Goal: Transaction & Acquisition: Purchase product/service

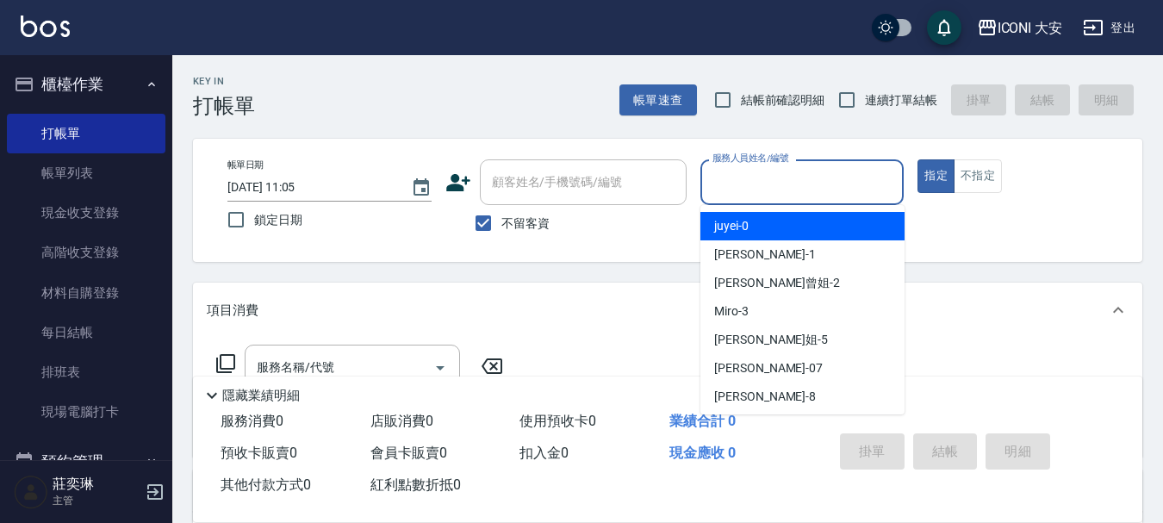
click at [745, 186] on input "服務人員姓名/編號" at bounding box center [802, 182] width 189 height 30
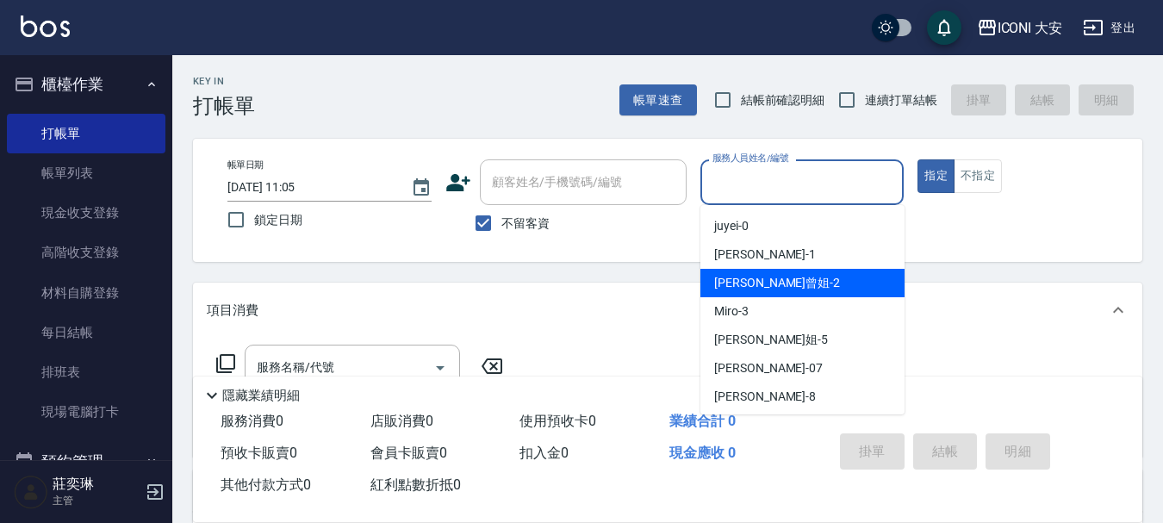
click at [761, 280] on span "[PERSON_NAME]曾姐 -2" at bounding box center [777, 283] width 126 height 18
type input "[PERSON_NAME]曾姐-2"
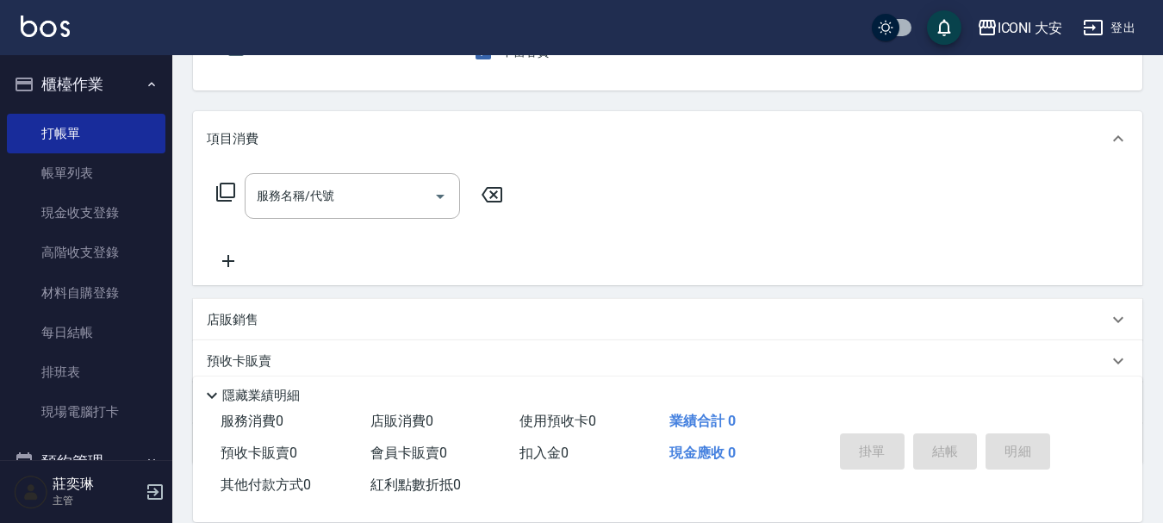
scroll to position [172, 0]
click at [335, 190] on input "服務名稱/代號" at bounding box center [339, 195] width 174 height 30
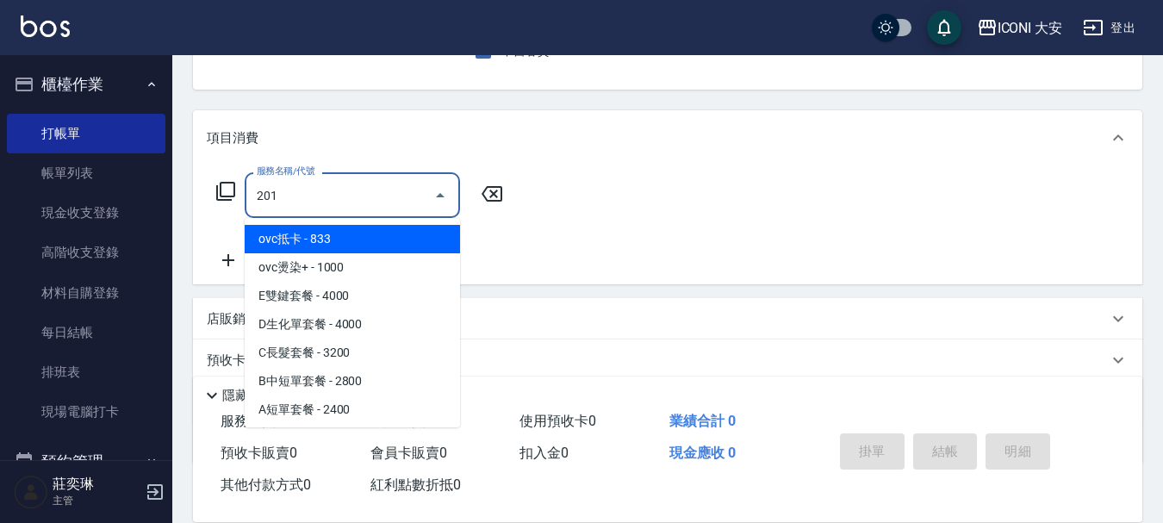
type input "張.曾洗髮　(201)"
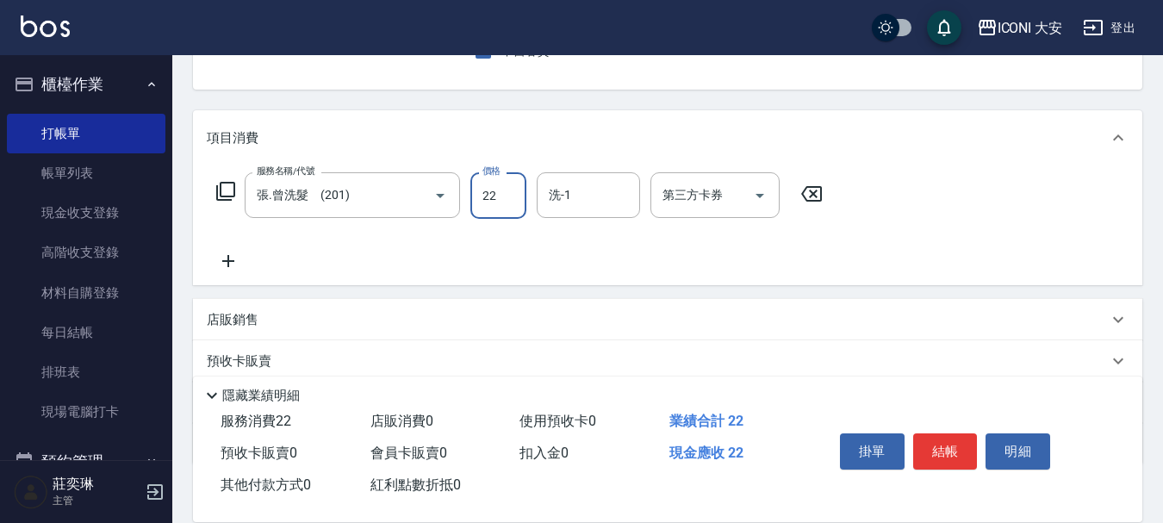
click at [501, 194] on input "22" at bounding box center [498, 195] width 56 height 47
type input "3350"
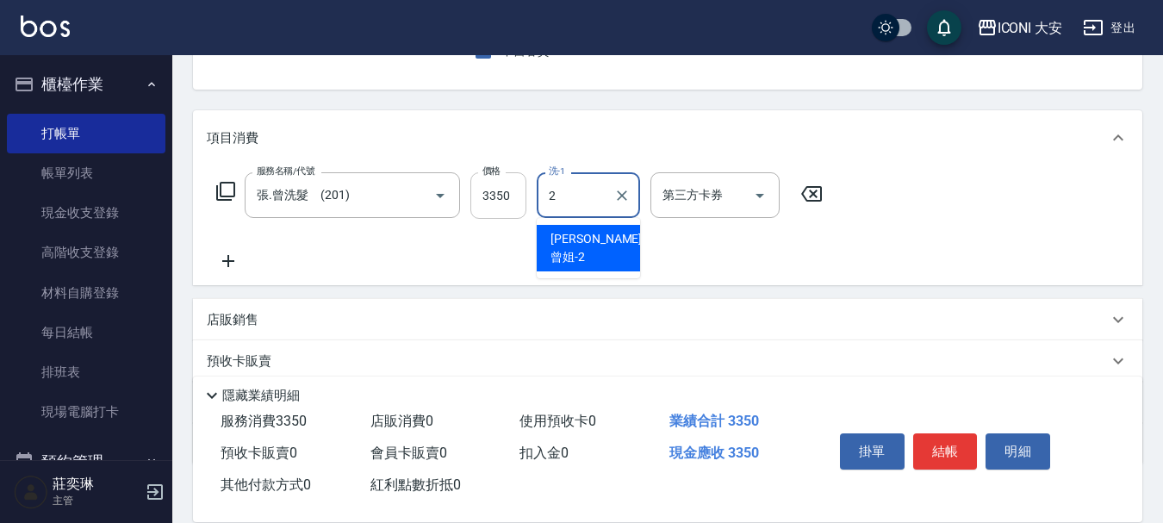
type input "[PERSON_NAME]曾姐-2"
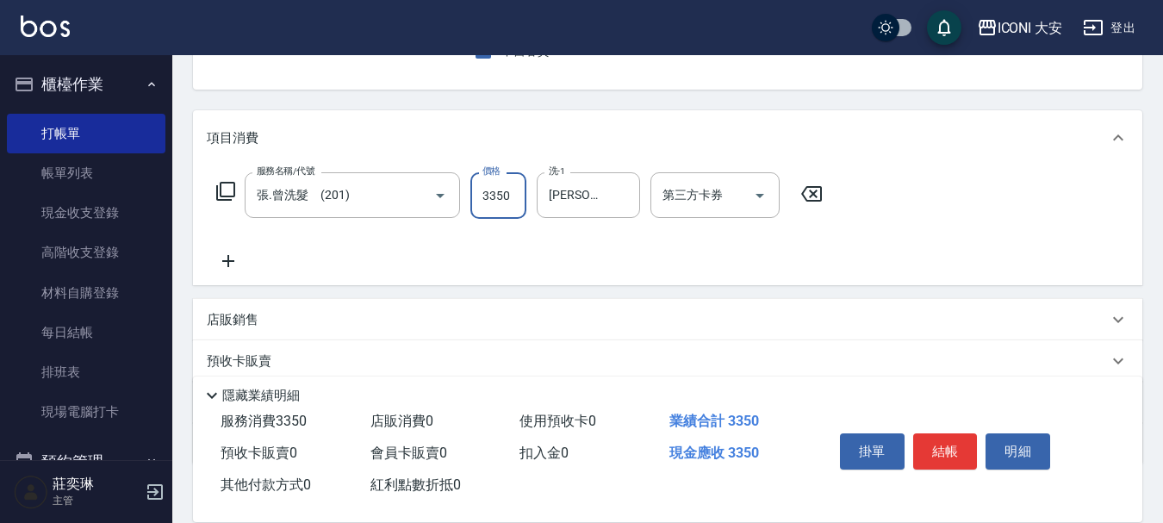
click at [489, 196] on input "3350" at bounding box center [498, 195] width 56 height 47
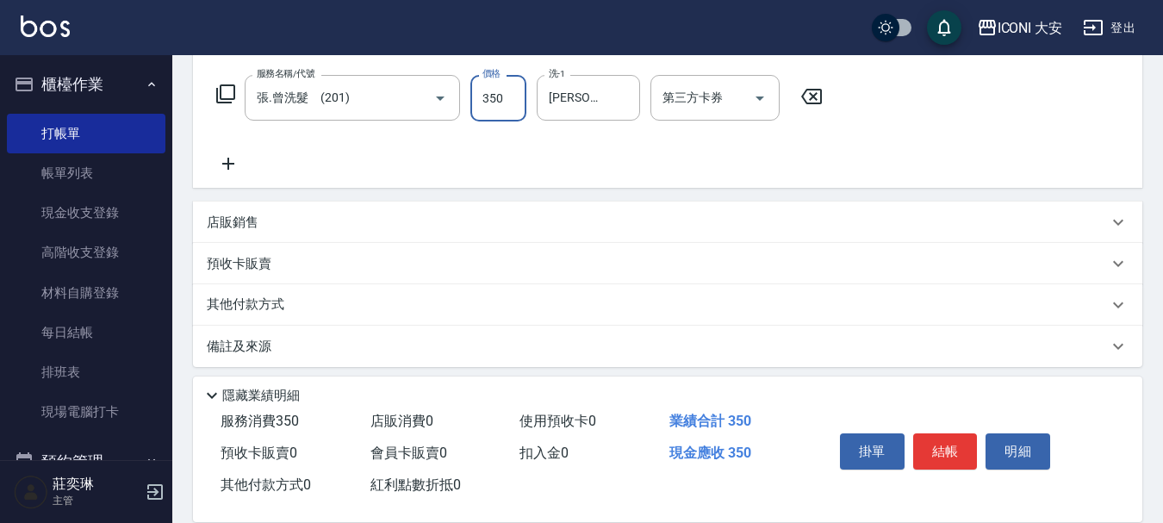
scroll to position [279, 0]
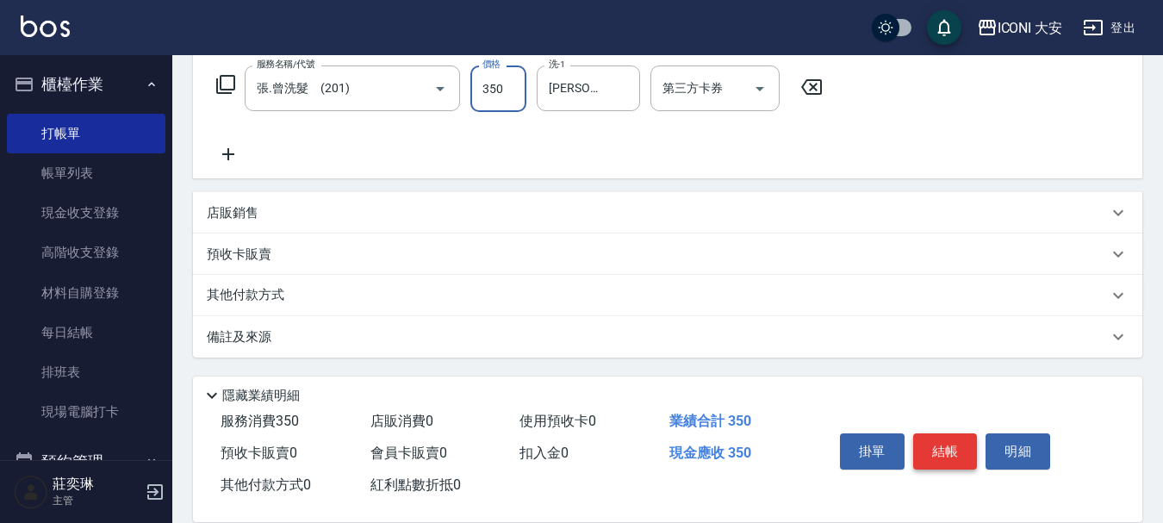
type input "350"
click at [930, 435] on button "結帳" at bounding box center [945, 451] width 65 height 36
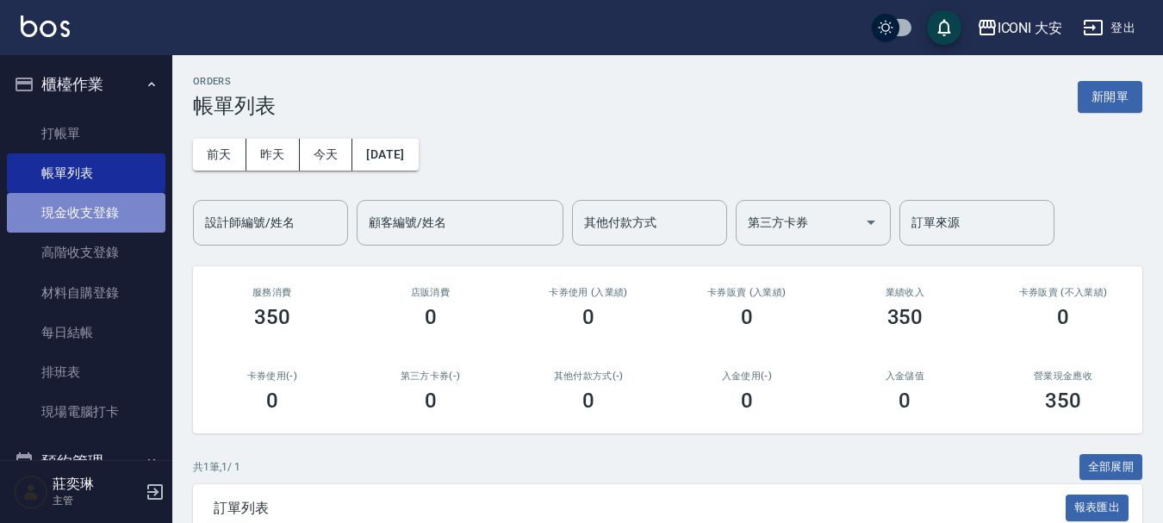
click at [90, 222] on link "現金收支登錄" at bounding box center [86, 213] width 159 height 40
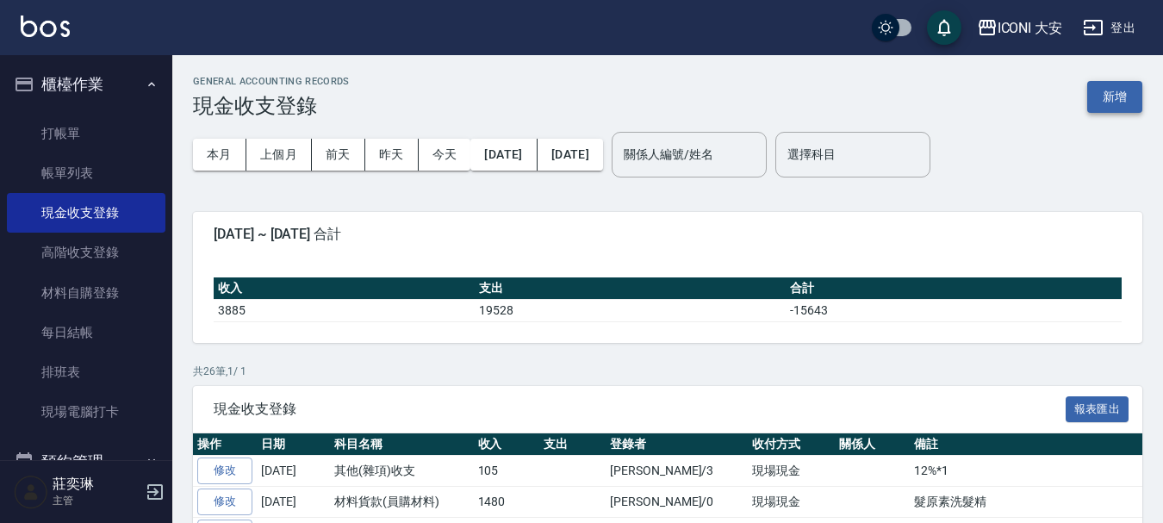
click at [1117, 98] on button "新增" at bounding box center [1114, 97] width 55 height 32
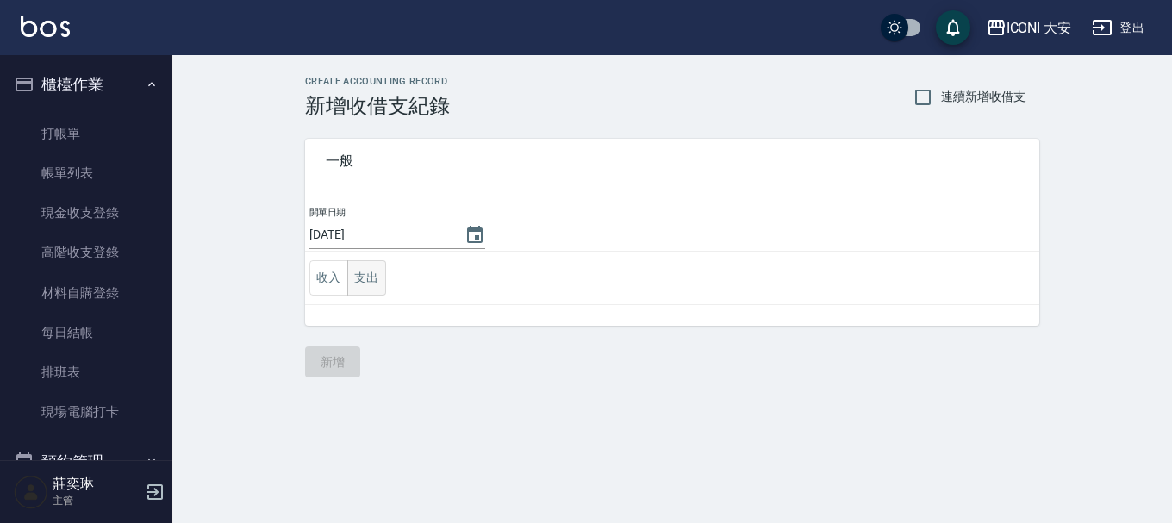
click at [356, 278] on button "支出" at bounding box center [366, 277] width 39 height 35
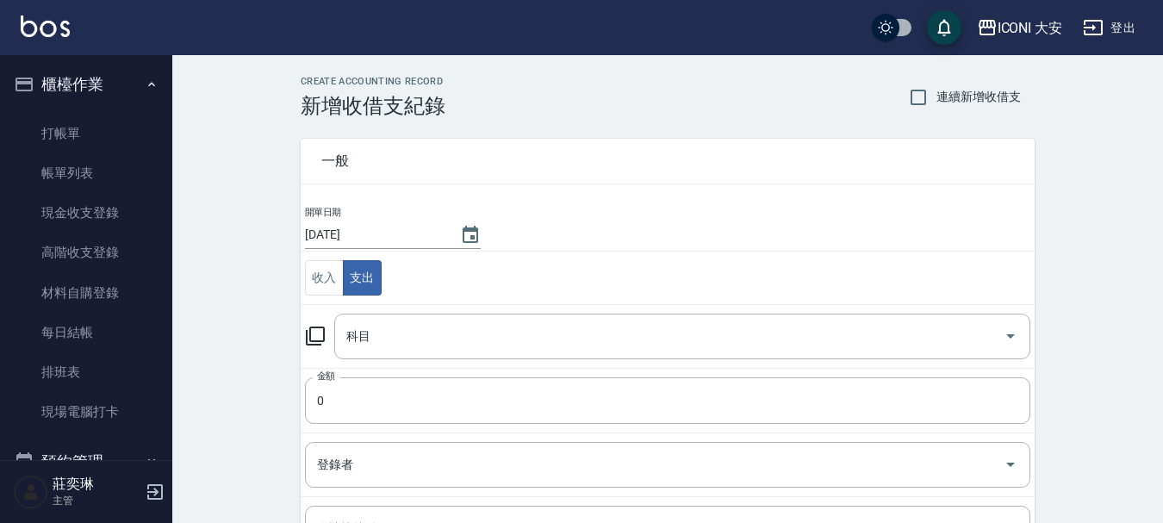
click at [310, 339] on icon at bounding box center [315, 336] width 19 height 19
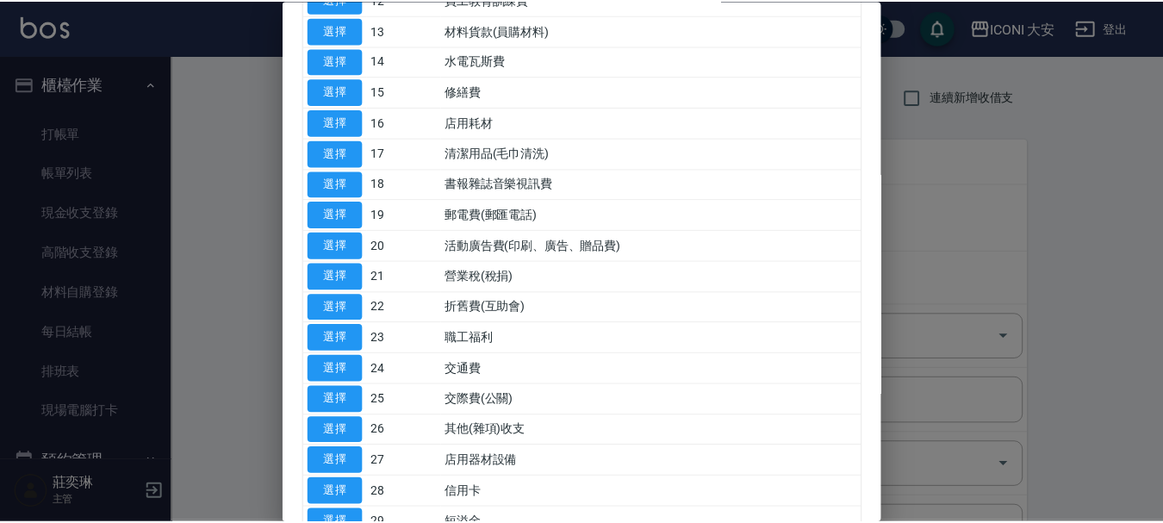
scroll to position [431, 0]
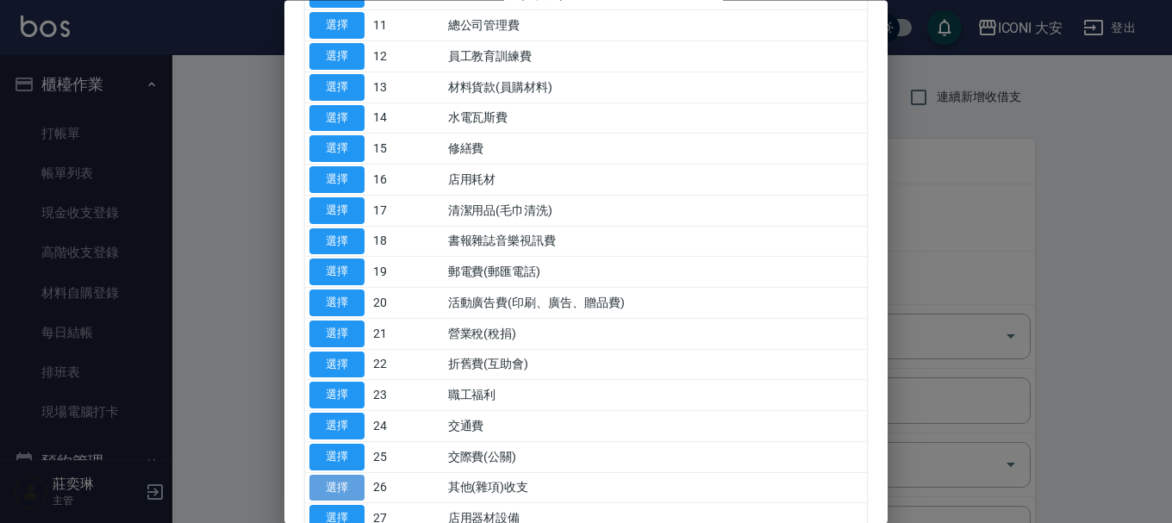
click at [334, 477] on button "選擇" at bounding box center [336, 488] width 55 height 27
type input "26 其他(雜項)收支"
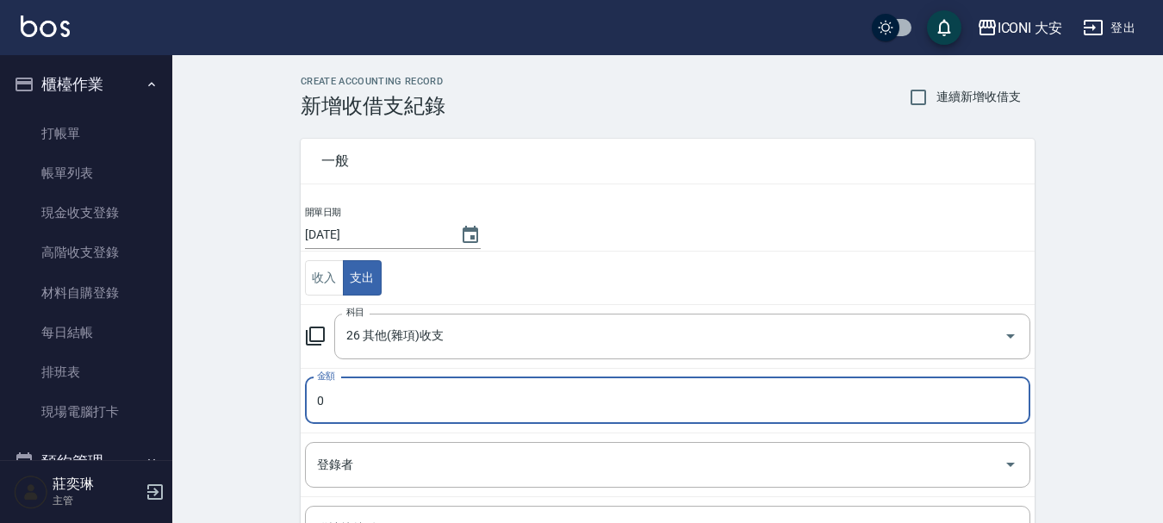
click at [344, 408] on input "0" at bounding box center [668, 400] width 726 height 47
type input "100"
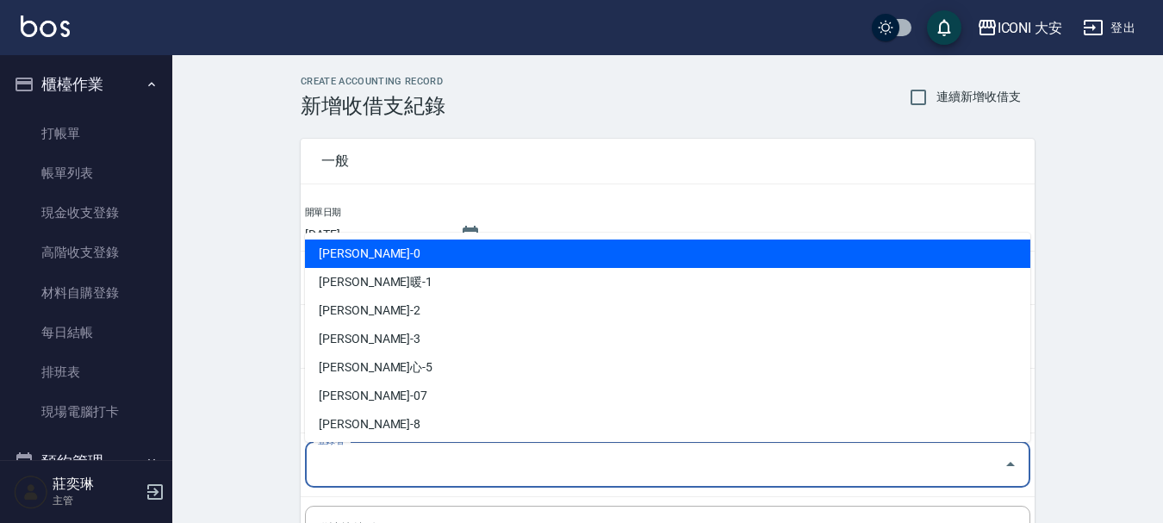
click at [372, 464] on input "登錄者" at bounding box center [655, 465] width 684 height 30
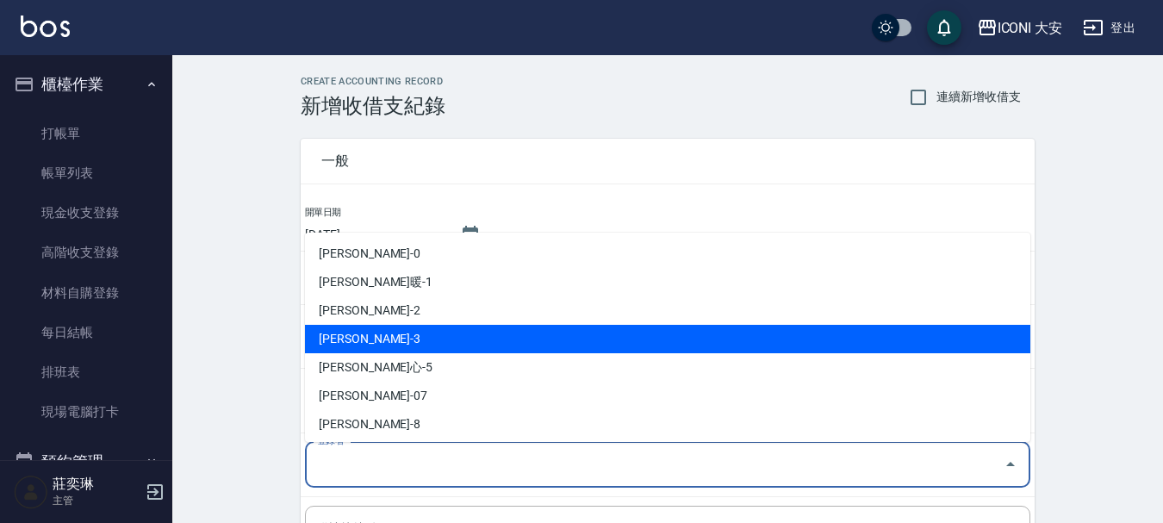
scroll to position [32, 0]
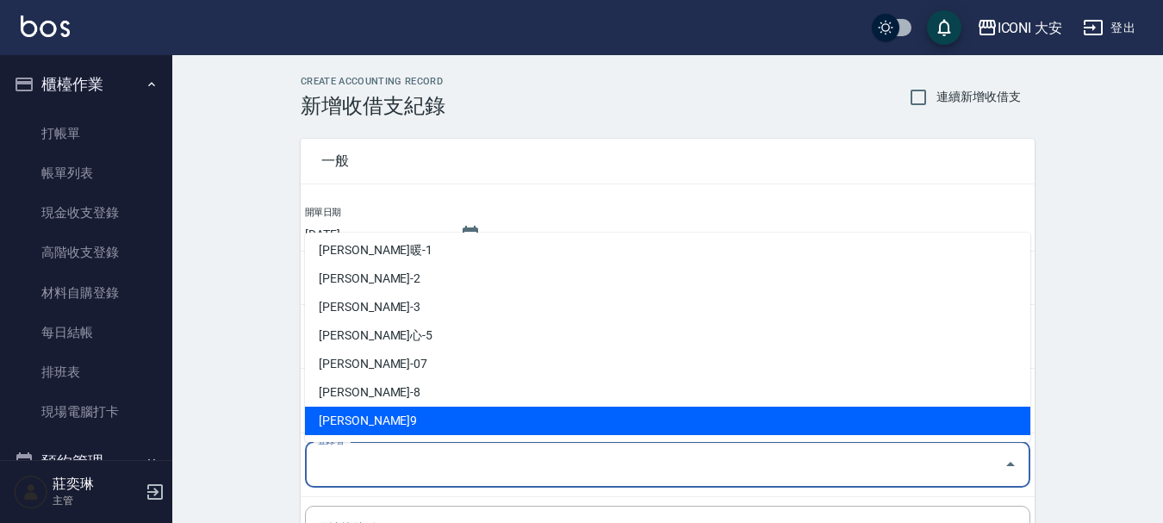
click at [366, 415] on li "[PERSON_NAME]9" at bounding box center [668, 421] width 726 height 28
type input "[PERSON_NAME]9"
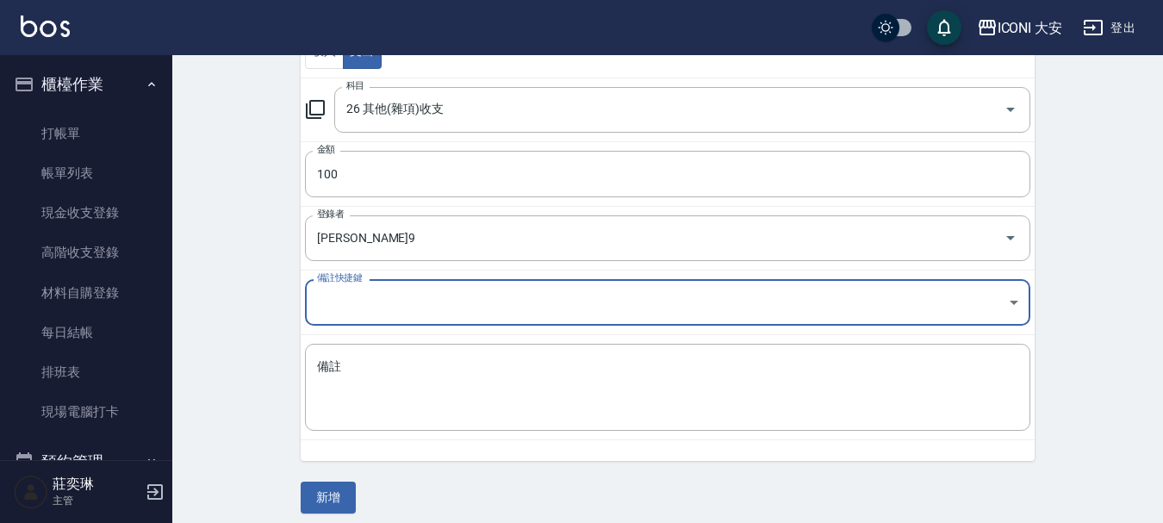
scroll to position [238, 0]
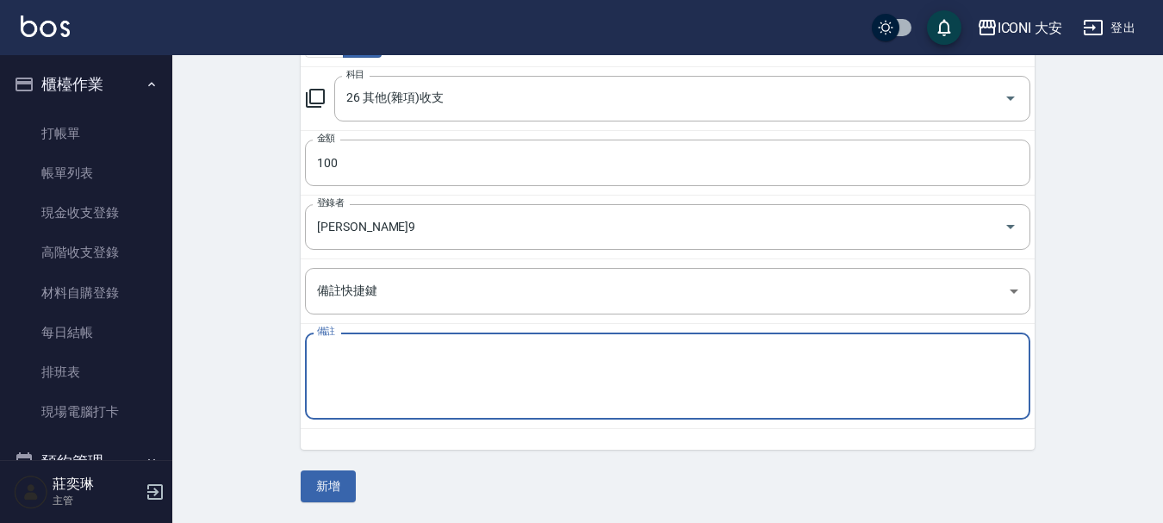
click at [382, 386] on textarea "備註" at bounding box center [667, 376] width 701 height 59
type textarea "27*8*6*9"
click at [323, 497] on button "新增" at bounding box center [328, 486] width 55 height 32
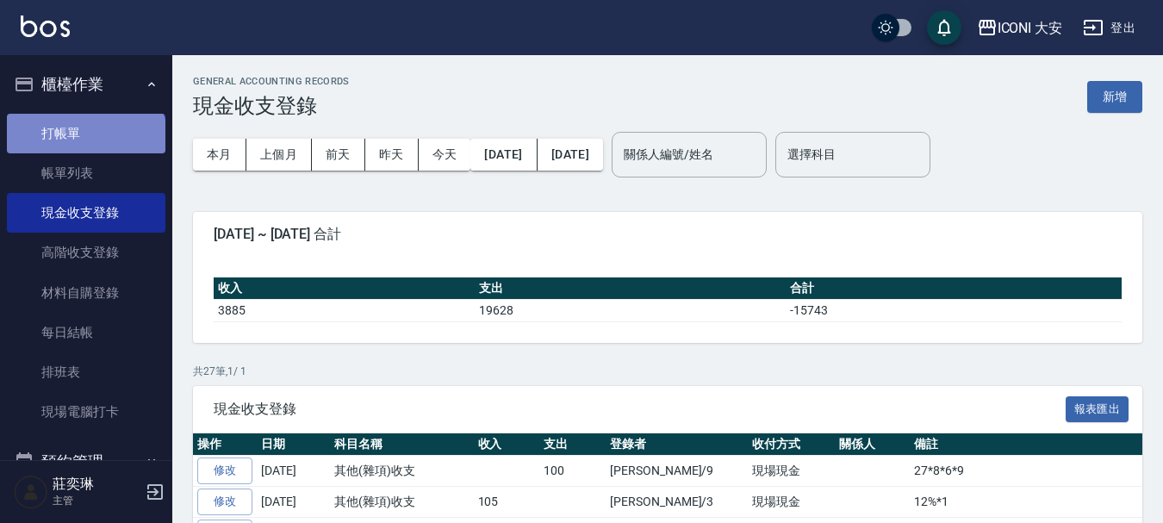
click at [84, 143] on link "打帳單" at bounding box center [86, 134] width 159 height 40
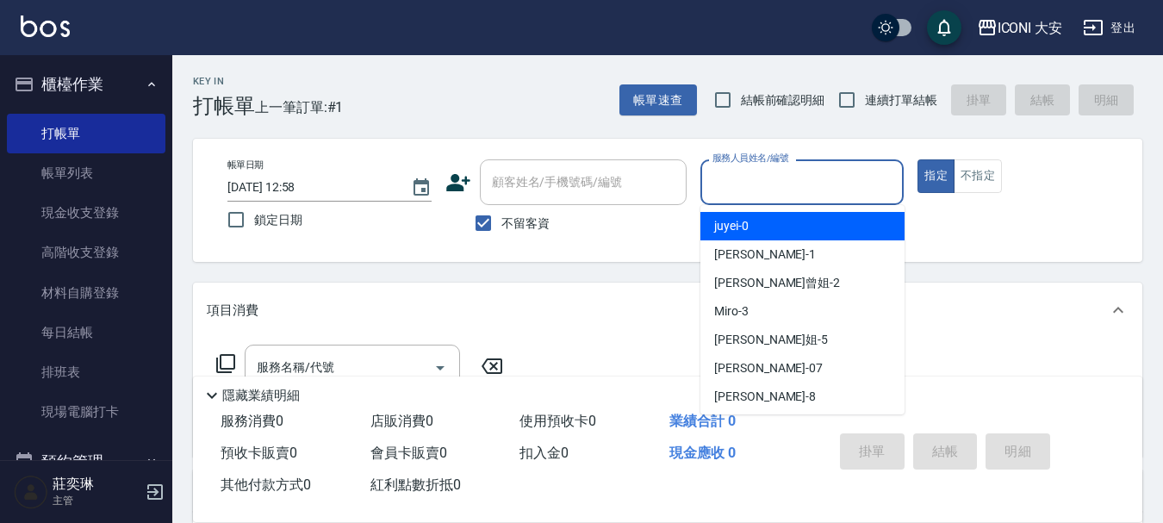
click at [783, 196] on input "服務人員姓名/編號" at bounding box center [802, 182] width 189 height 30
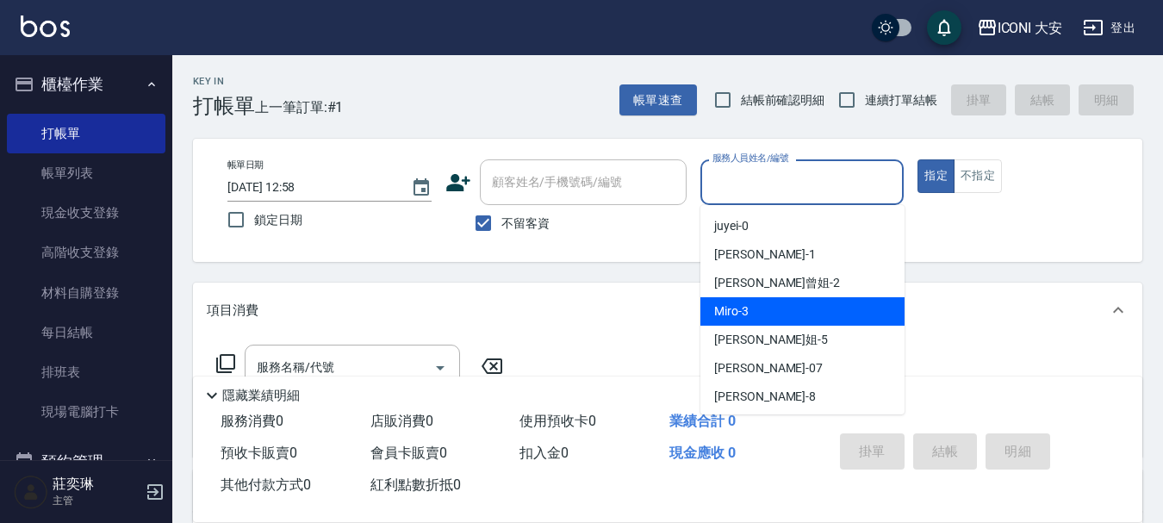
click at [775, 308] on div "Miro -3" at bounding box center [803, 311] width 204 height 28
type input "Miro-3"
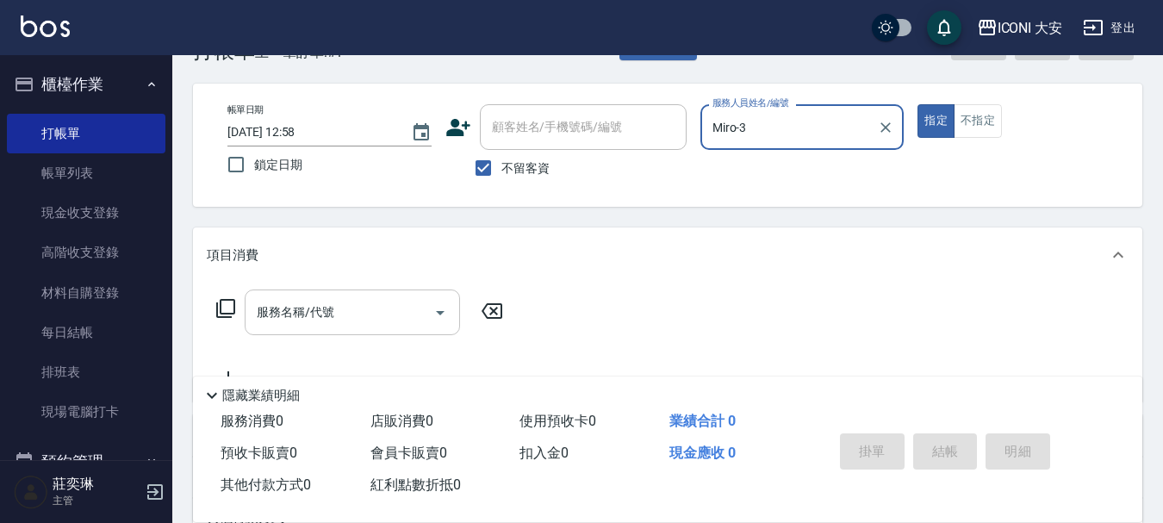
scroll to position [86, 0]
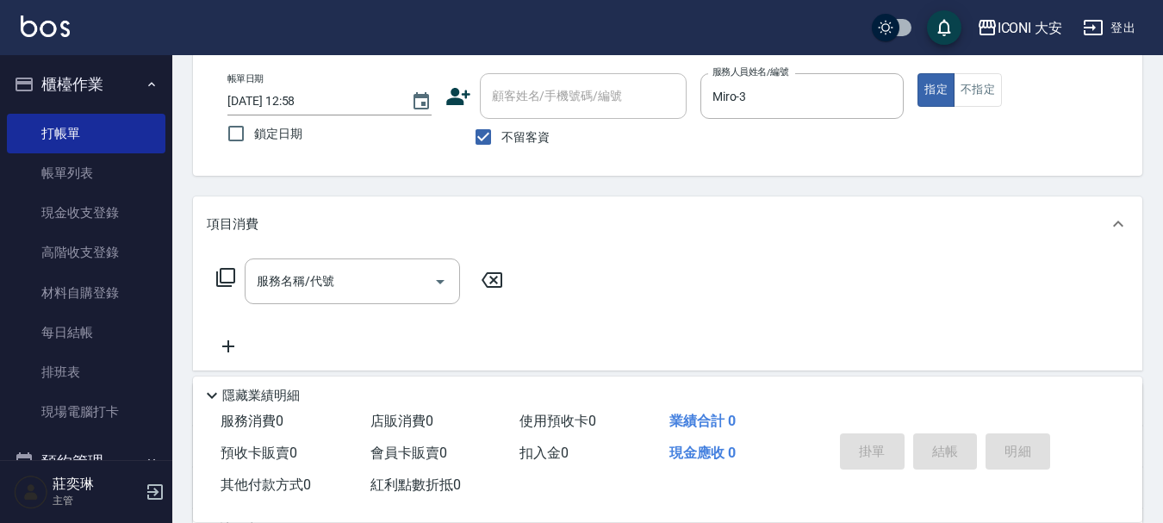
click at [234, 275] on icon at bounding box center [225, 277] width 19 height 19
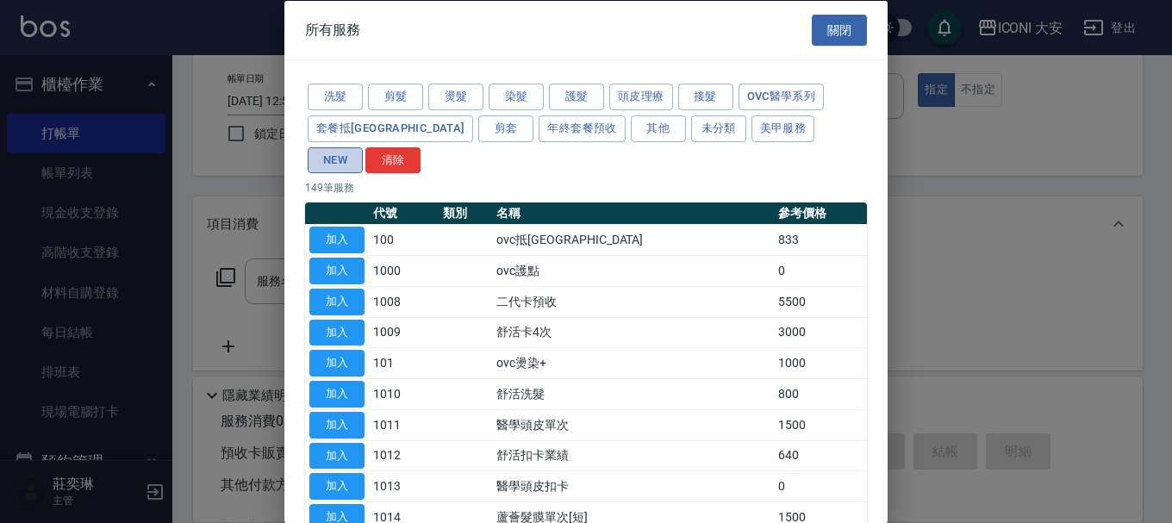
click at [363, 146] on button "NEW" at bounding box center [335, 159] width 55 height 27
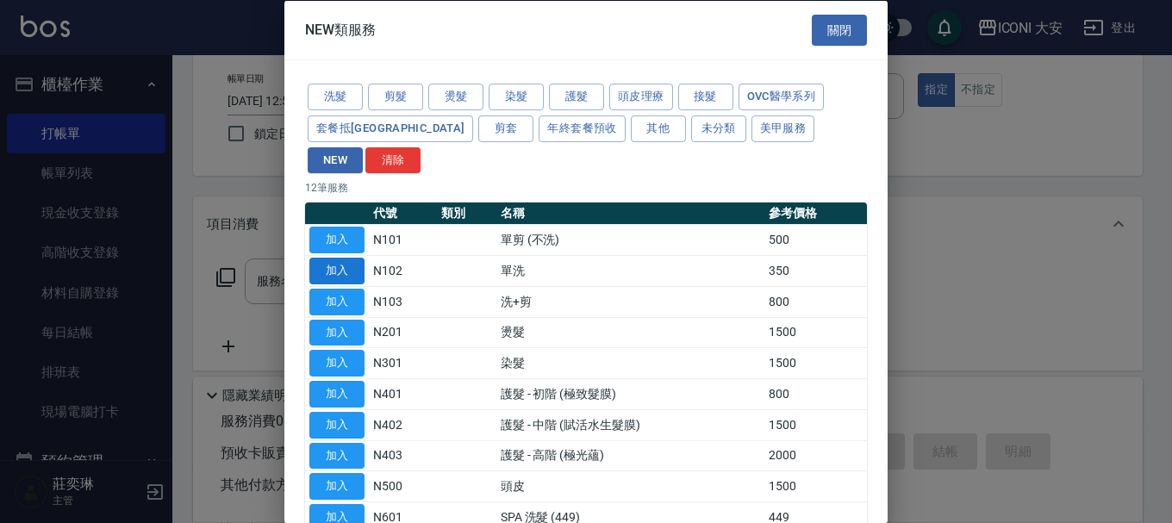
click at [329, 258] on button "加入" at bounding box center [336, 271] width 55 height 27
type input "單洗(N102)"
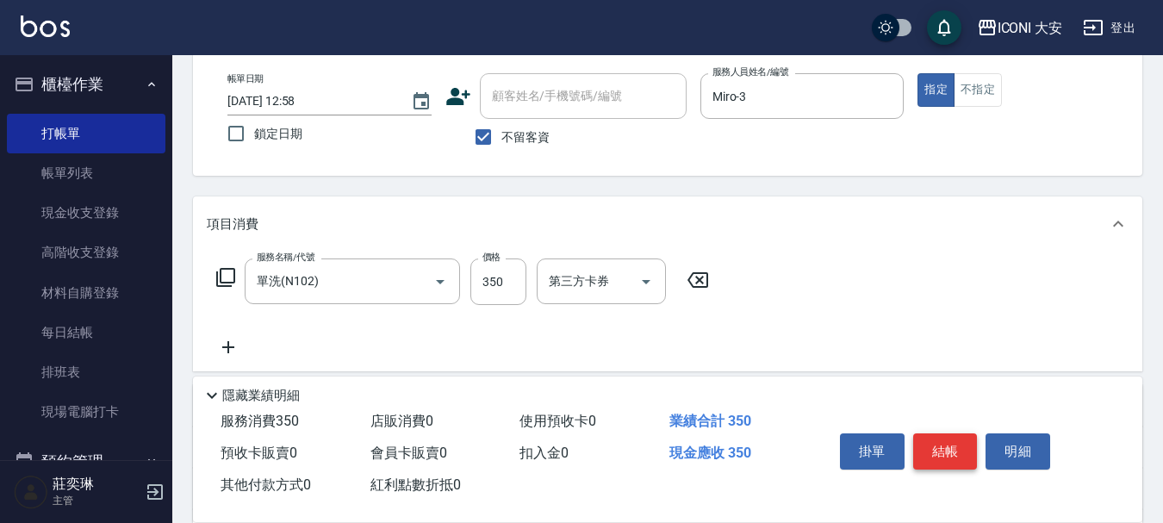
click at [941, 452] on button "結帳" at bounding box center [945, 451] width 65 height 36
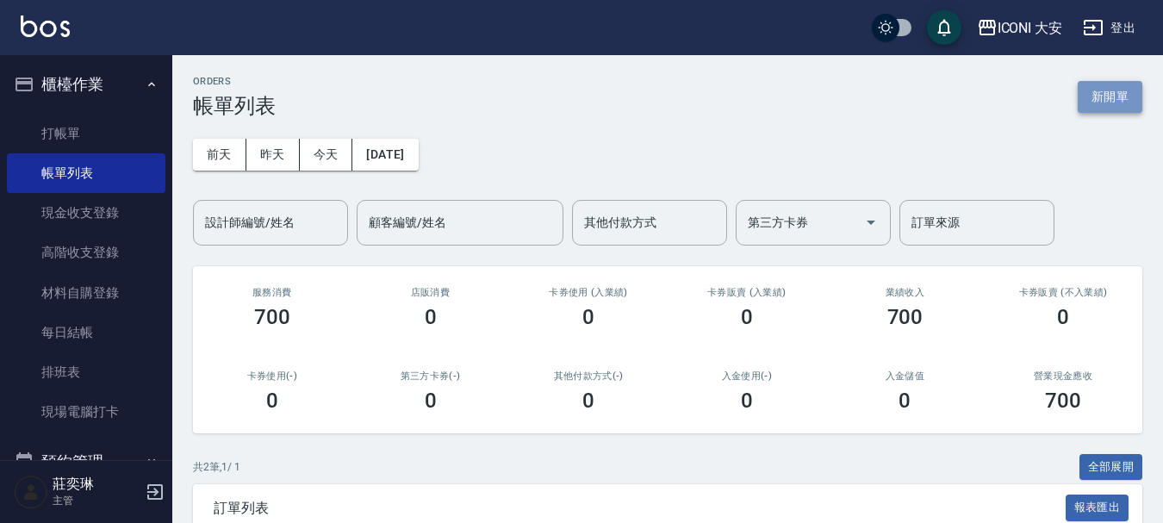
click at [1081, 94] on button "新開單" at bounding box center [1110, 97] width 65 height 32
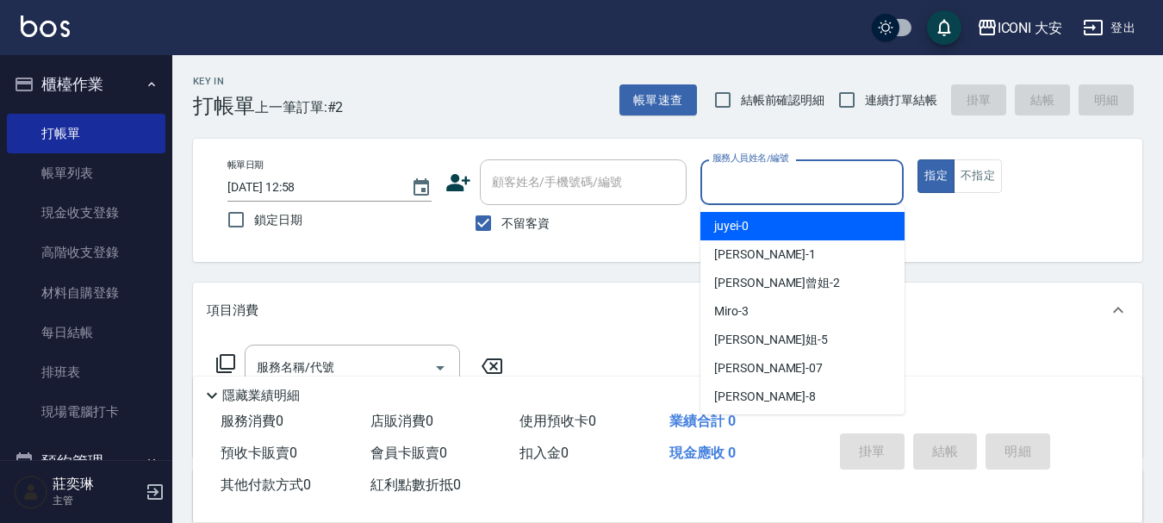
click at [751, 180] on input "服務人員姓名/編號" at bounding box center [802, 182] width 189 height 30
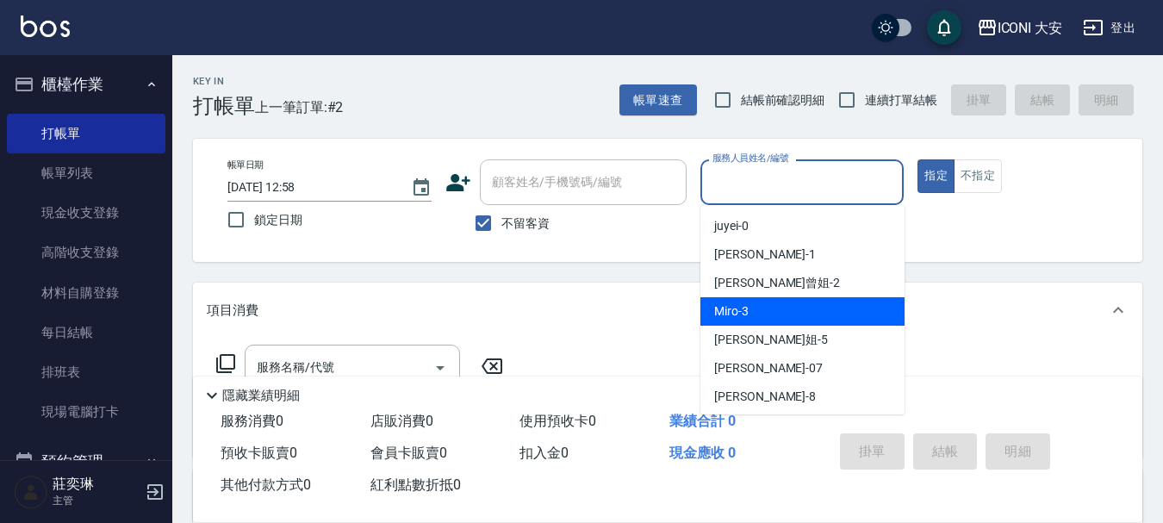
click at [721, 307] on span "Miro -3" at bounding box center [731, 311] width 34 height 18
type input "Miro-3"
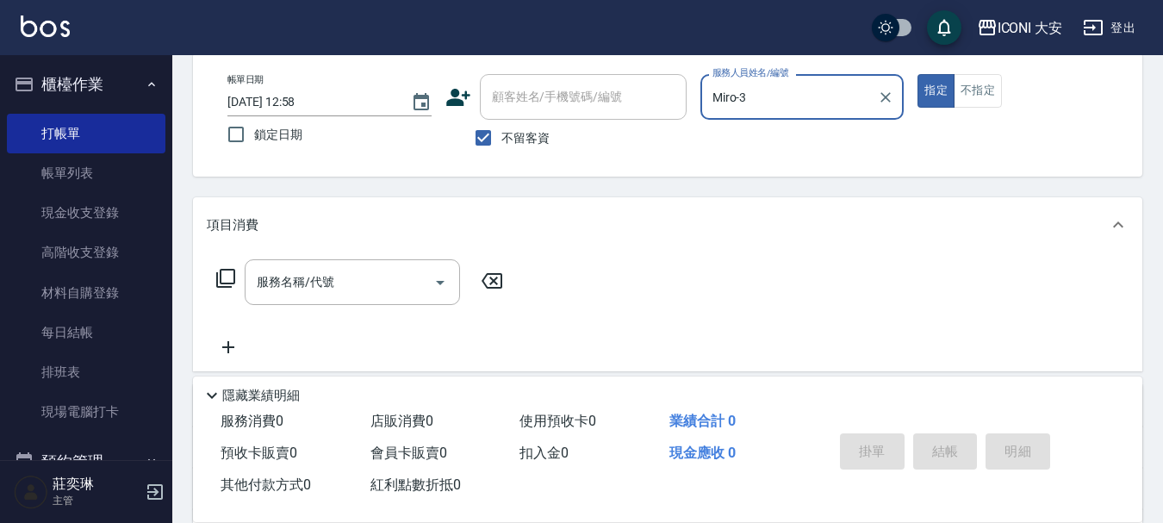
scroll to position [86, 0]
click at [888, 97] on icon "Clear" at bounding box center [885, 96] width 17 height 17
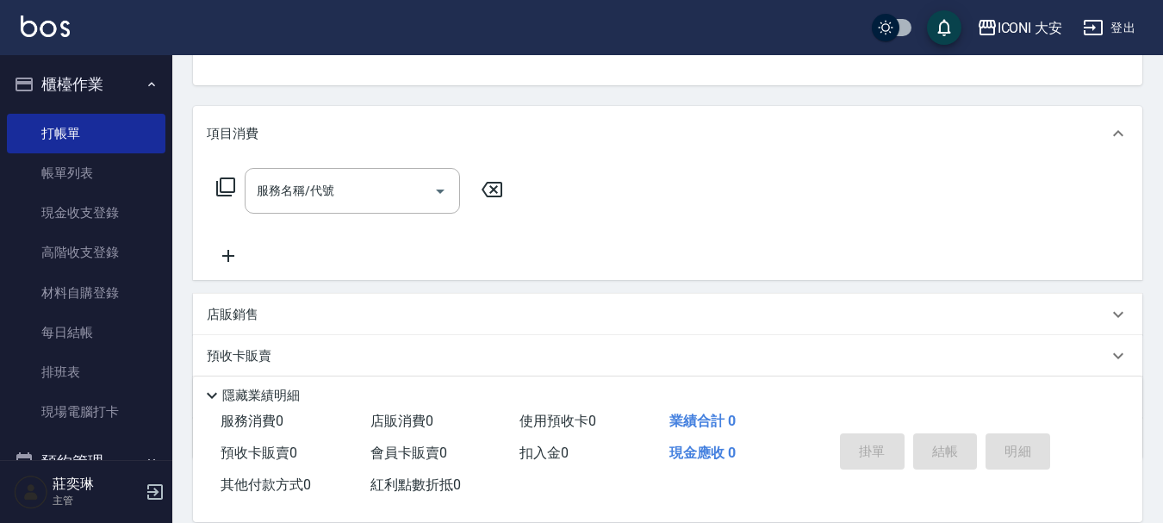
scroll to position [20, 0]
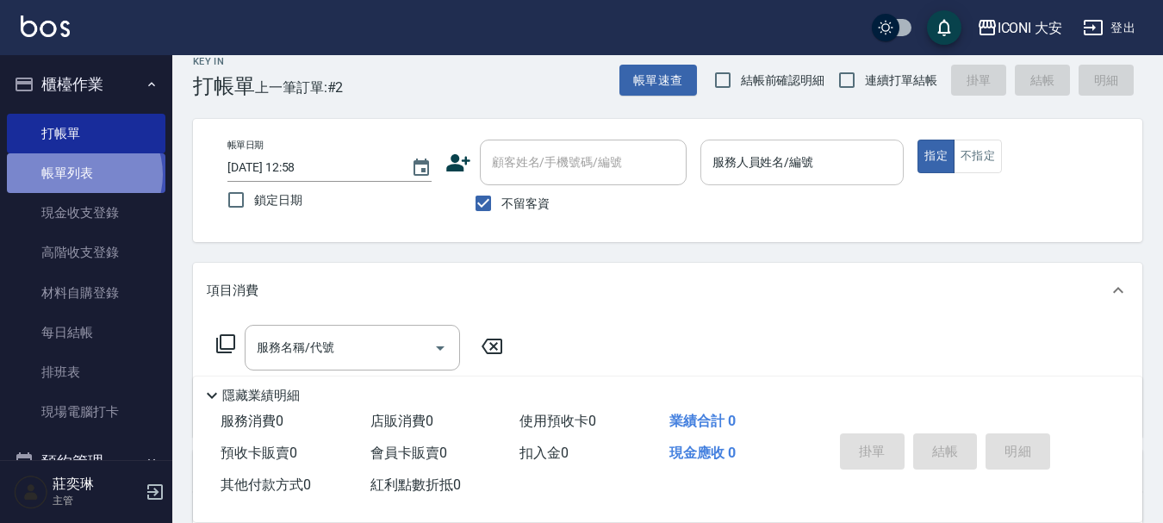
click at [83, 175] on link "帳單列表" at bounding box center [86, 173] width 159 height 40
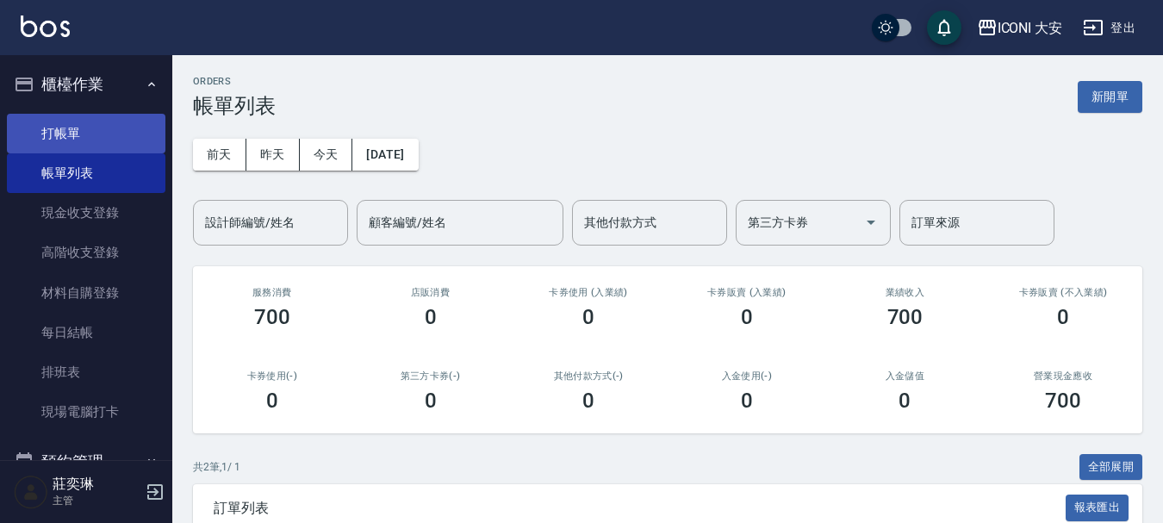
click at [84, 136] on link "打帳單" at bounding box center [86, 134] width 159 height 40
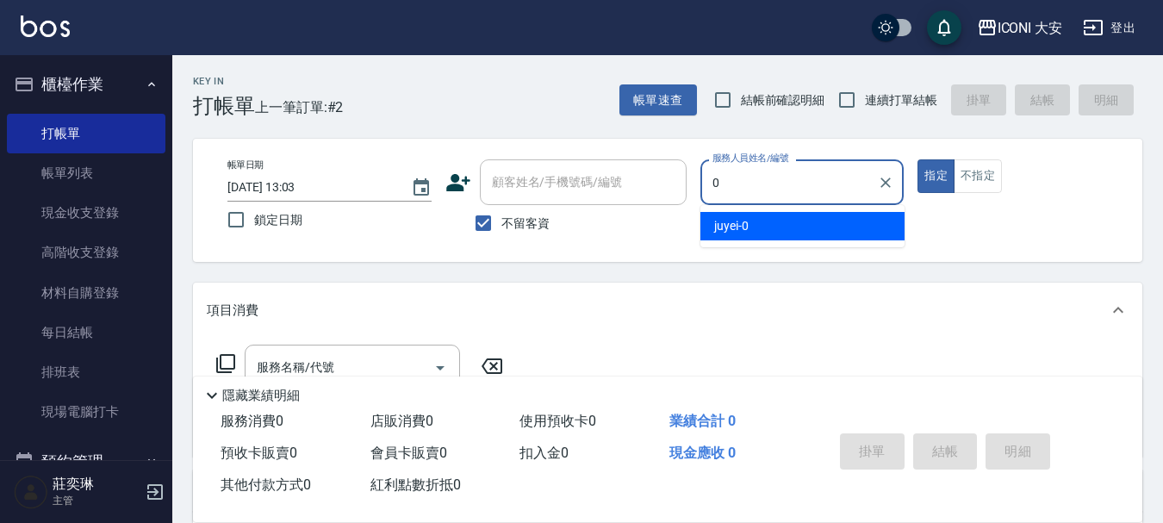
type input "juyei-0"
type button "true"
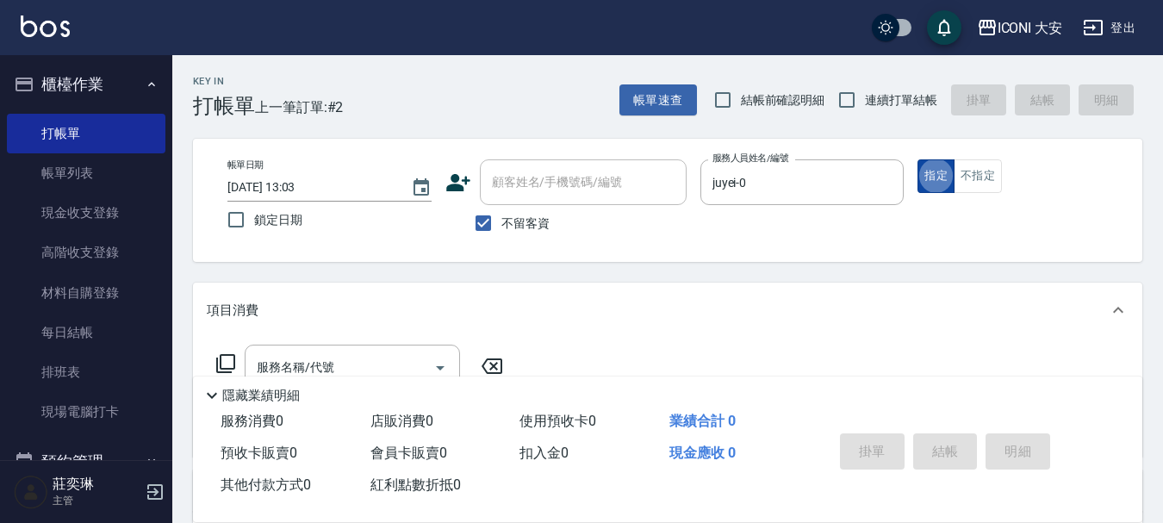
click at [947, 176] on button "指定" at bounding box center [936, 176] width 37 height 34
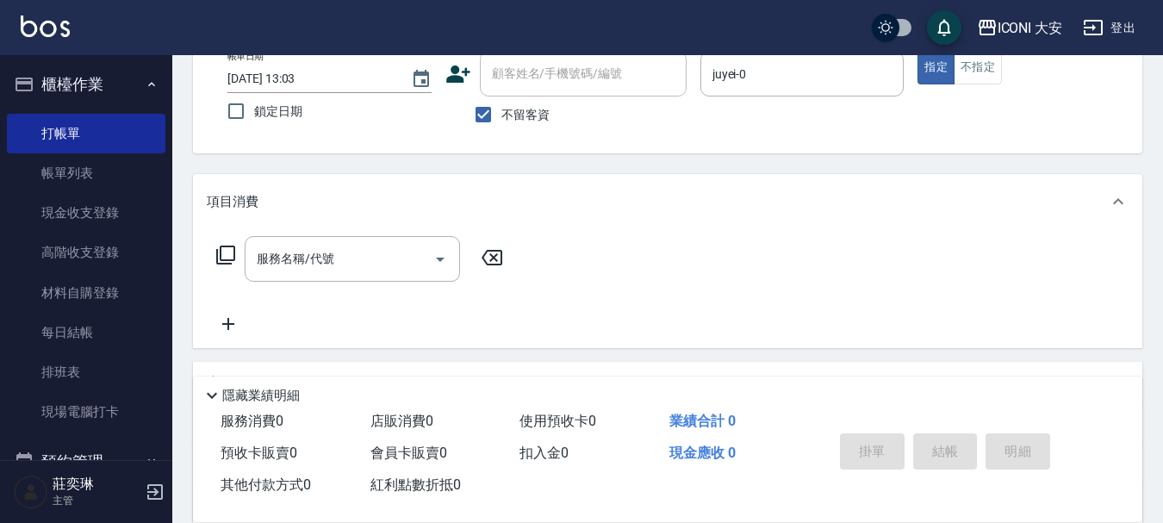
scroll to position [172, 0]
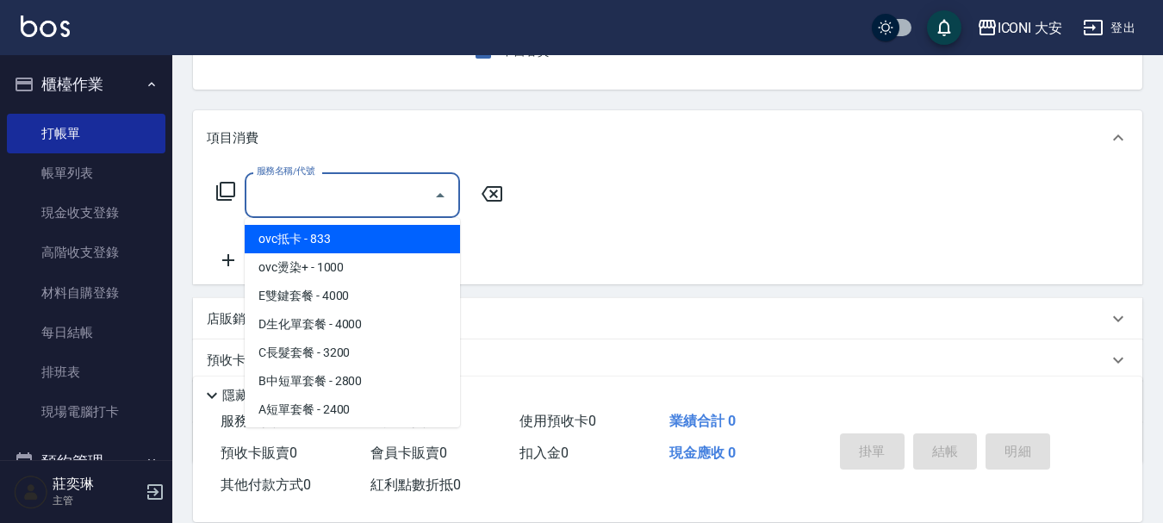
click at [333, 183] on input "服務名稱/代號" at bounding box center [339, 195] width 174 height 30
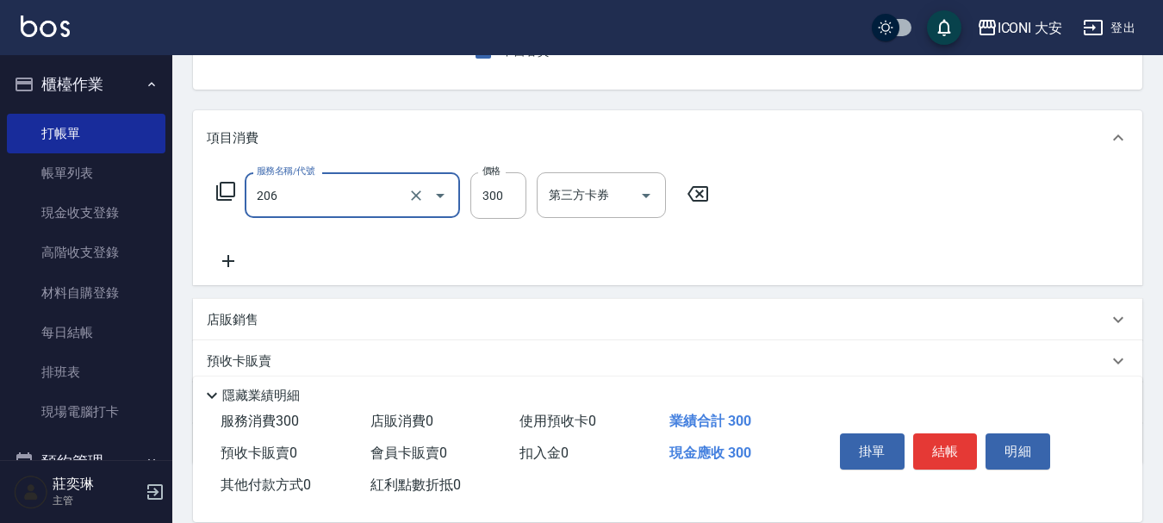
type input "洗髮(206)"
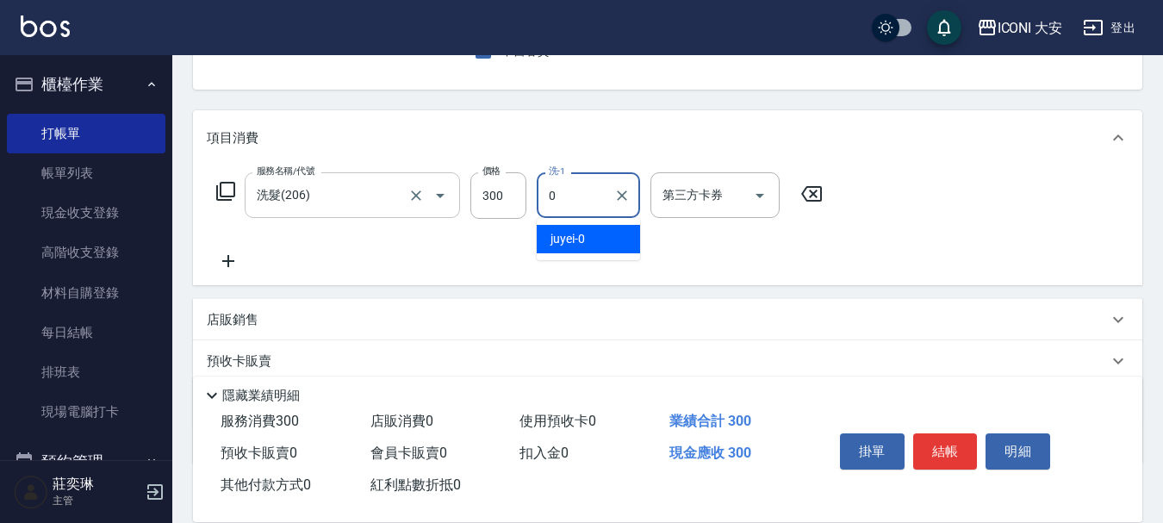
type input "juyei-0"
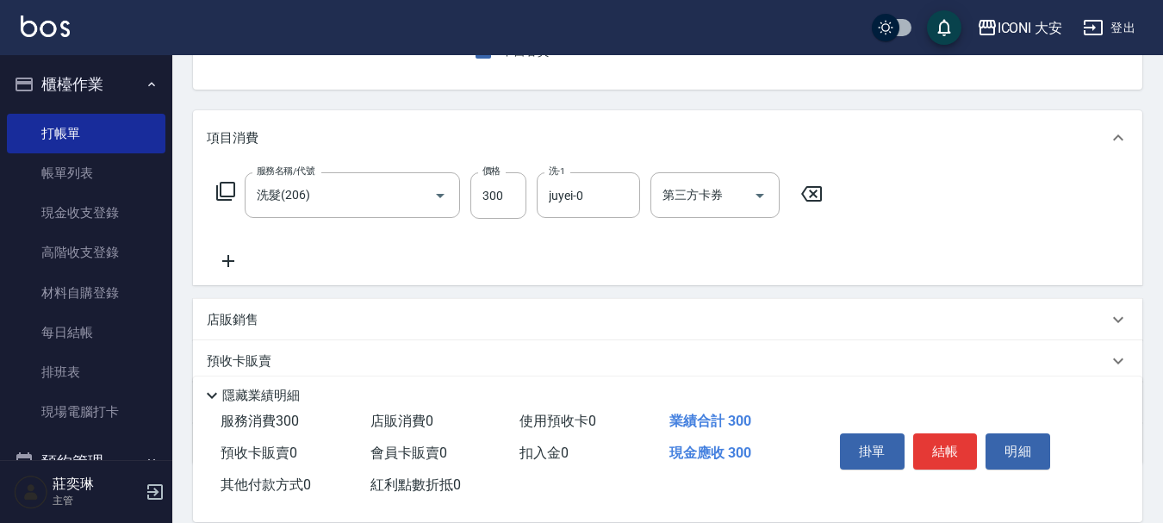
click at [227, 260] on icon at bounding box center [228, 261] width 43 height 21
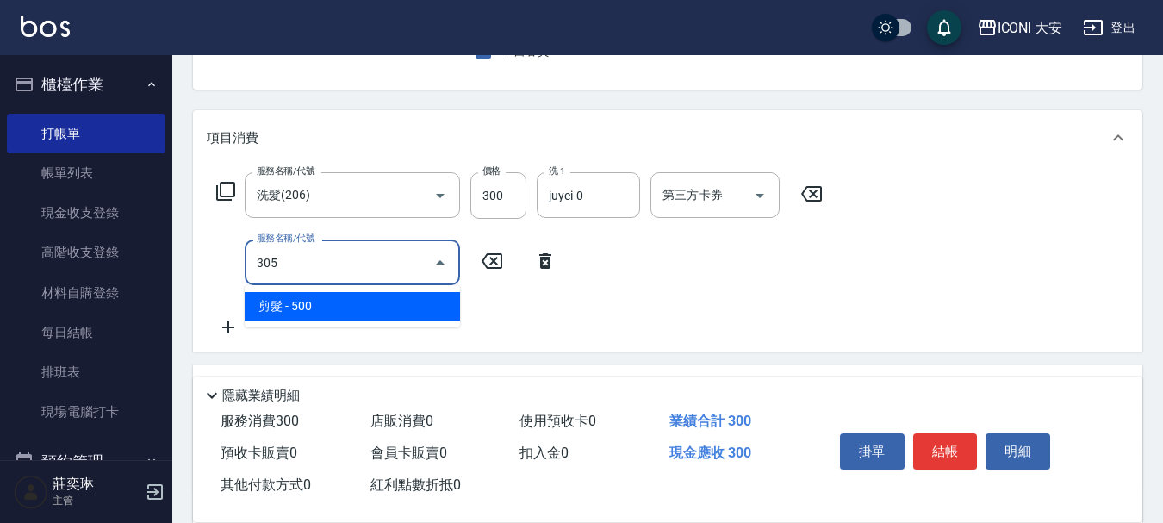
type input "剪髮(305)"
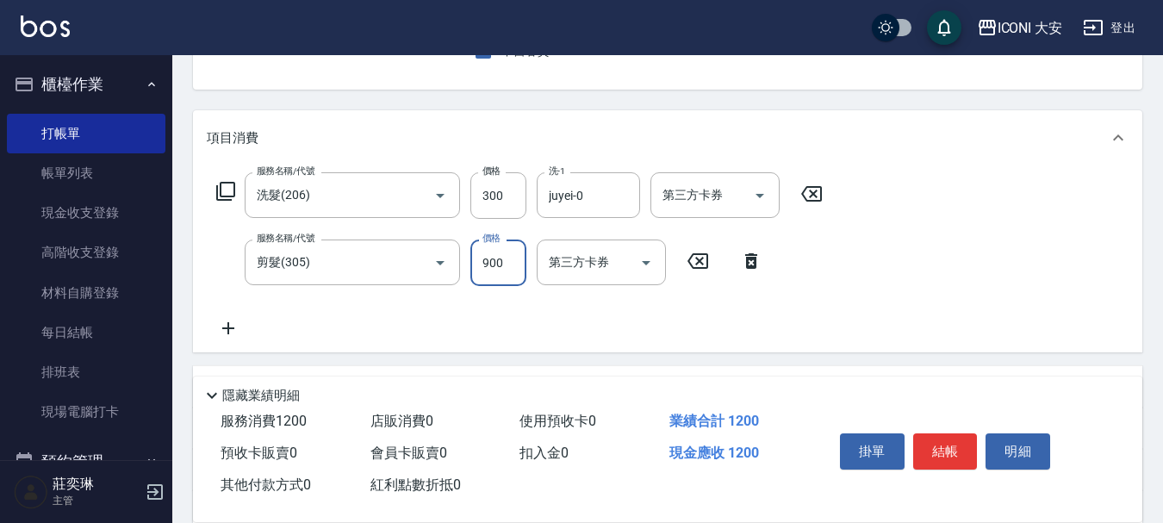
type input "900"
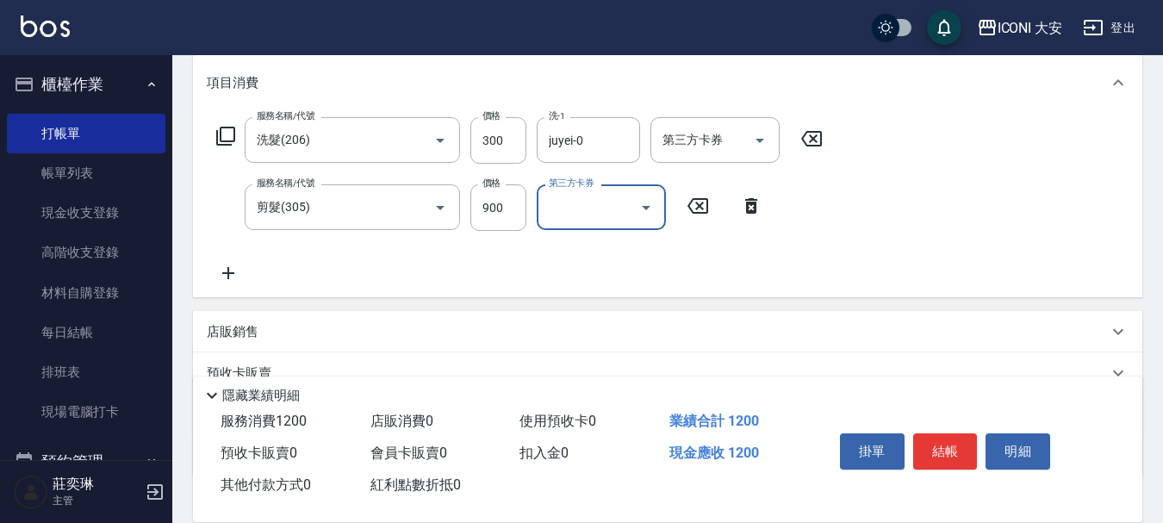
scroll to position [259, 0]
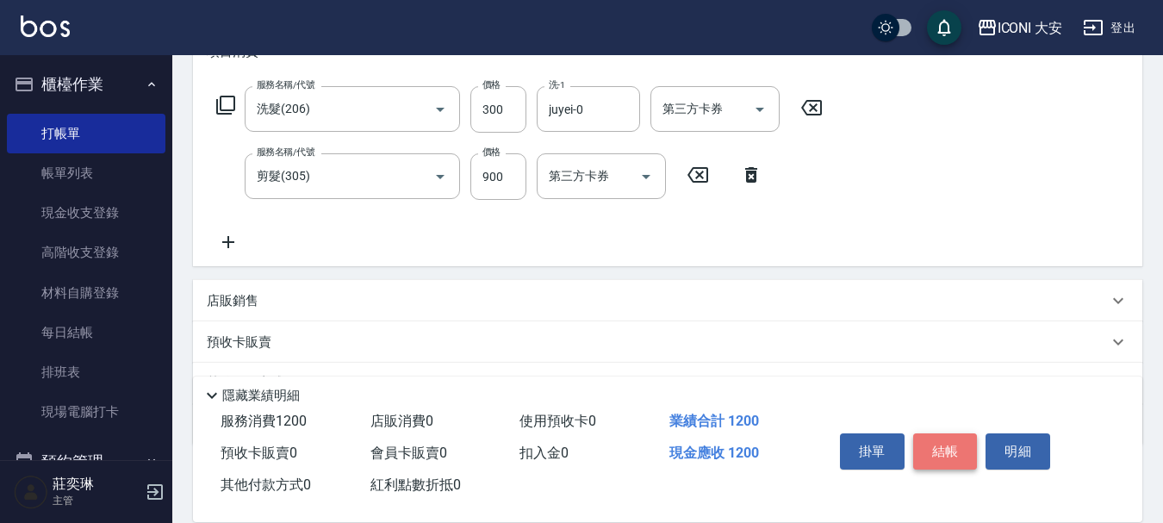
click at [939, 444] on button "結帳" at bounding box center [945, 451] width 65 height 36
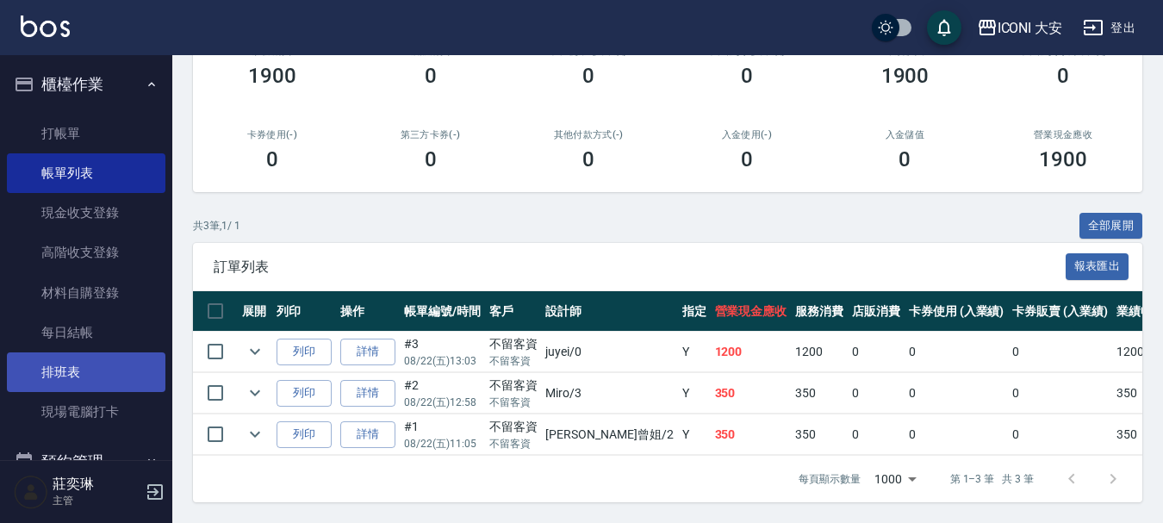
scroll to position [345, 0]
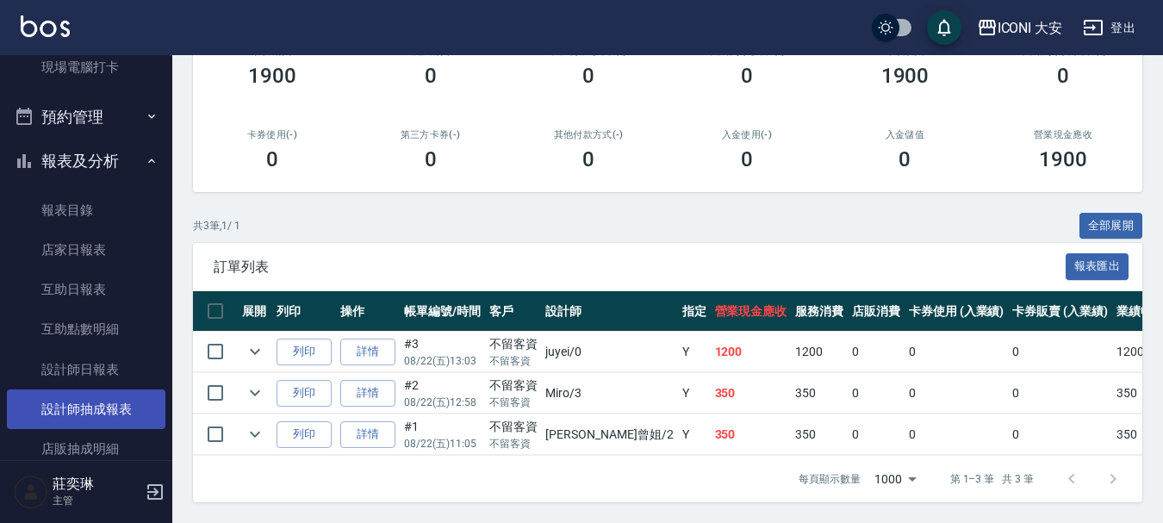
click at [105, 400] on link "設計師抽成報表" at bounding box center [86, 409] width 159 height 40
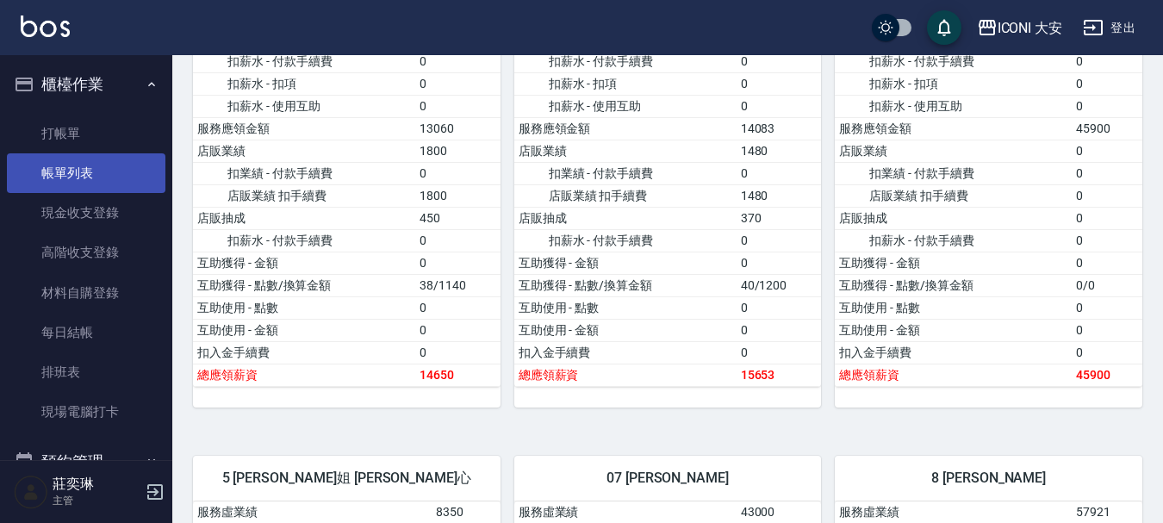
click at [100, 175] on link "帳單列表" at bounding box center [86, 173] width 159 height 40
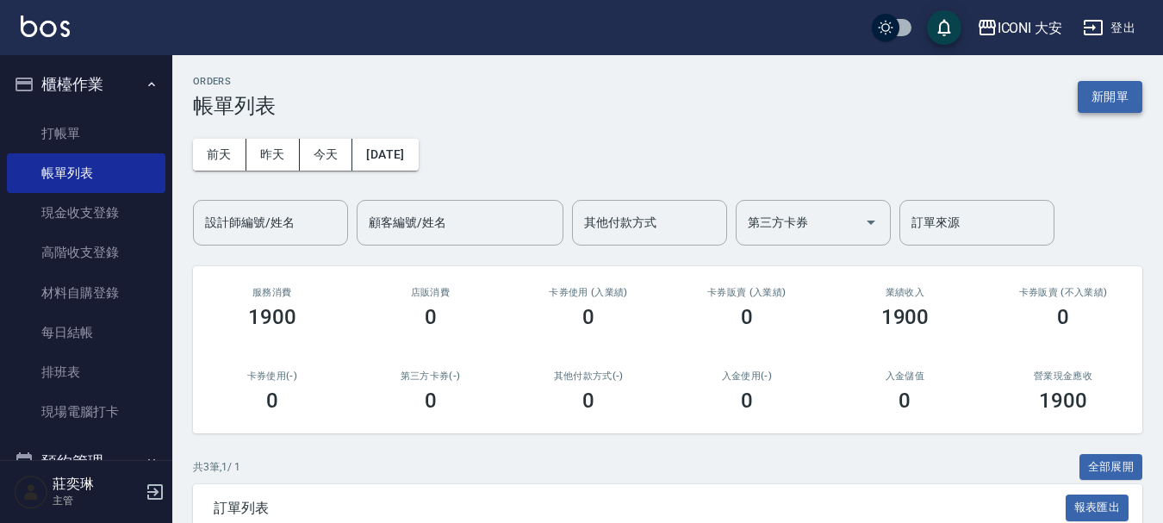
click at [1106, 109] on button "新開單" at bounding box center [1110, 97] width 65 height 32
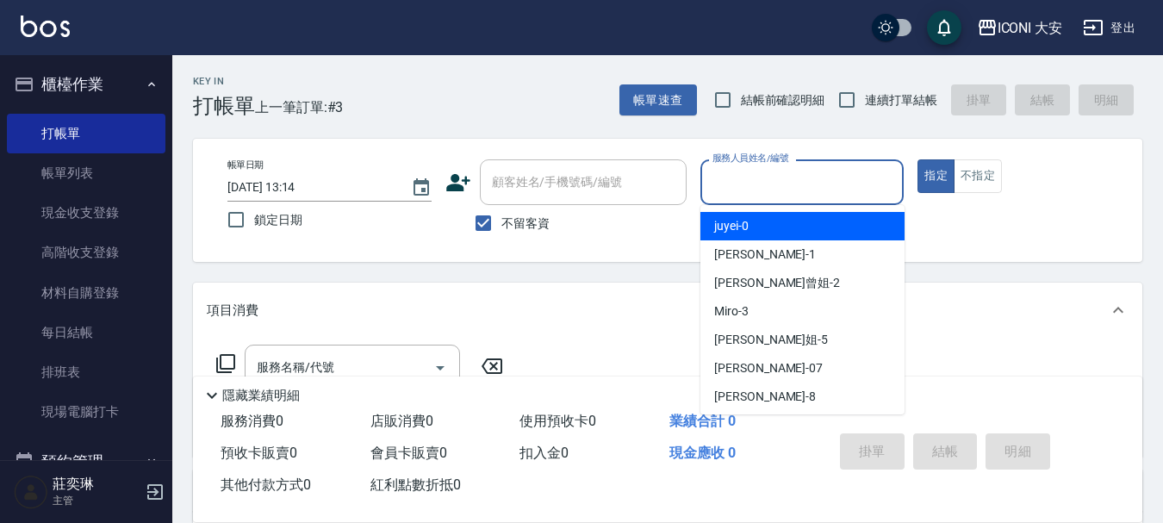
click at [804, 185] on input "服務人員姓名/編號" at bounding box center [802, 182] width 189 height 30
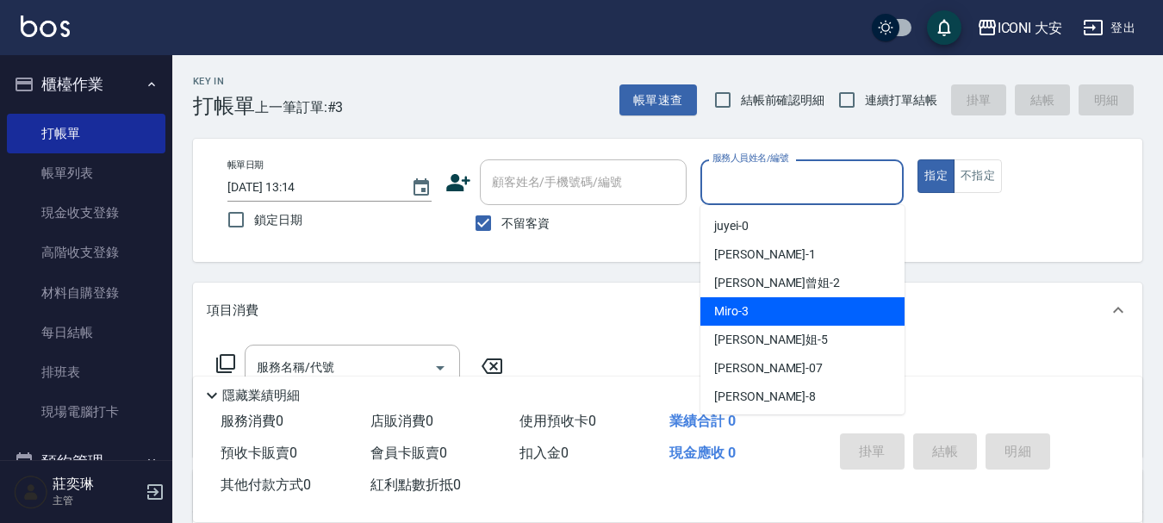
click at [797, 302] on div "Miro -3" at bounding box center [803, 311] width 204 height 28
type input "Miro-3"
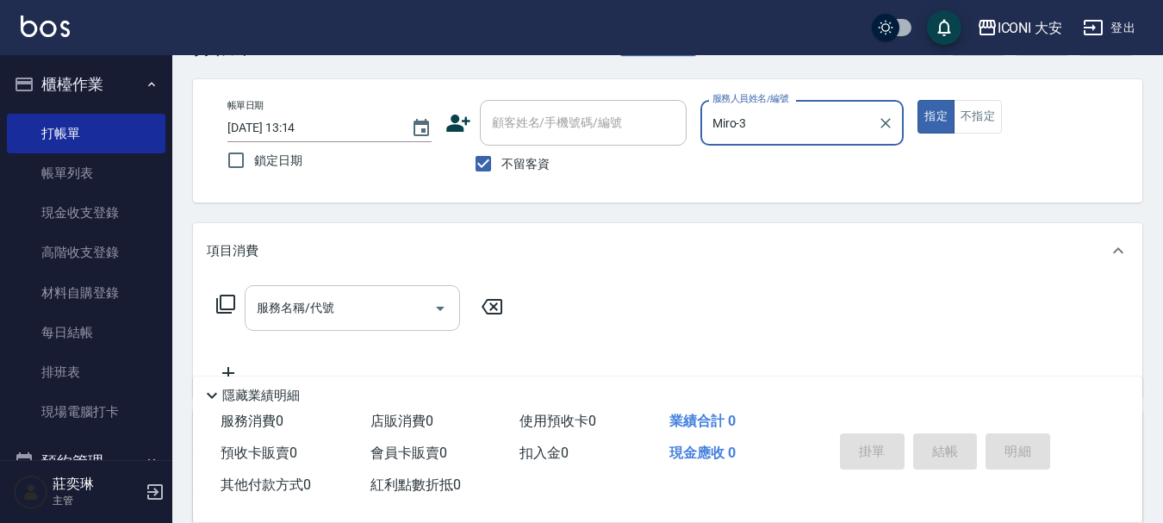
scroll to position [86, 0]
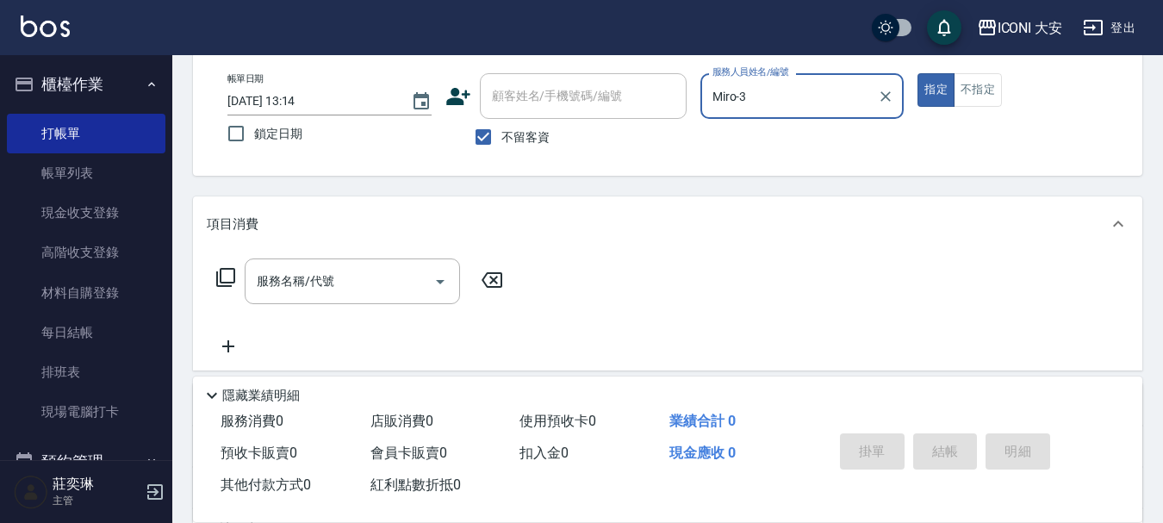
click at [226, 281] on icon at bounding box center [225, 277] width 21 height 21
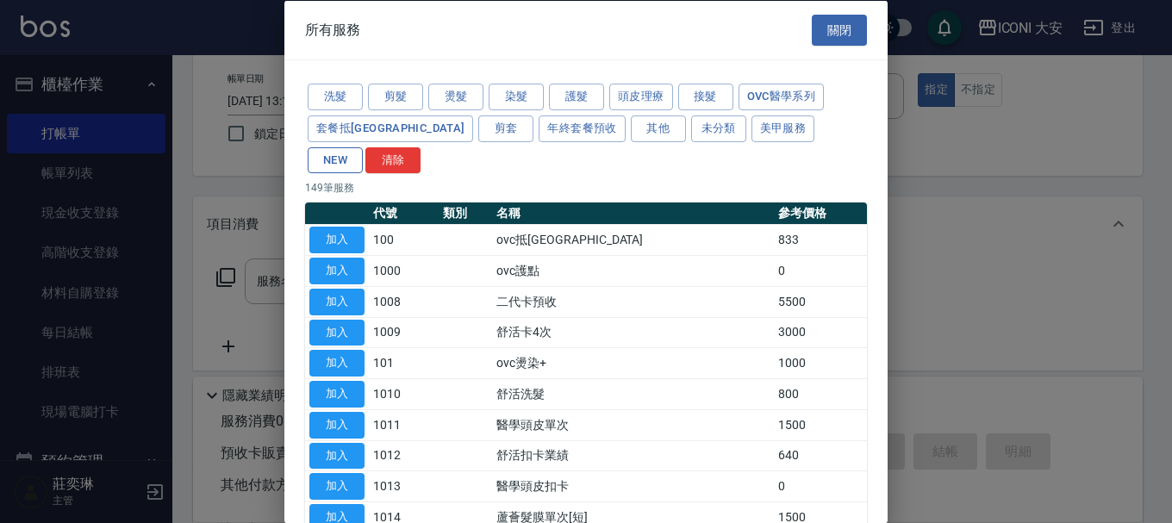
click at [363, 146] on button "NEW" at bounding box center [335, 159] width 55 height 27
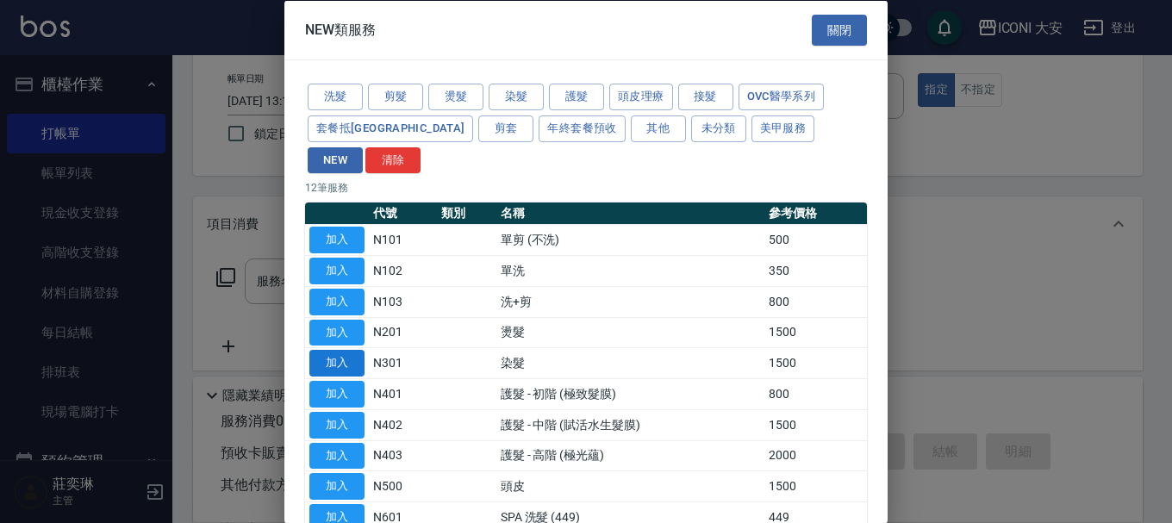
click at [359, 350] on button "加入" at bounding box center [336, 363] width 55 height 27
type input "染髮(N301)"
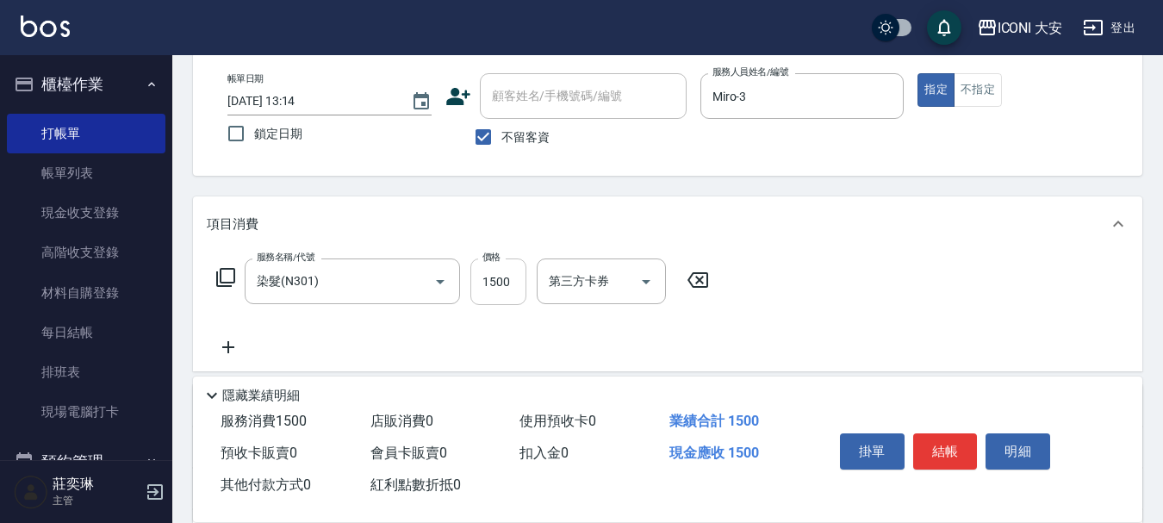
click at [508, 299] on input "1500" at bounding box center [498, 282] width 56 height 47
type input "1939"
click at [952, 436] on button "結帳" at bounding box center [945, 451] width 65 height 36
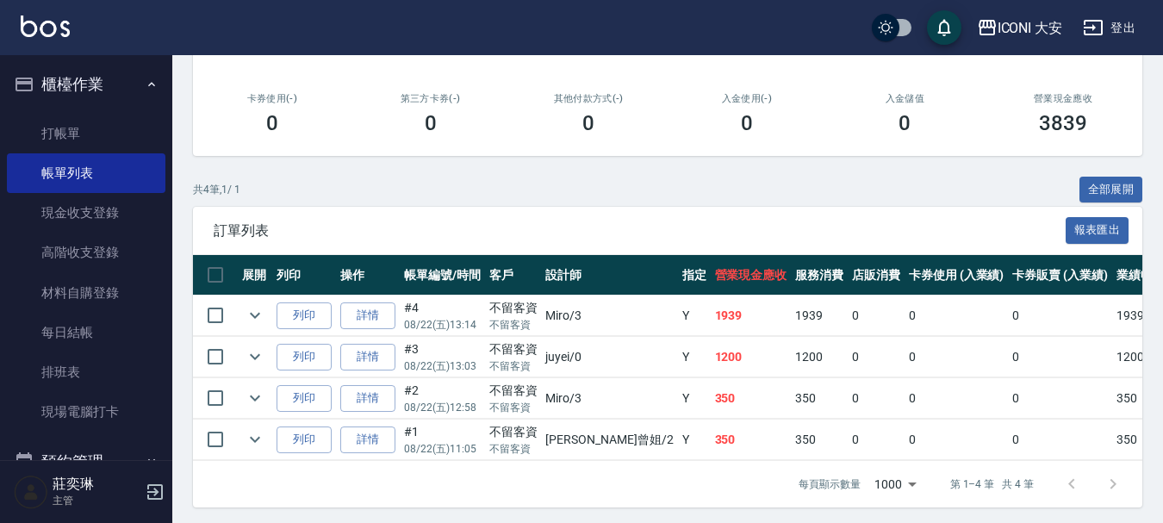
scroll to position [296, 0]
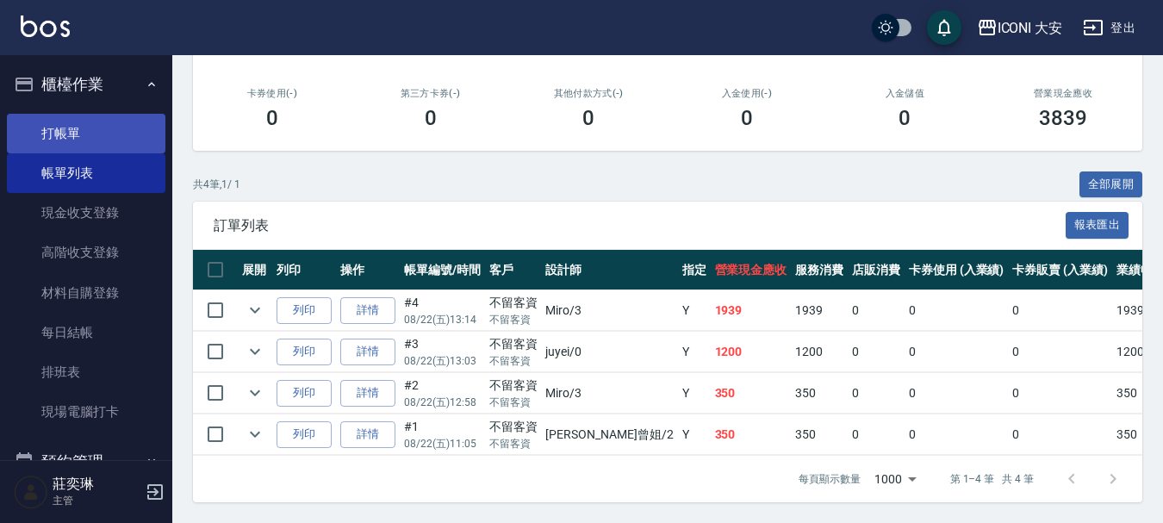
click at [78, 117] on link "打帳單" at bounding box center [86, 134] width 159 height 40
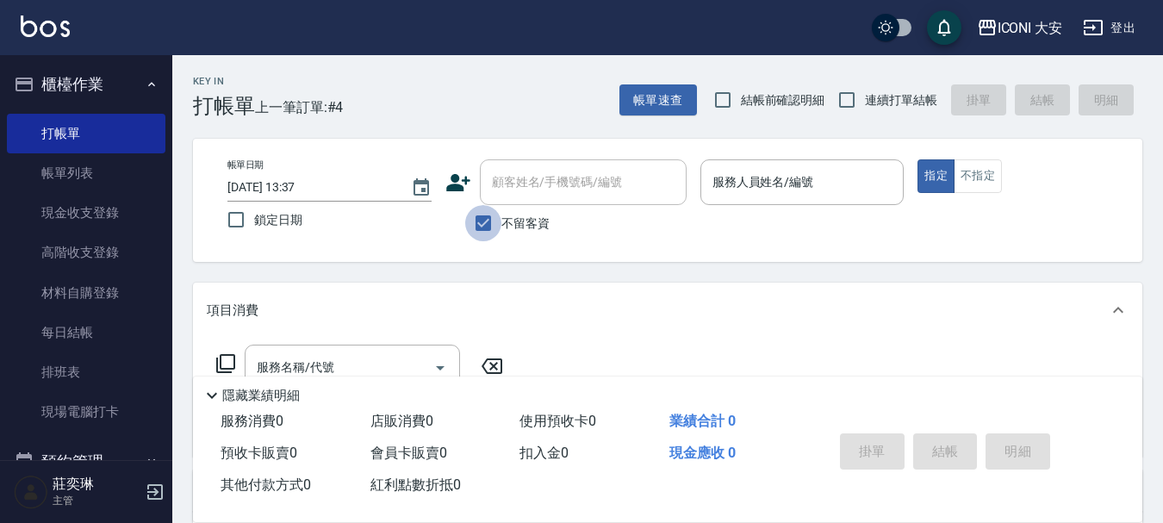
click at [484, 221] on input "不留客資" at bounding box center [483, 223] width 36 height 36
checkbox input "false"
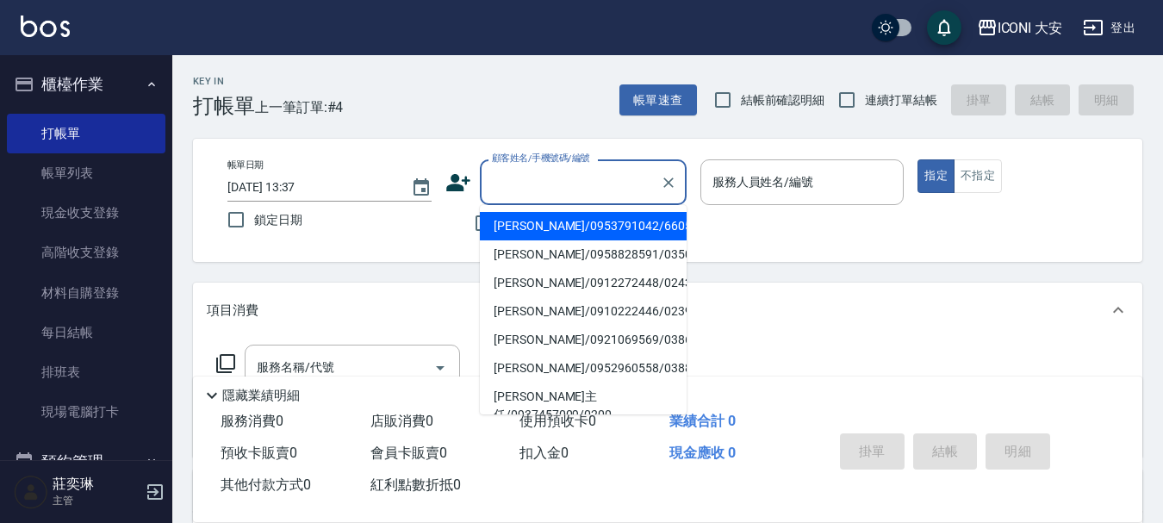
click at [548, 189] on input "顧客姓名/手機號碼/編號" at bounding box center [570, 182] width 165 height 30
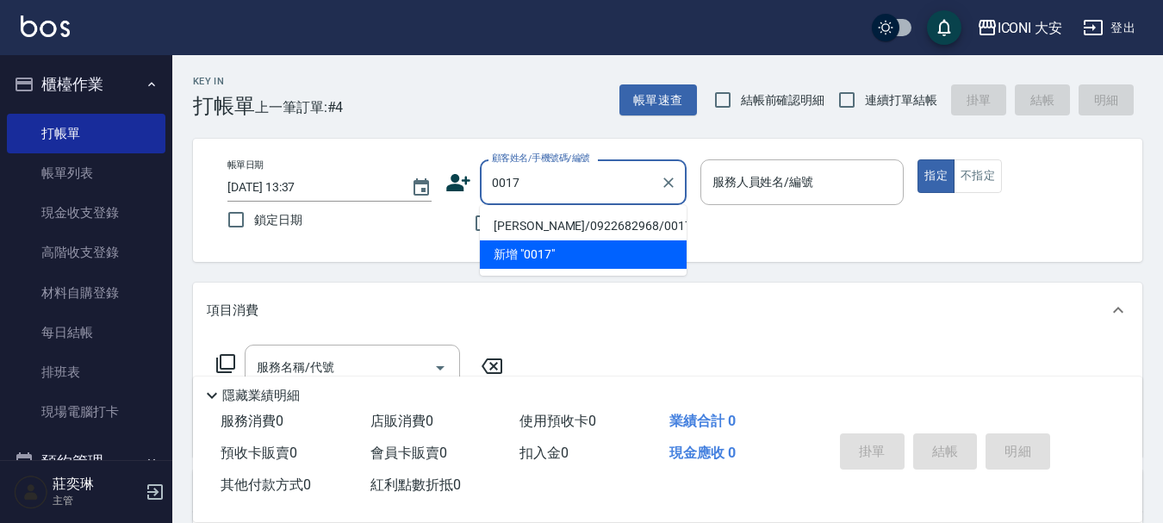
click at [591, 225] on li "[PERSON_NAME]/0922682968/0017" at bounding box center [583, 226] width 207 height 28
type input "[PERSON_NAME]/0922682968/0017"
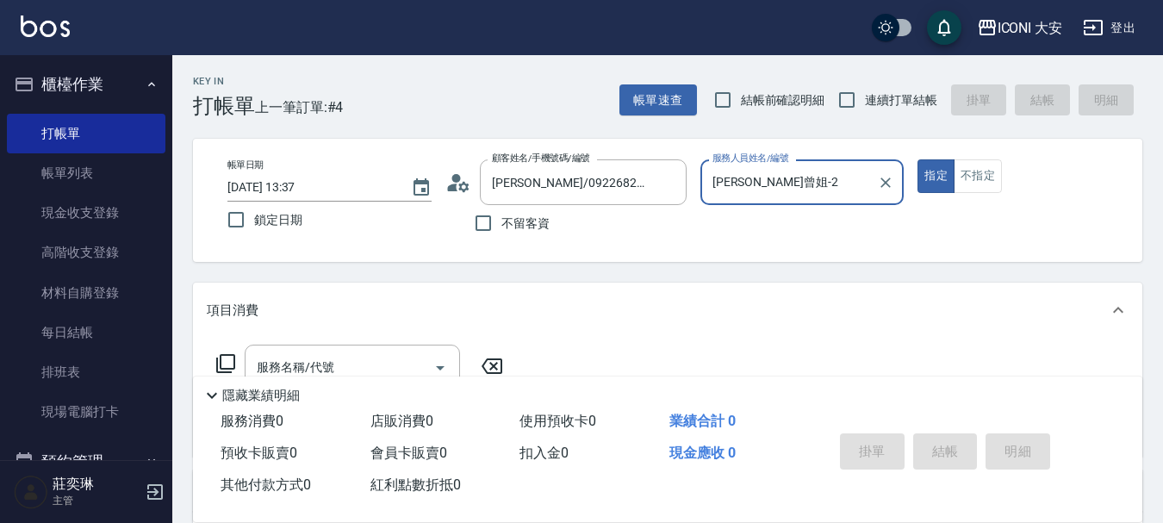
type input "[PERSON_NAME]曾姐-2"
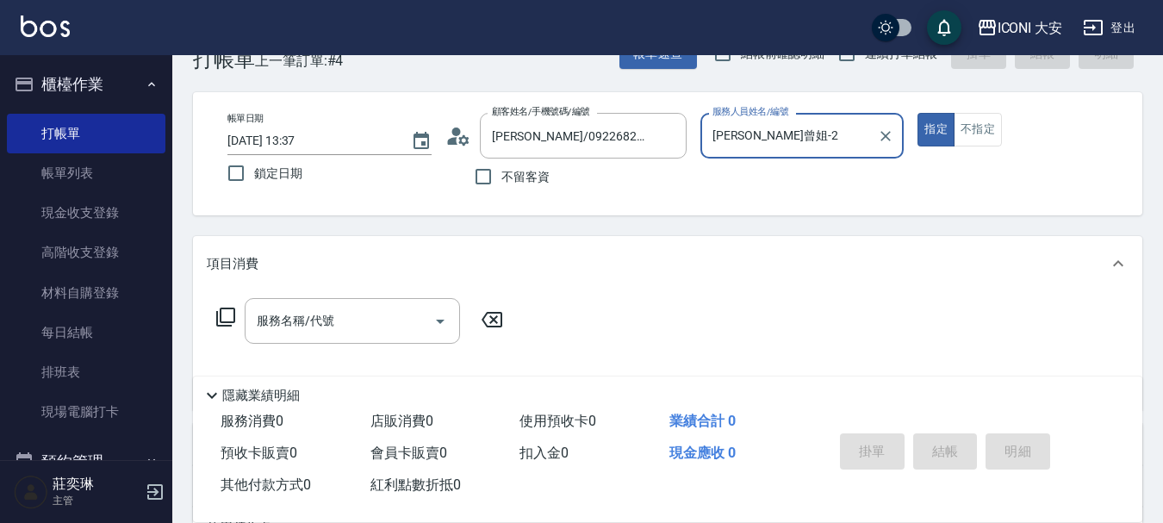
scroll to position [86, 0]
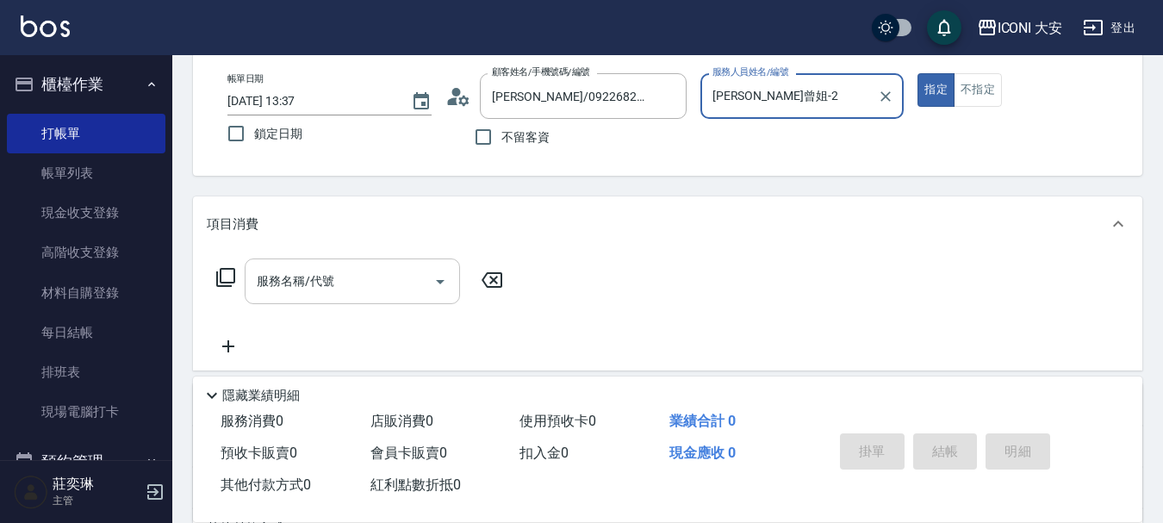
click at [378, 271] on input "服務名稱/代號" at bounding box center [339, 281] width 174 height 30
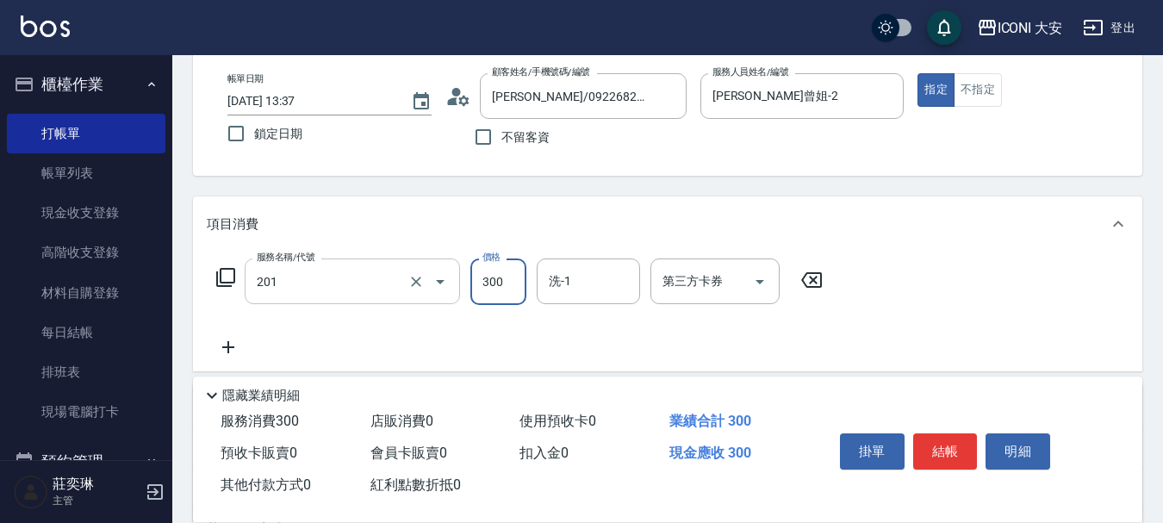
type input "張.曾洗髮　(201)"
type input "450"
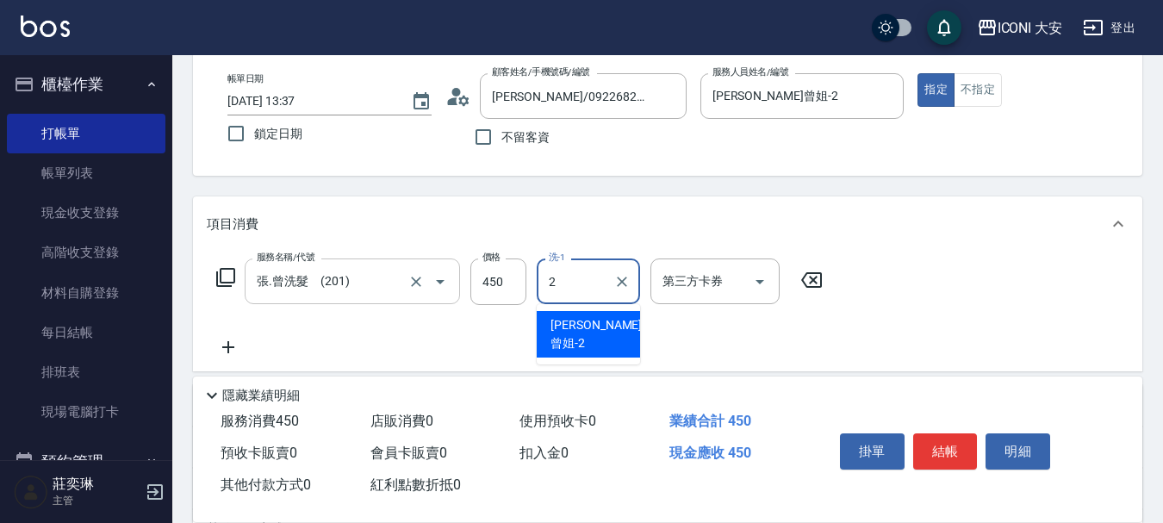
type input "[PERSON_NAME]曾姐-2"
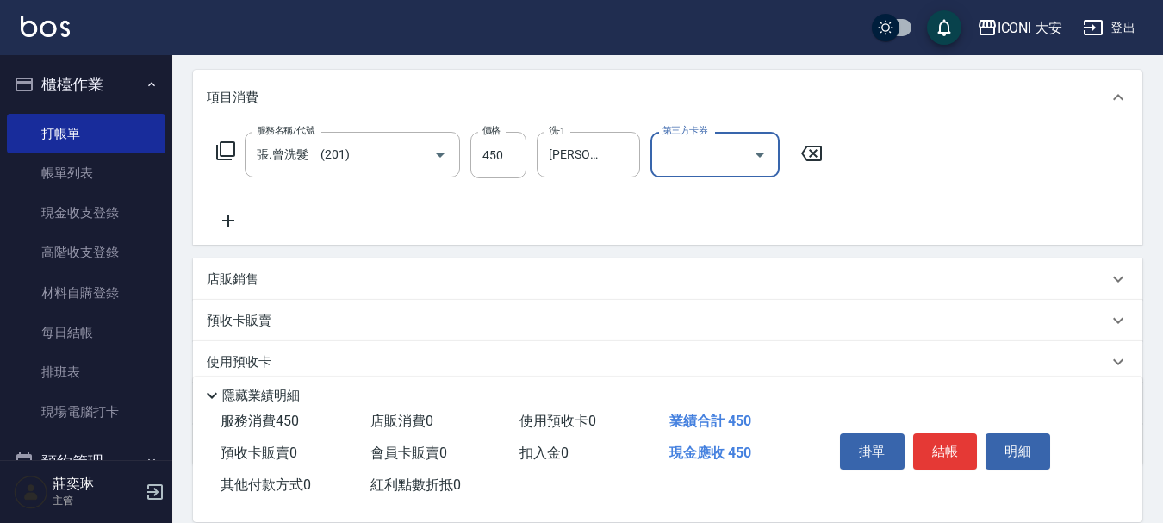
scroll to position [321, 0]
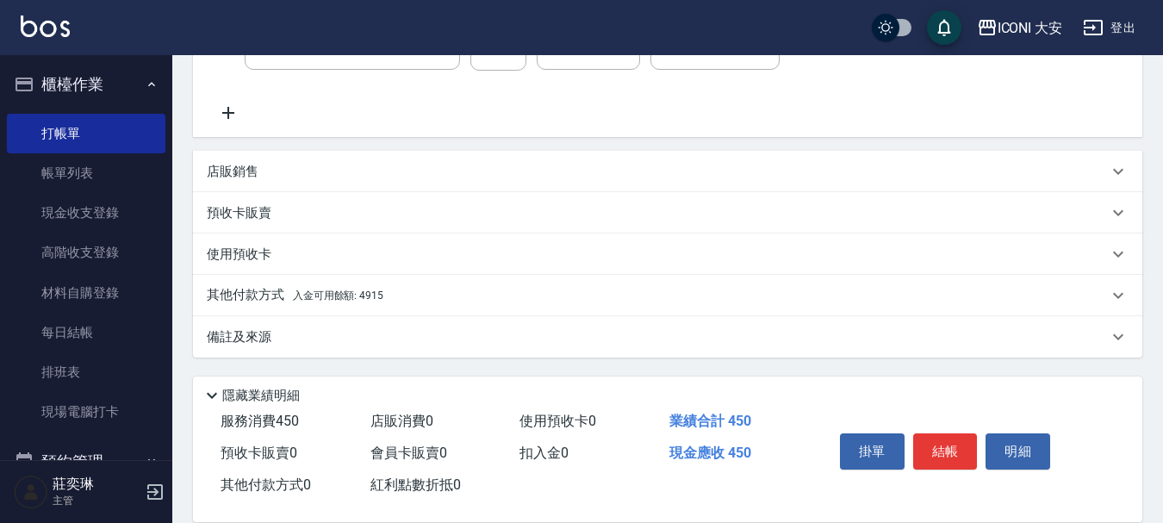
click at [332, 289] on p "其他付款方式 入金可用餘額: 4915" at bounding box center [295, 295] width 177 height 19
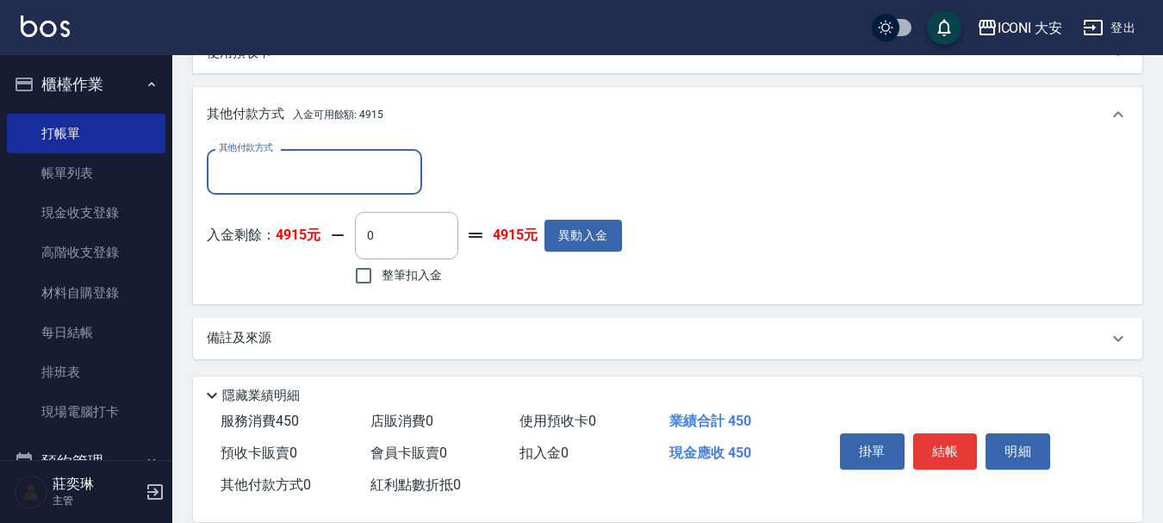
scroll to position [524, 0]
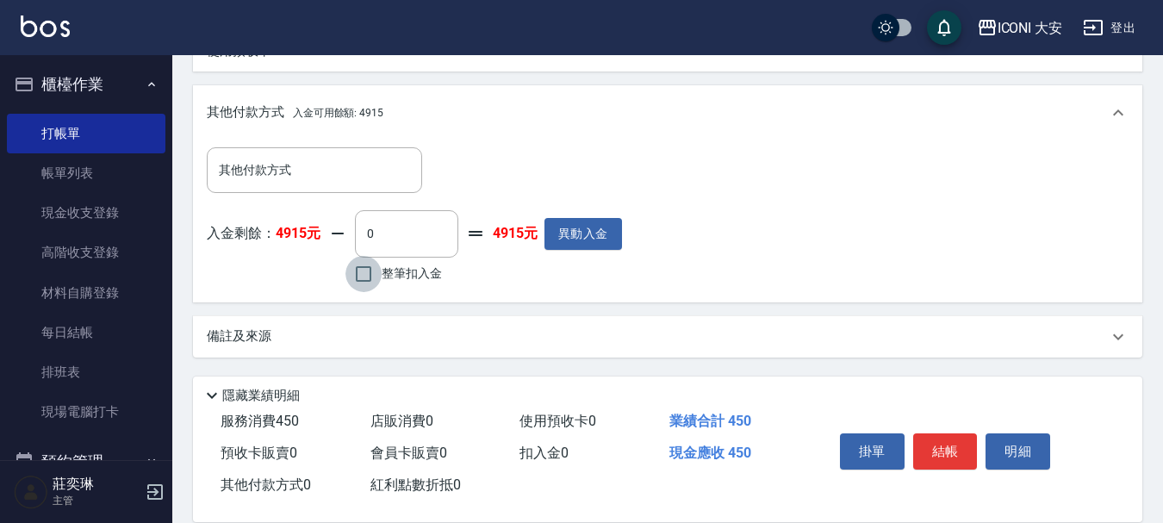
click at [354, 271] on input "整筆扣入金" at bounding box center [364, 274] width 36 height 36
checkbox input "true"
type input "450"
click at [950, 441] on button "結帳" at bounding box center [945, 451] width 65 height 36
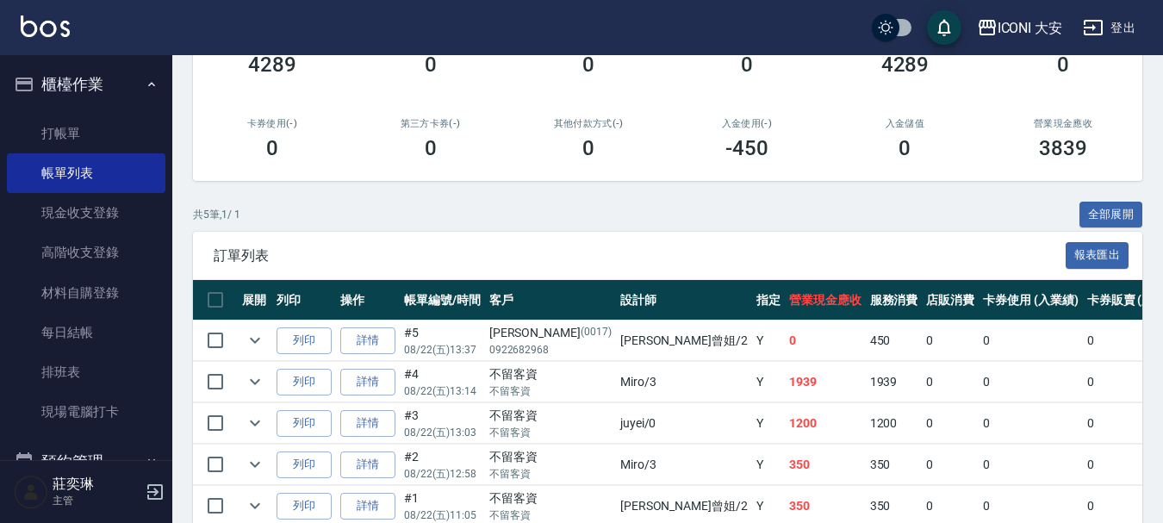
scroll to position [259, 0]
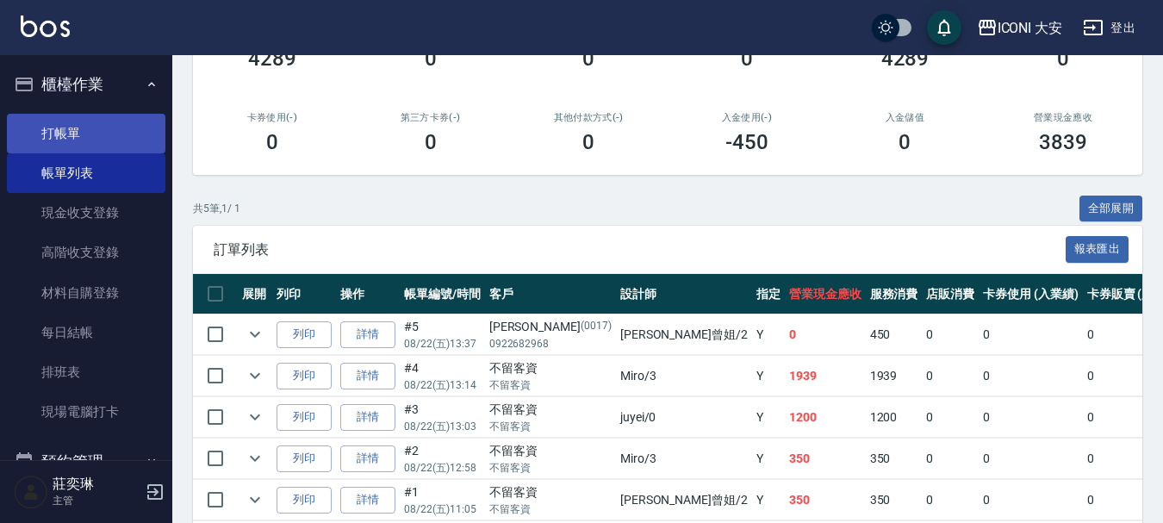
click at [100, 131] on link "打帳單" at bounding box center [86, 134] width 159 height 40
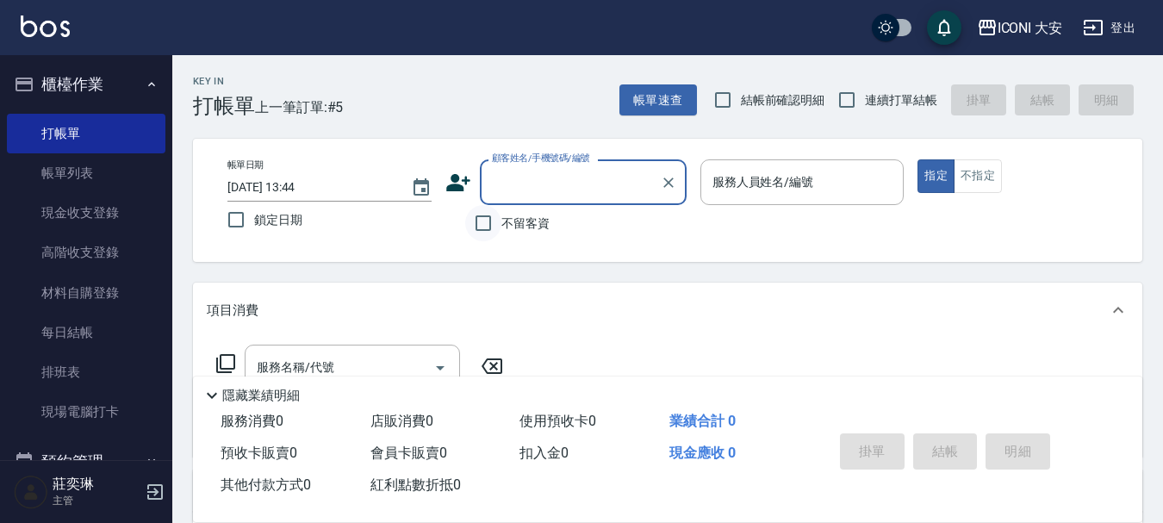
click at [491, 222] on input "不留客資" at bounding box center [483, 223] width 36 height 36
checkbox input "true"
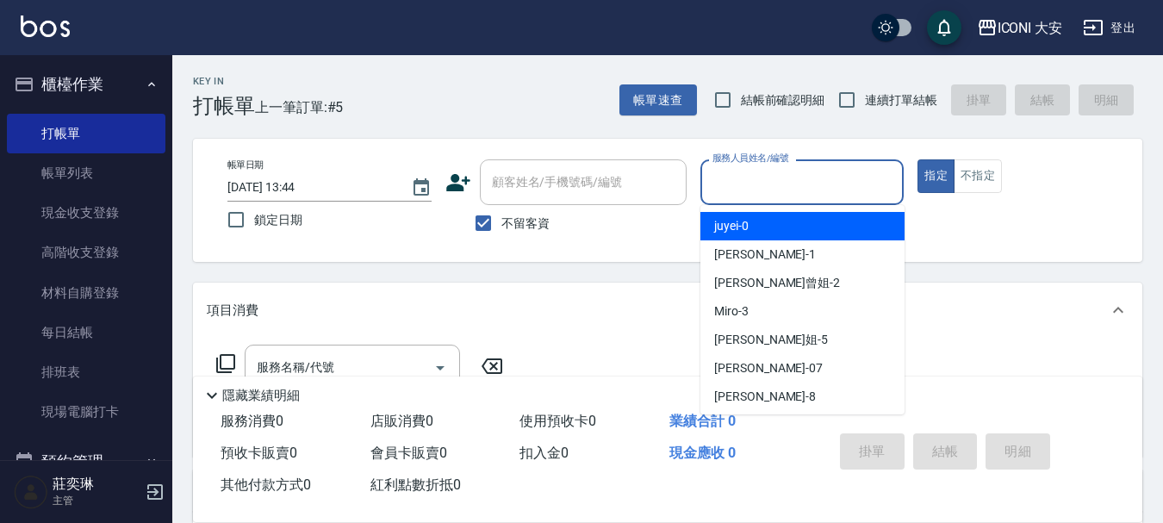
click at [782, 190] on input "服務人員姓名/編號" at bounding box center [802, 182] width 189 height 30
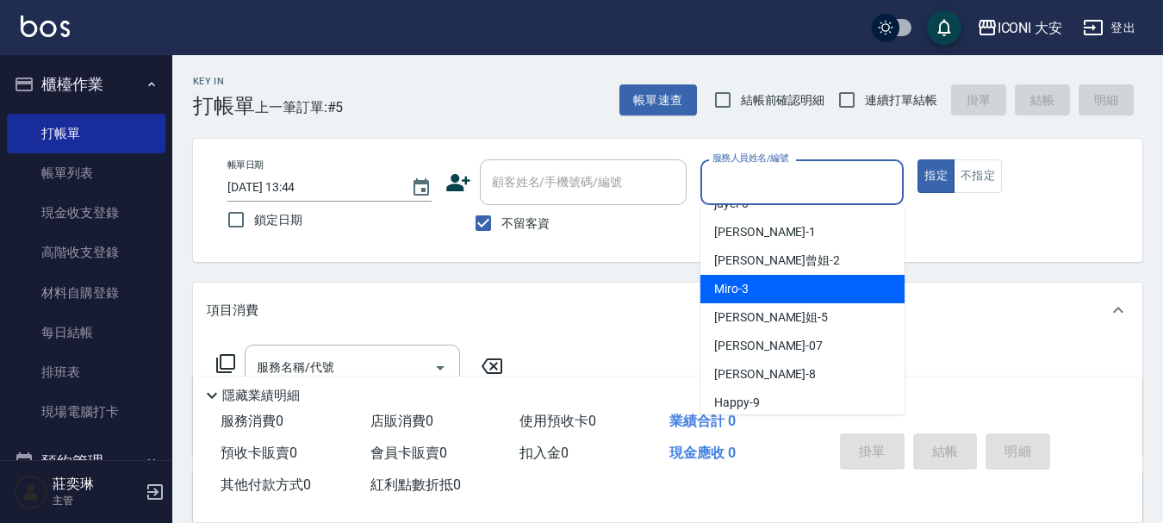
scroll to position [32, 0]
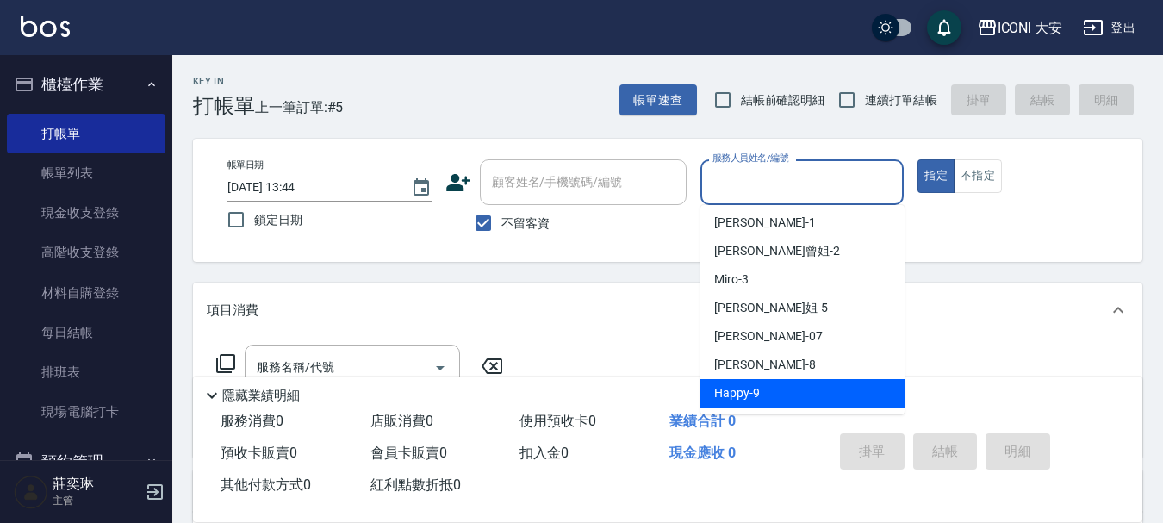
click at [756, 396] on span "Happy -9" at bounding box center [737, 393] width 46 height 18
type input "Happy-9"
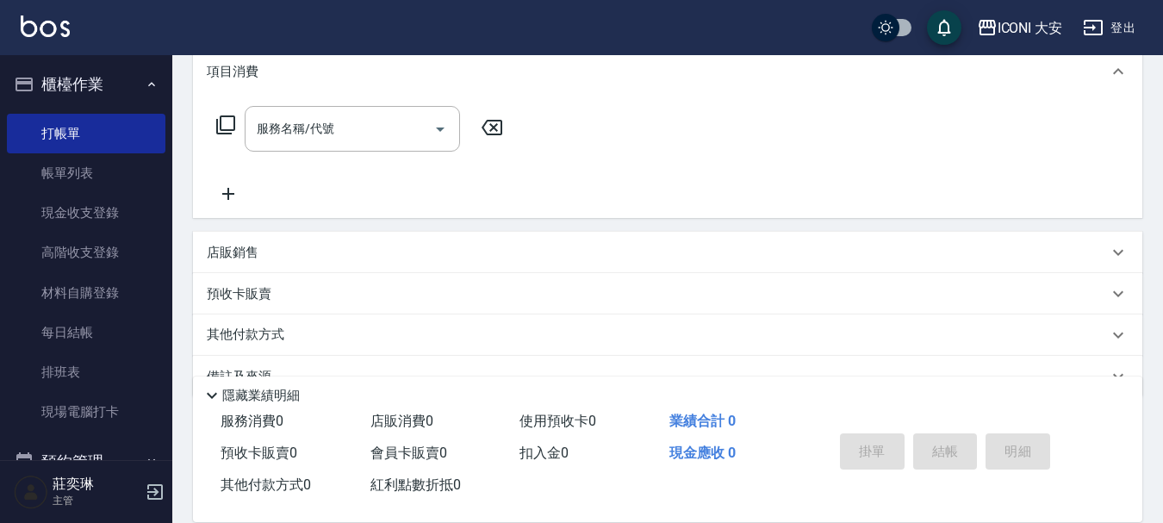
scroll to position [259, 0]
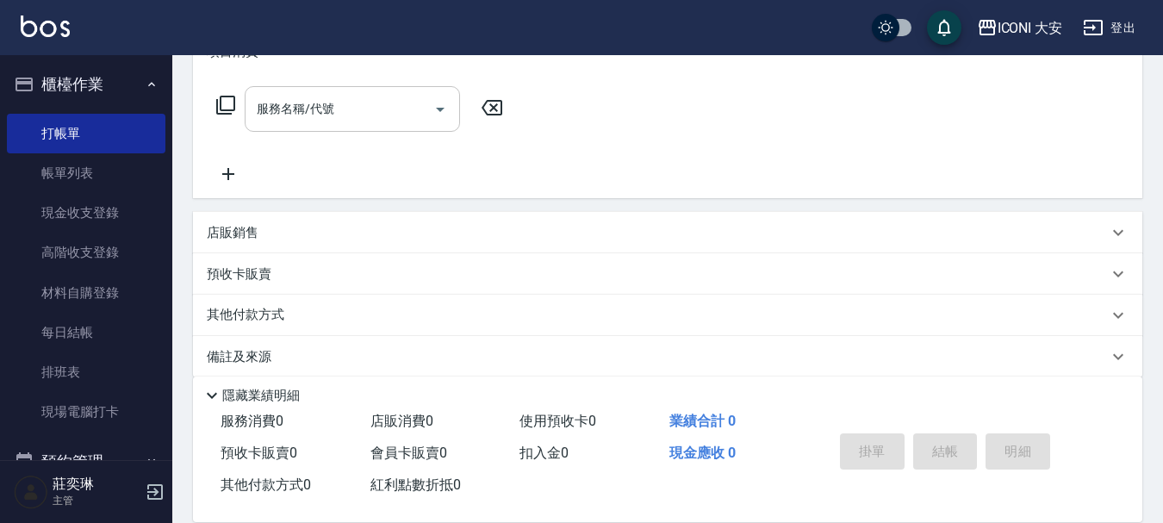
click at [348, 113] on input "服務名稱/代號" at bounding box center [339, 109] width 174 height 30
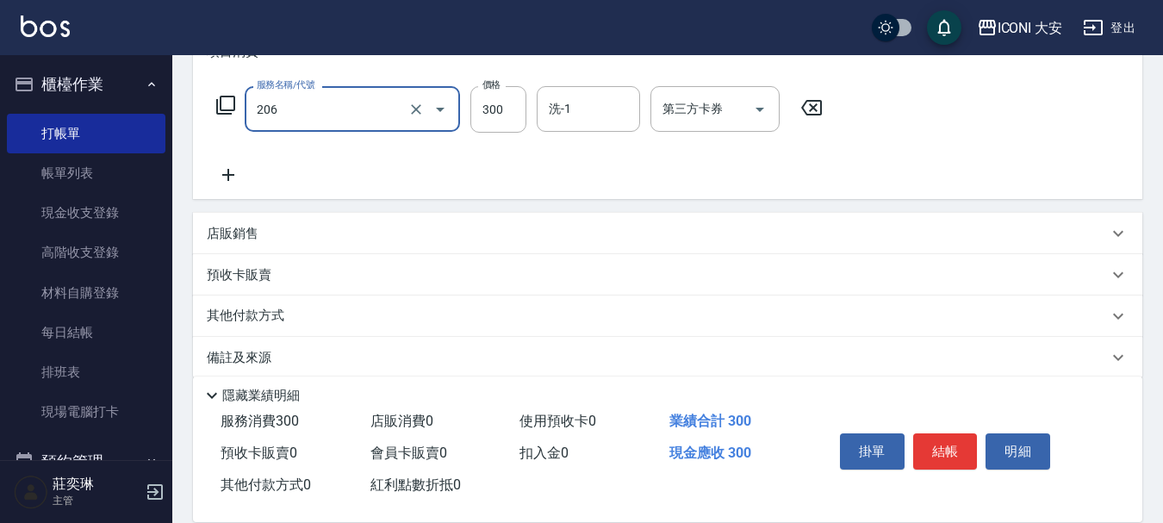
type input "洗髮(206)"
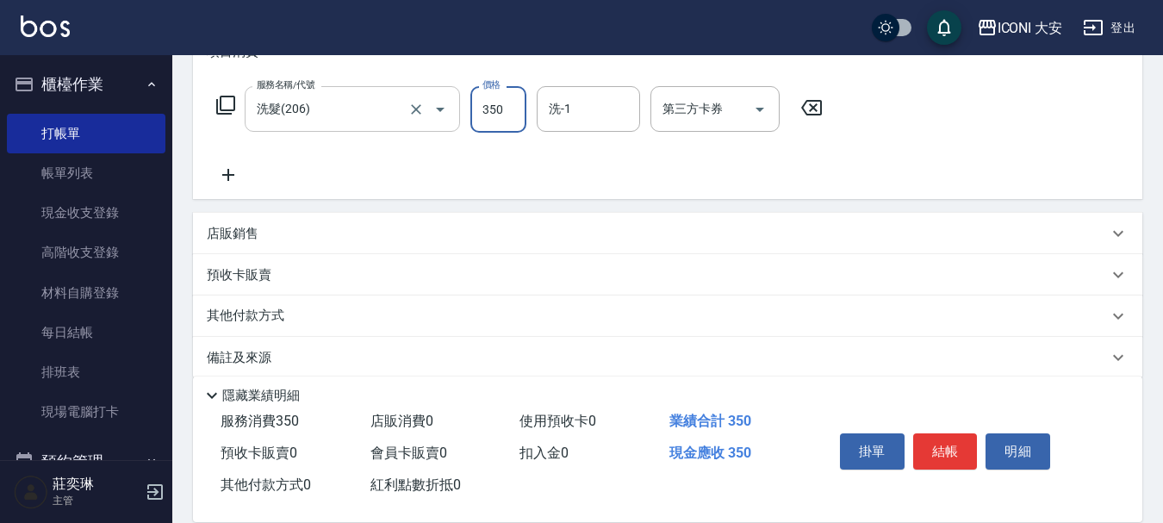
type input "350"
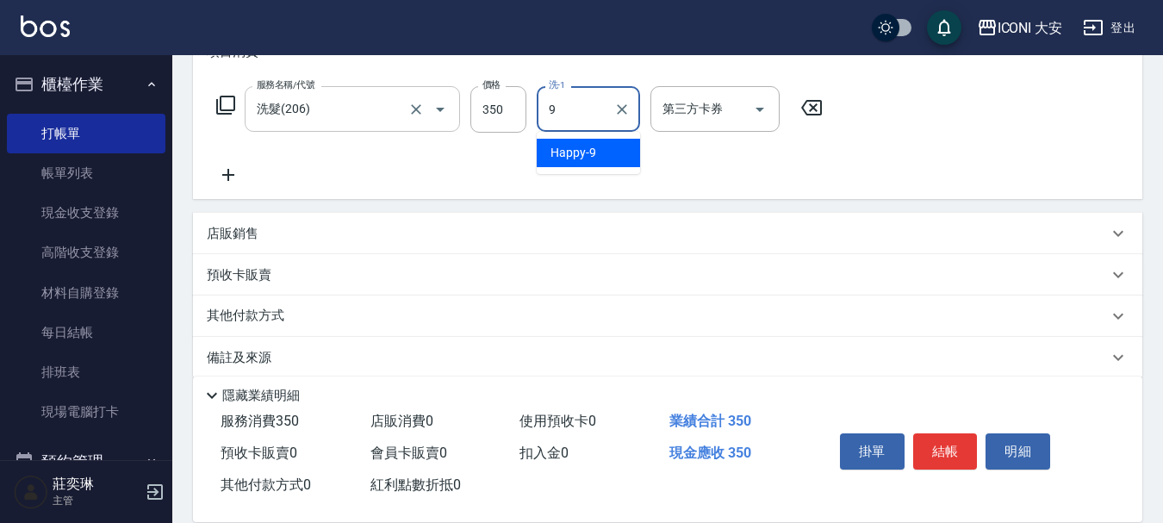
type input "Happy-9"
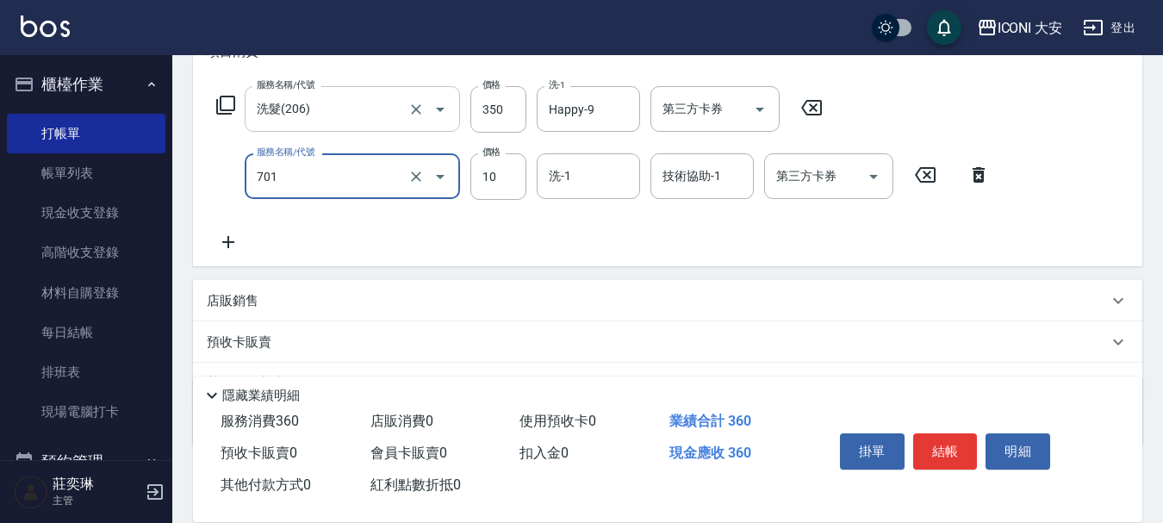
type input "[PERSON_NAME](701)"
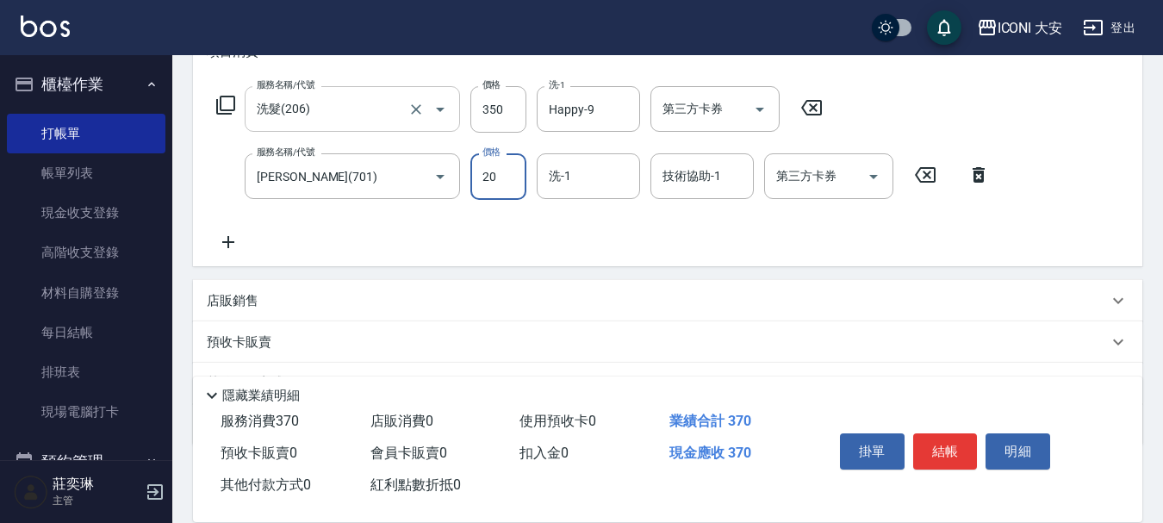
type input "20"
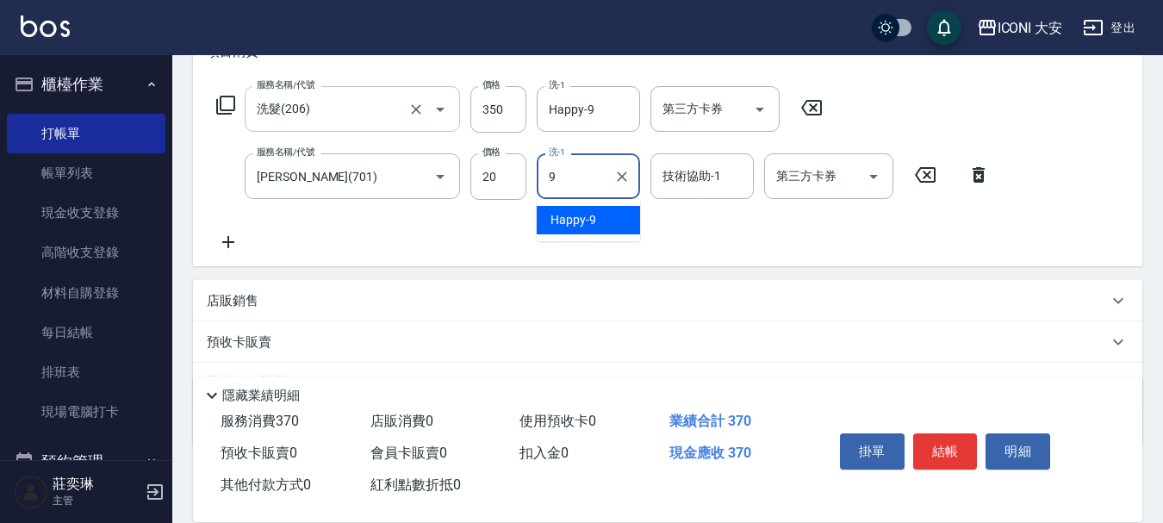
type input "Happy-9"
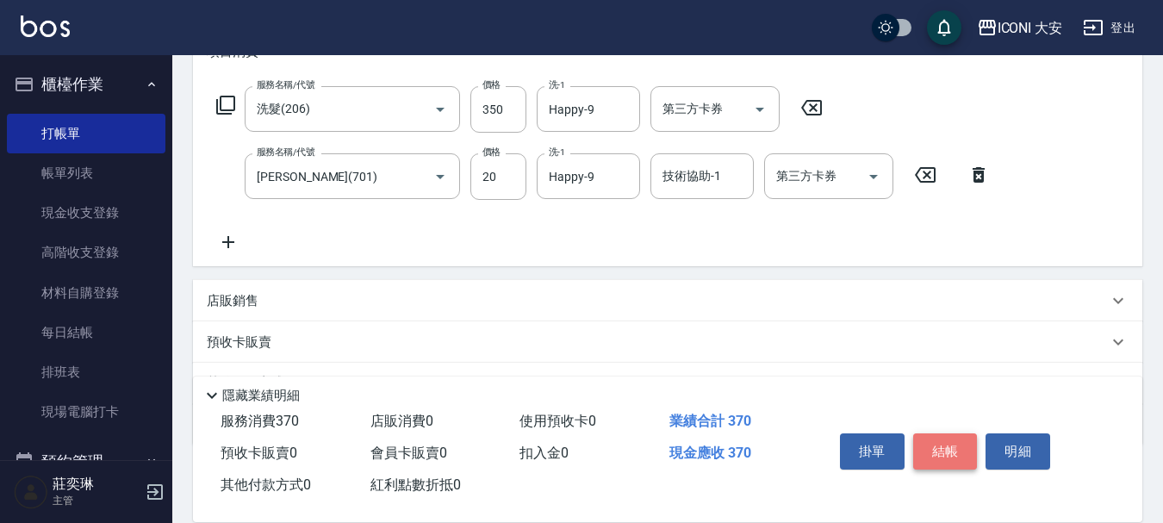
click at [925, 440] on button "結帳" at bounding box center [945, 451] width 65 height 36
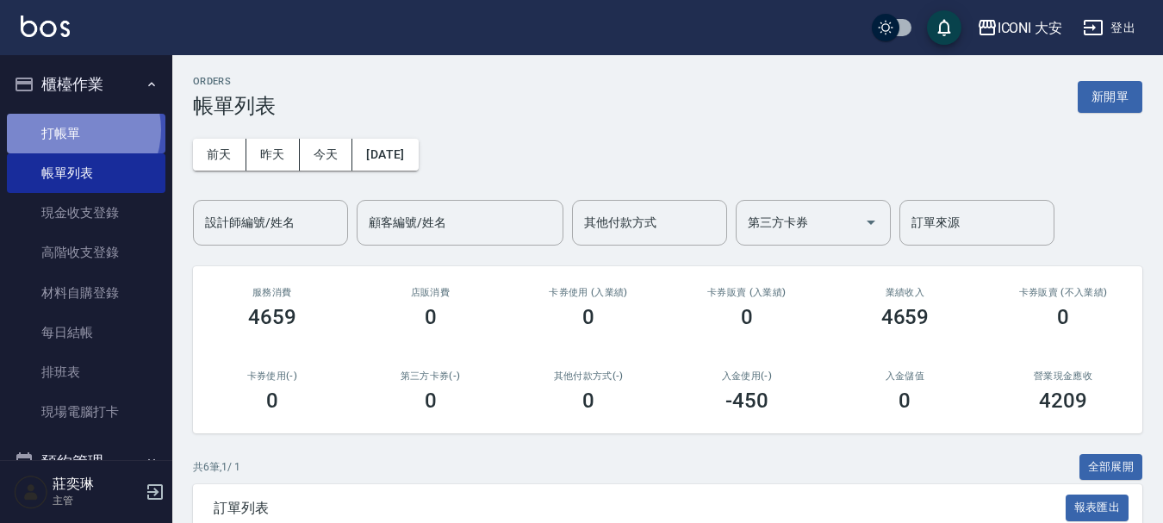
click at [73, 129] on link "打帳單" at bounding box center [86, 134] width 159 height 40
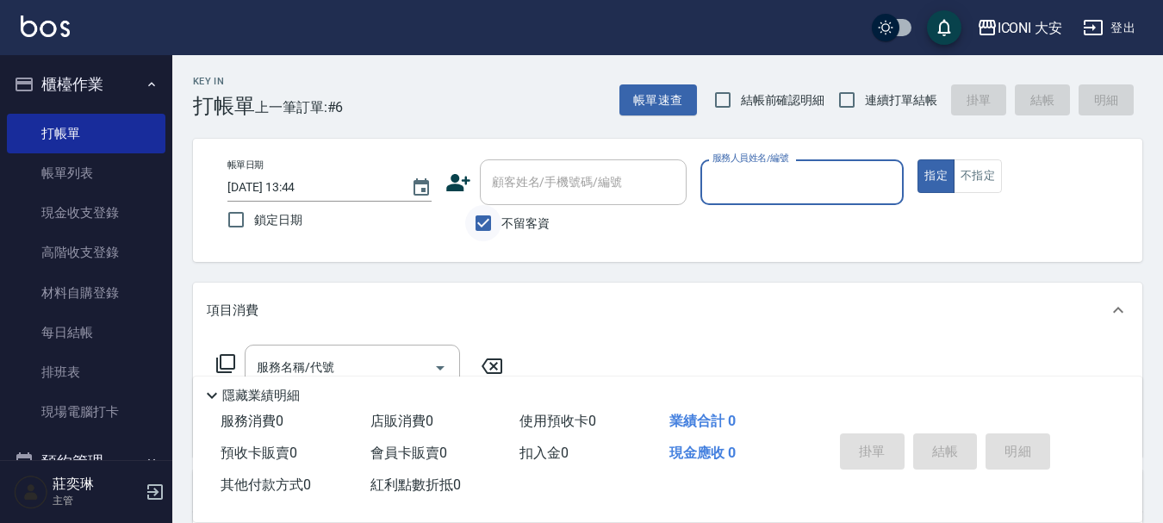
drag, startPoint x: 477, startPoint y: 215, endPoint x: 490, endPoint y: 211, distance: 13.6
click at [480, 215] on input "不留客資" at bounding box center [483, 223] width 36 height 36
checkbox input "false"
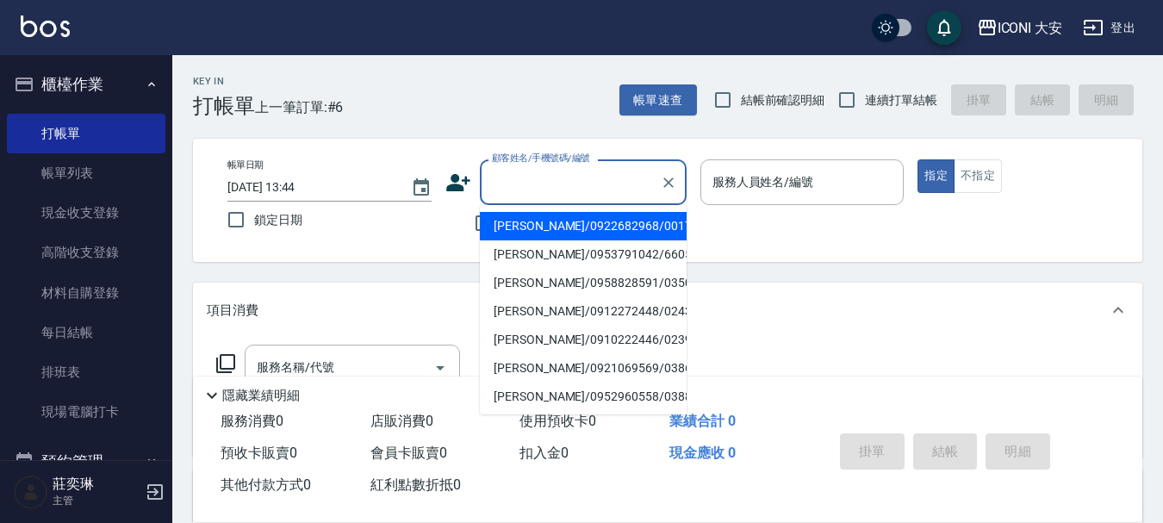
drag, startPoint x: 517, startPoint y: 183, endPoint x: 527, endPoint y: 178, distance: 10.4
click at [518, 182] on input "顧客姓名/手機號碼/編號" at bounding box center [570, 182] width 165 height 30
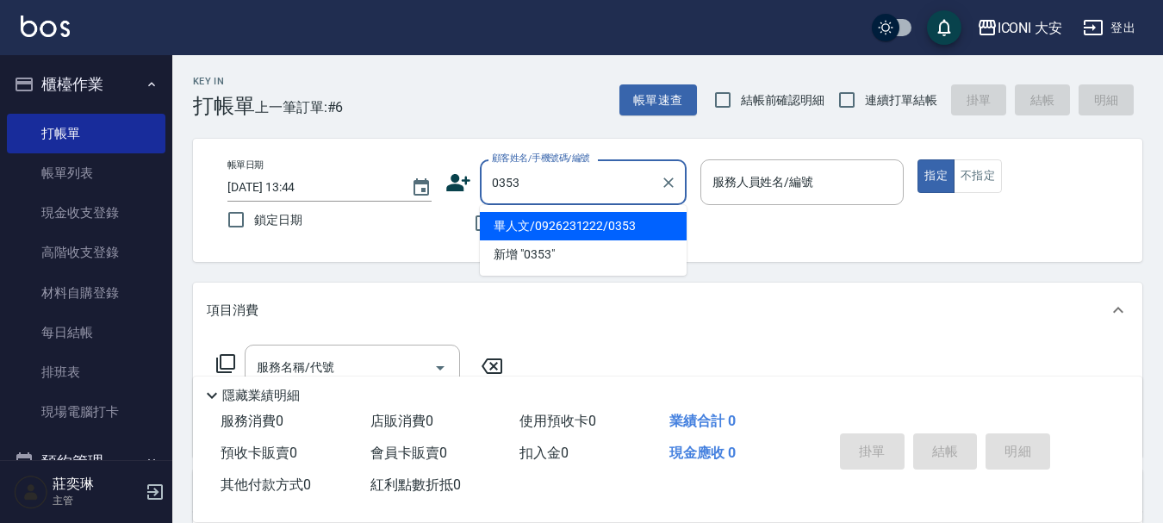
click at [544, 213] on li "畢人文/0926231222/0353" at bounding box center [583, 226] width 207 height 28
type input "畢人文/0926231222/0353"
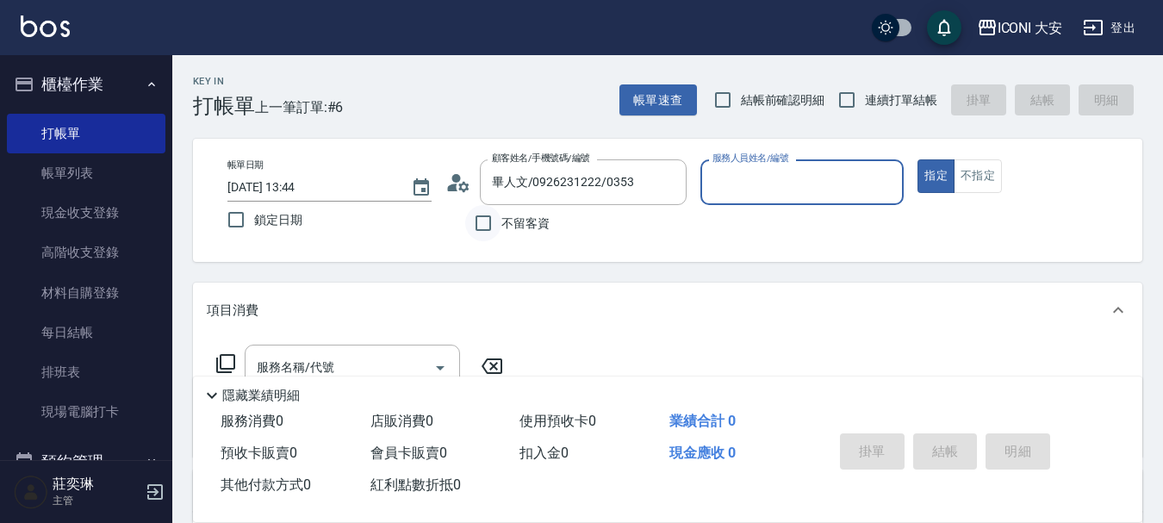
type input "Happy-9"
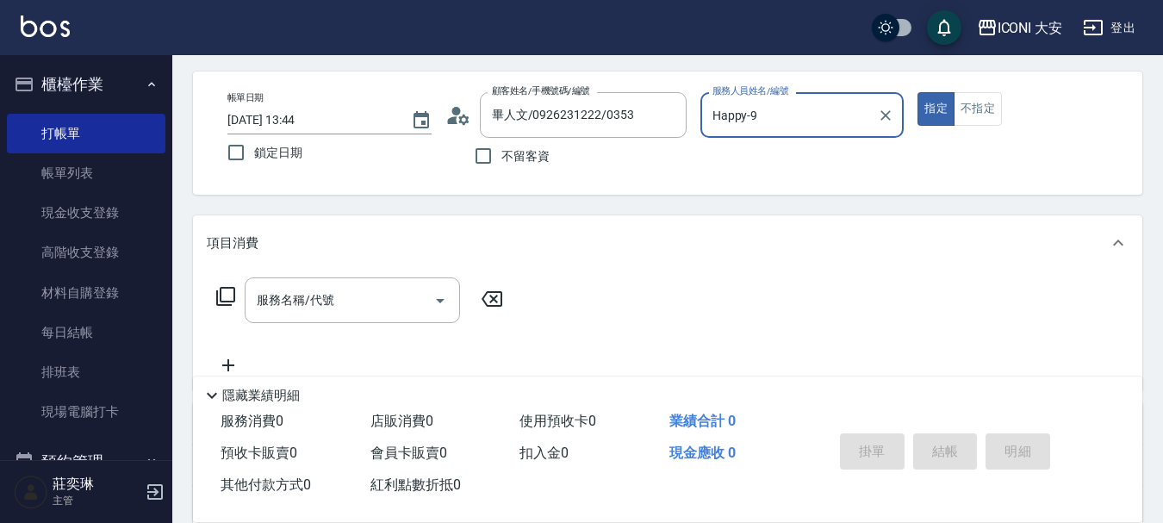
scroll to position [172, 0]
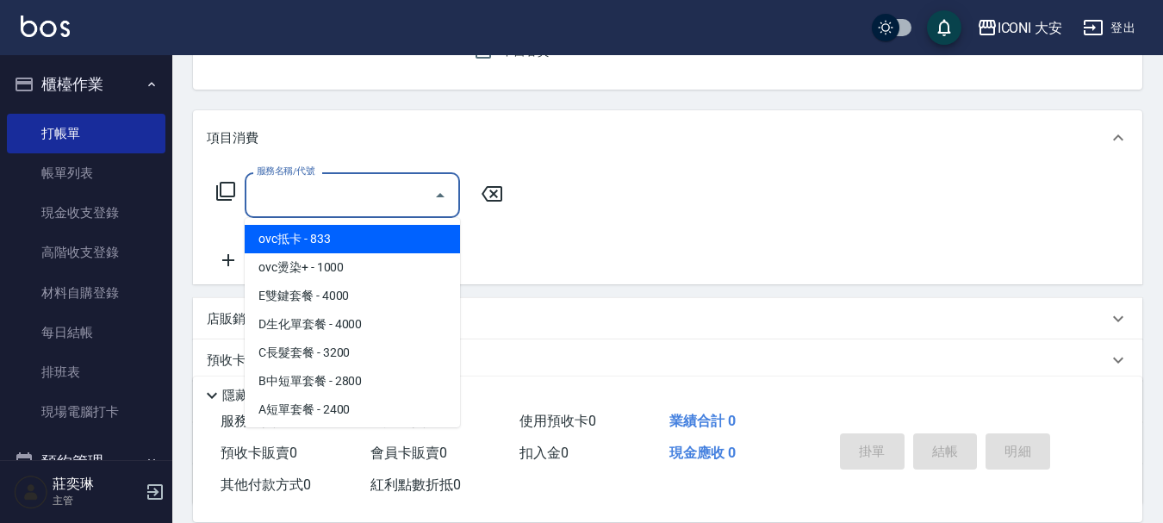
click at [327, 202] on input "服務名稱/代號" at bounding box center [339, 195] width 174 height 30
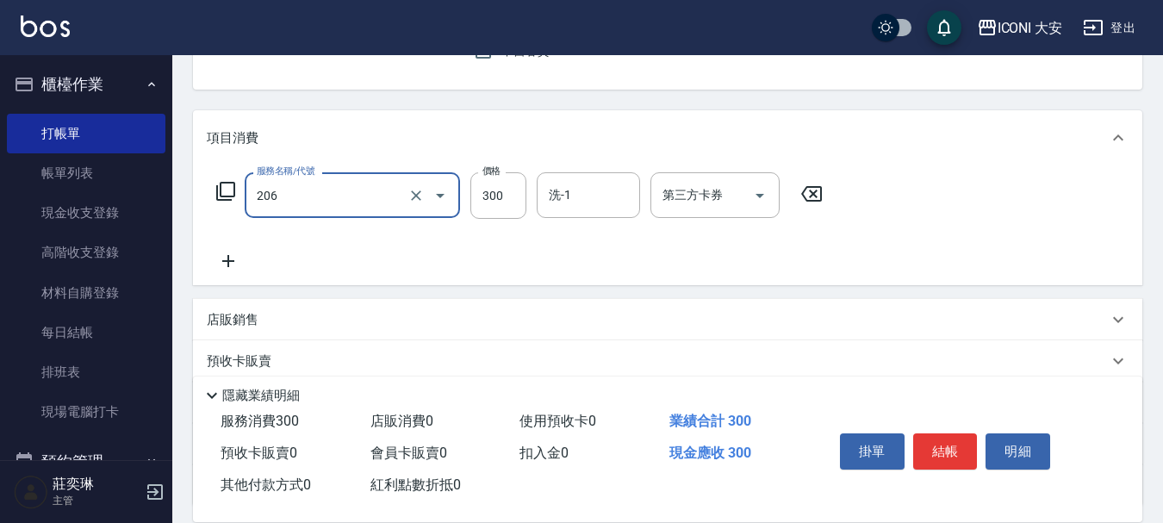
type input "洗髮(206)"
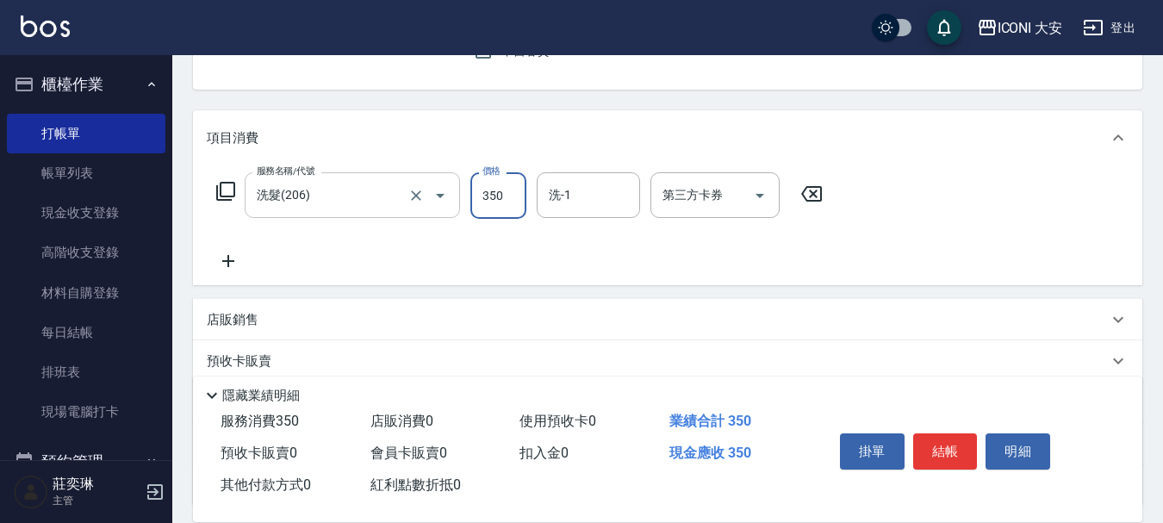
type input "350"
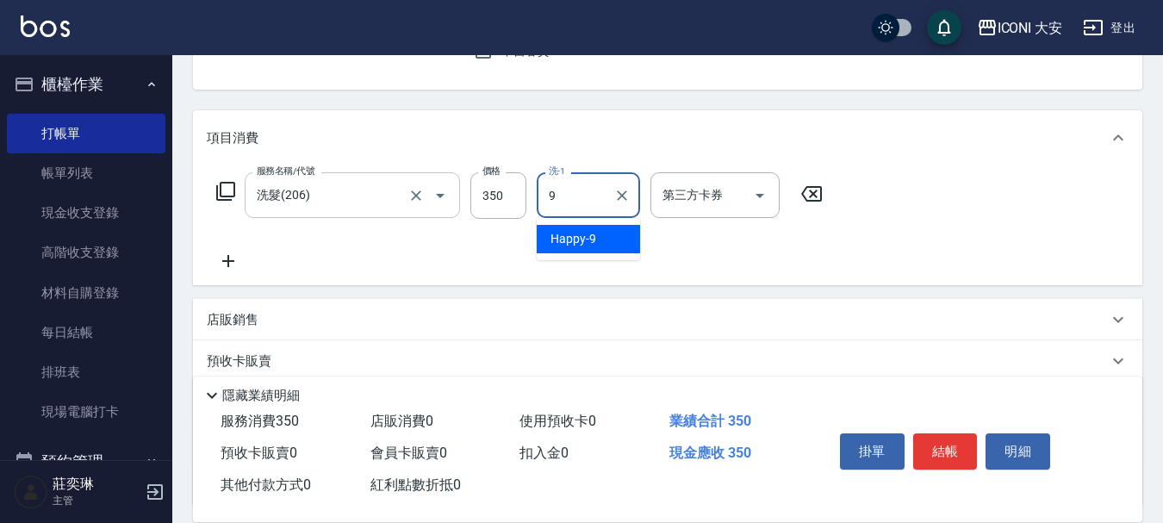
type input "Happy-9"
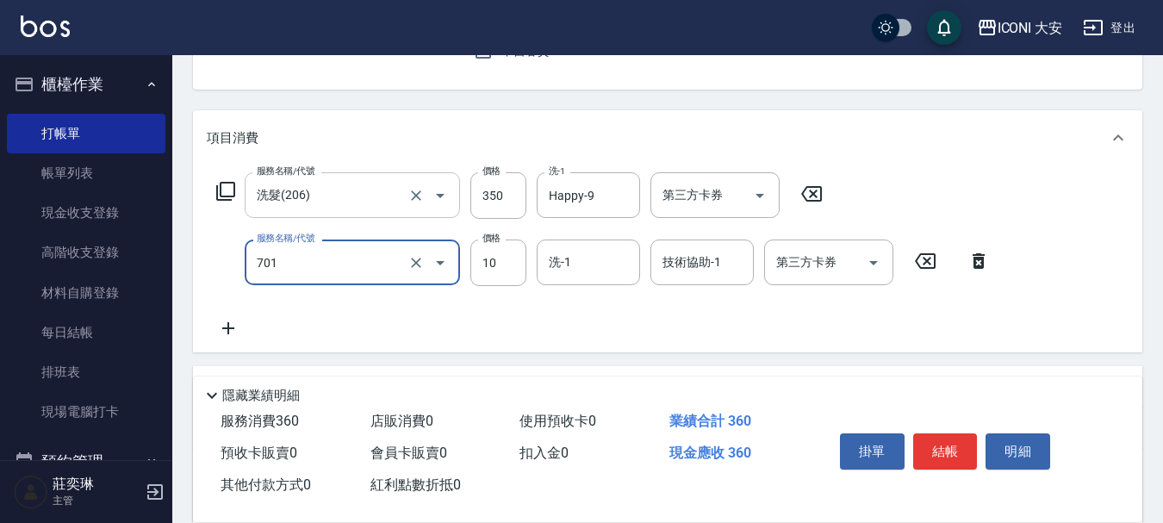
type input "[PERSON_NAME](701)"
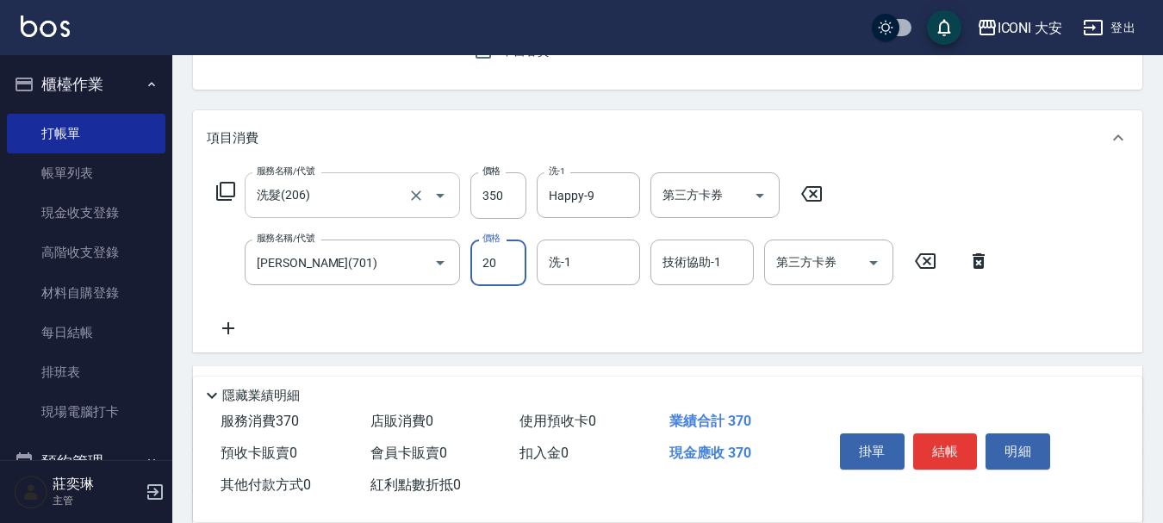
type input "20"
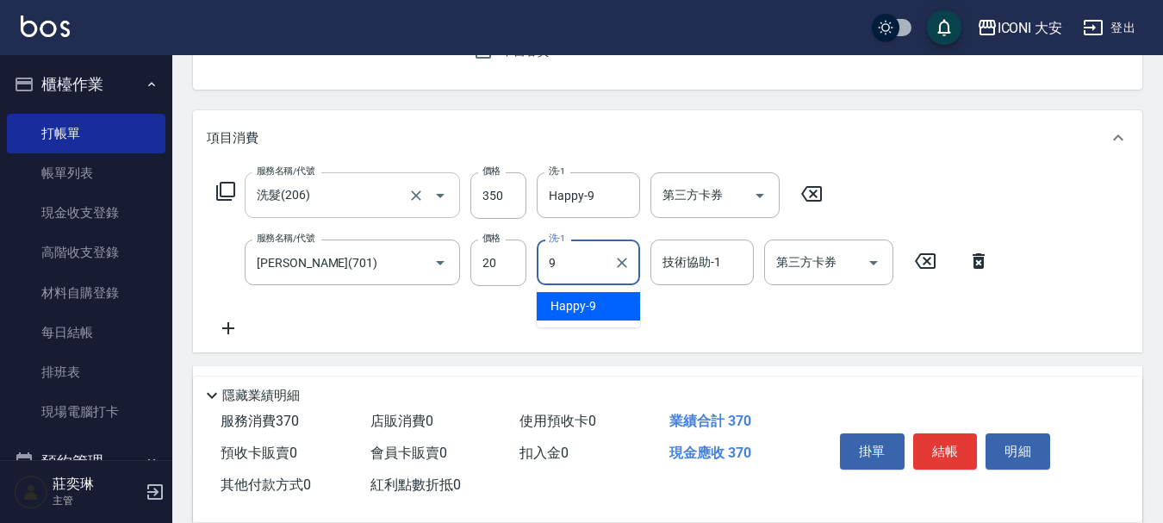
type input "Happy-9"
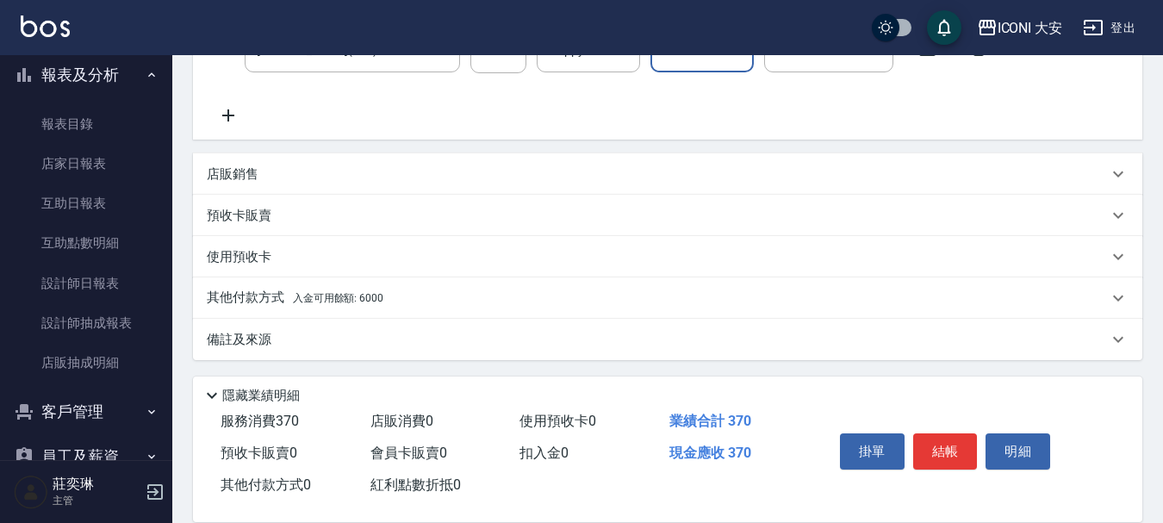
scroll to position [388, 0]
click at [371, 296] on span "入金可用餘額: 6000" at bounding box center [338, 296] width 90 height 12
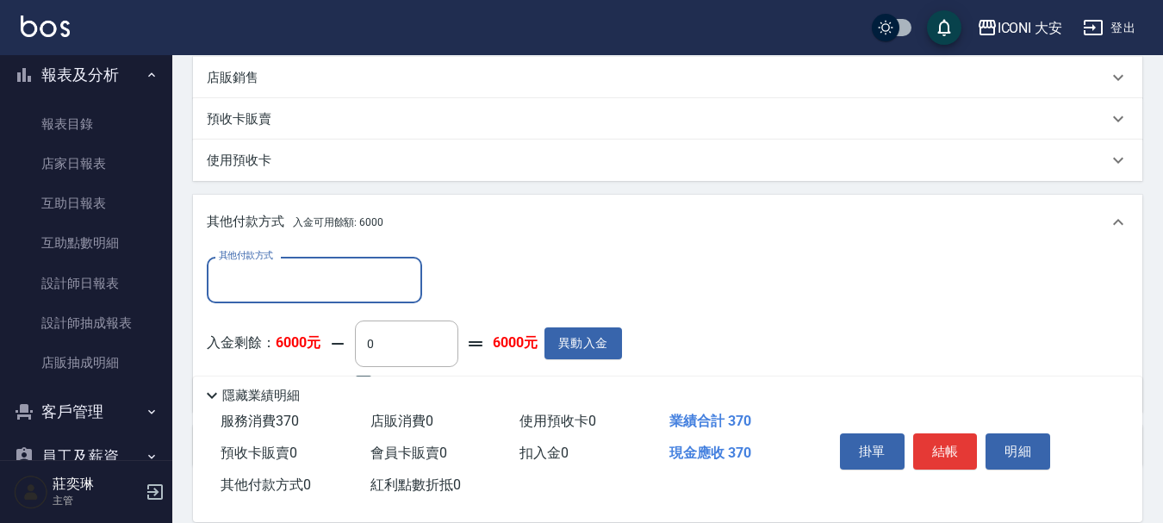
scroll to position [591, 0]
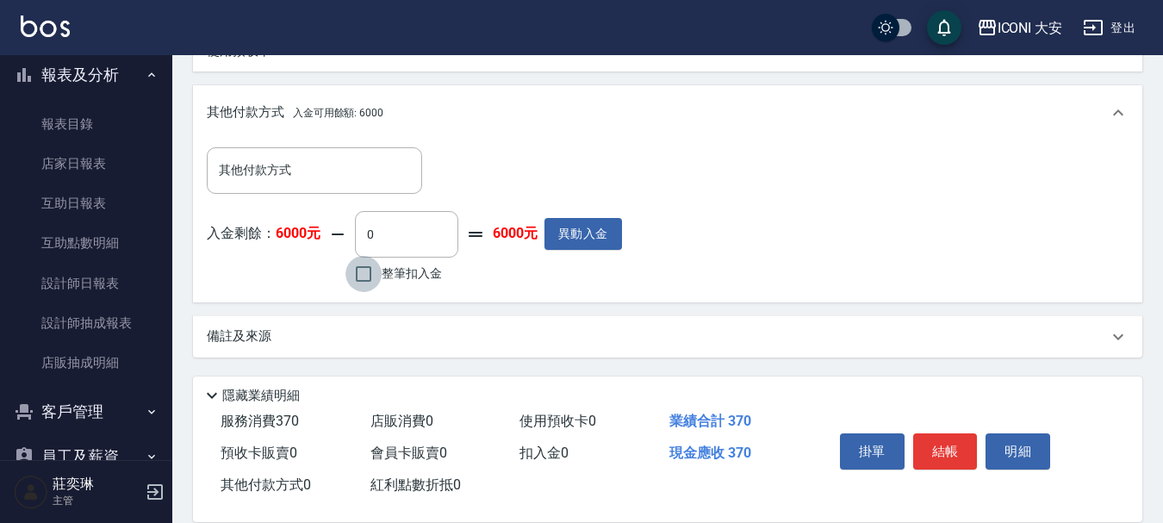
click at [377, 280] on input "整筆扣入金" at bounding box center [364, 274] width 36 height 36
checkbox input "true"
type input "370"
click at [953, 443] on button "結帳" at bounding box center [945, 451] width 65 height 36
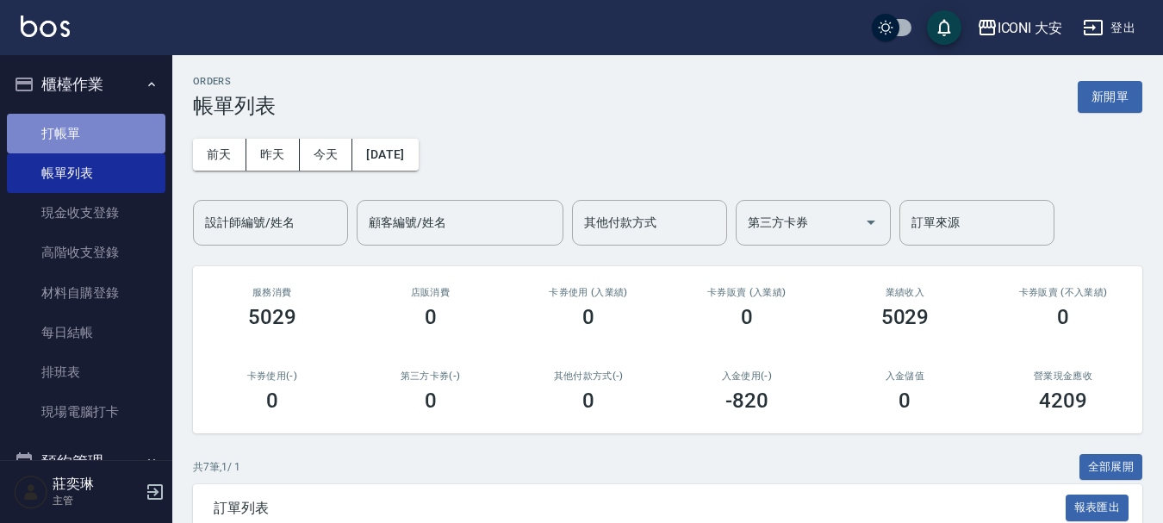
click at [126, 125] on link "打帳單" at bounding box center [86, 134] width 159 height 40
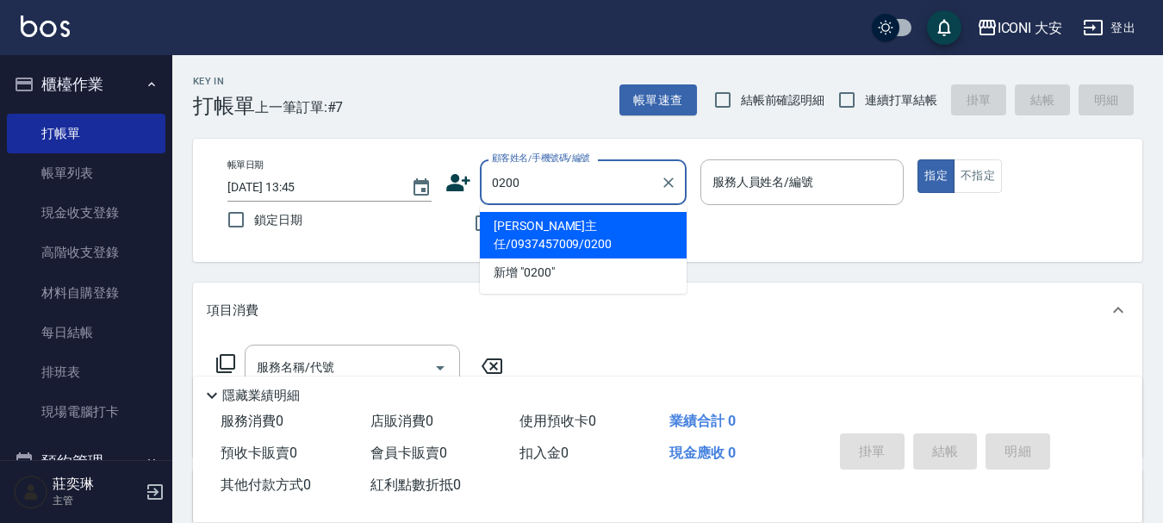
click at [589, 221] on li "[PERSON_NAME]主任/0937457009/0200" at bounding box center [583, 235] width 207 height 47
type input "[PERSON_NAME]主任/0937457009/0200"
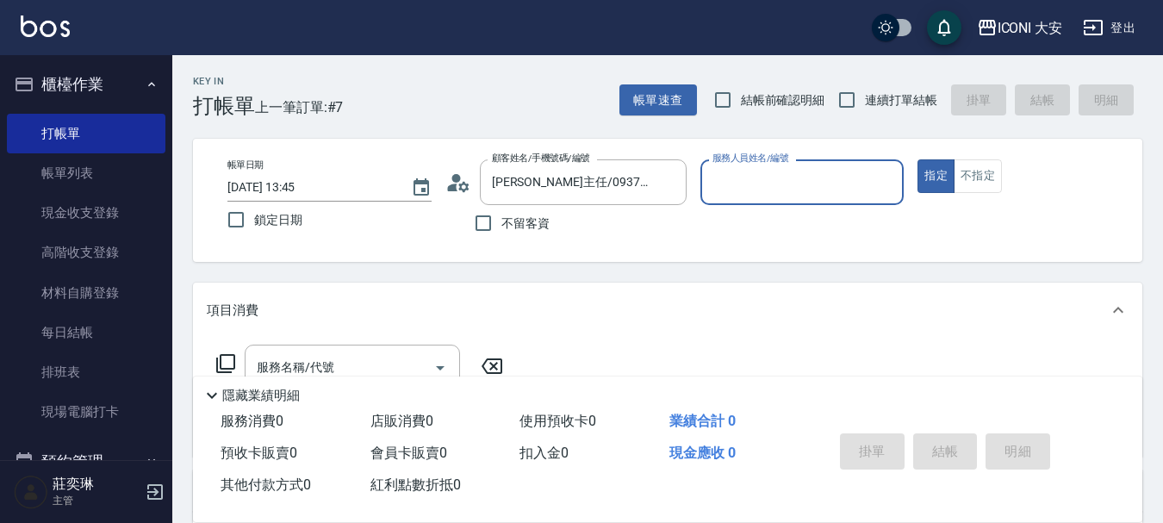
type input "Happy-9"
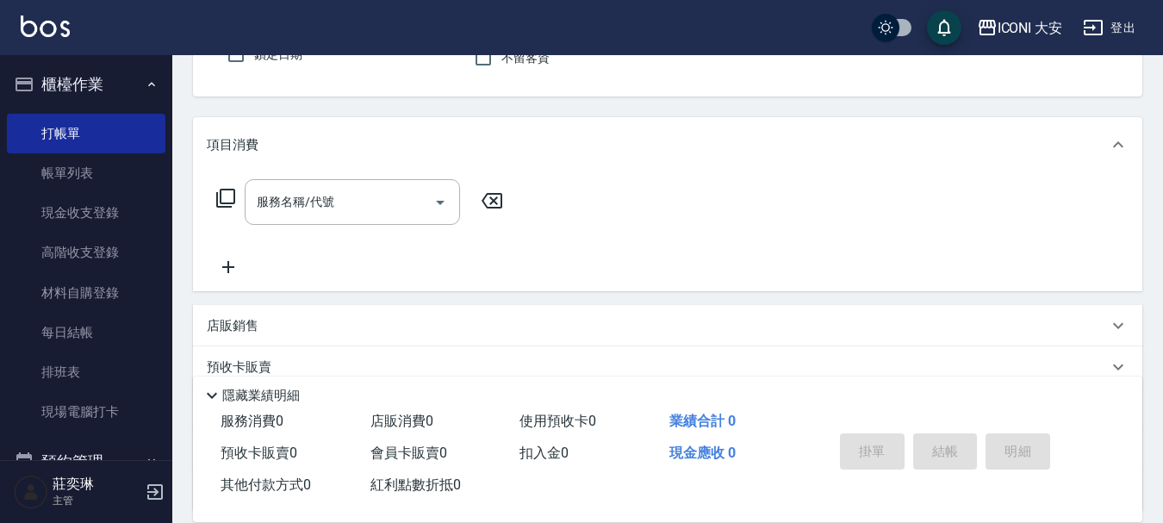
scroll to position [172, 0]
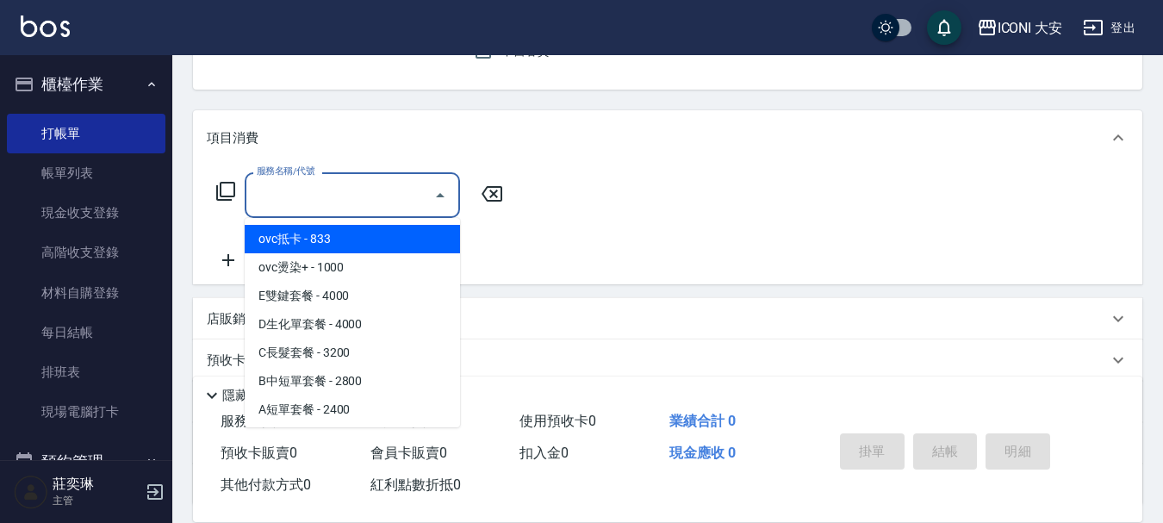
click at [316, 202] on input "服務名稱/代號" at bounding box center [339, 195] width 174 height 30
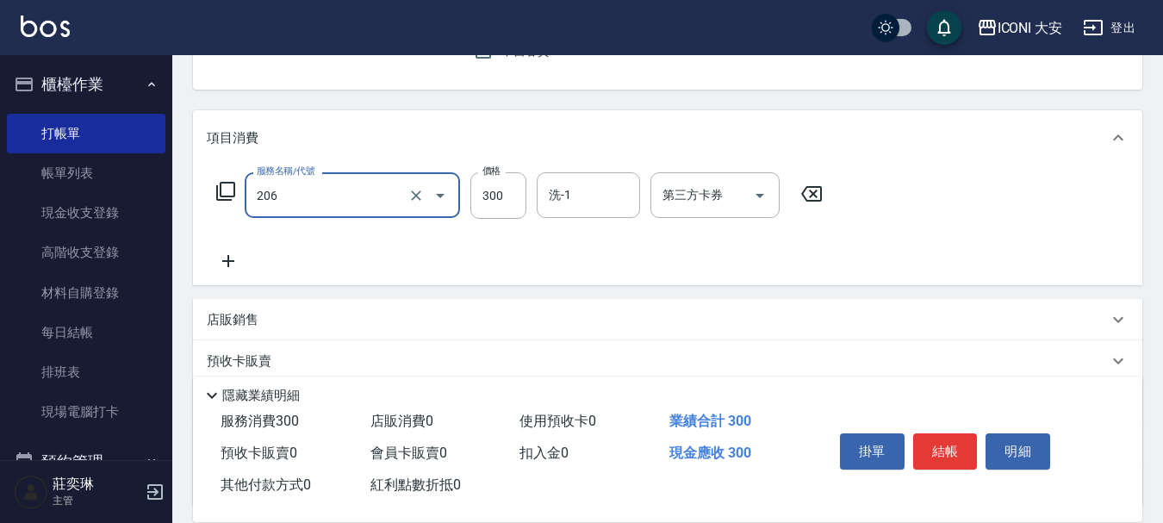
type input "洗髮(206)"
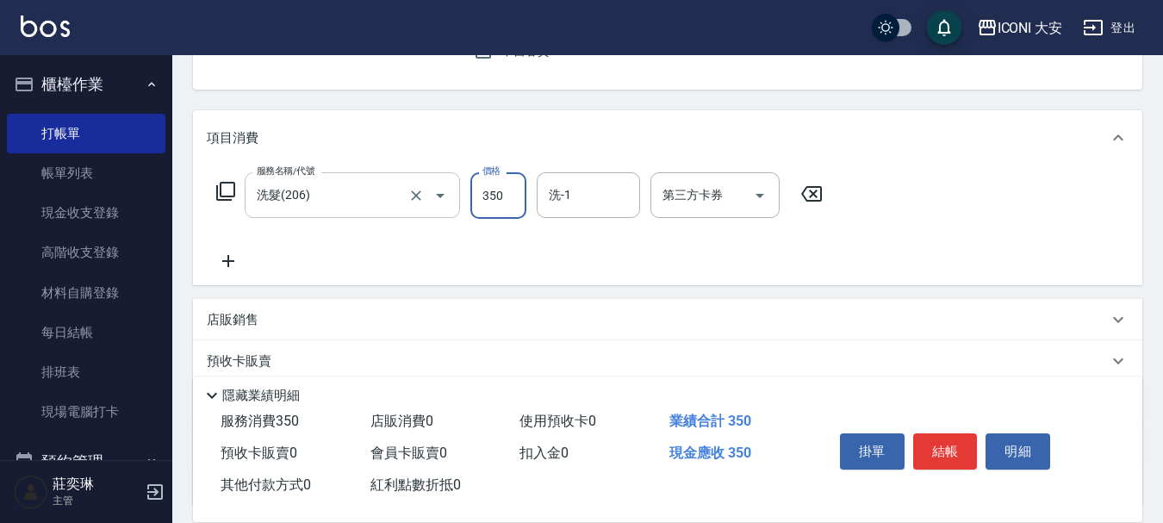
type input "350"
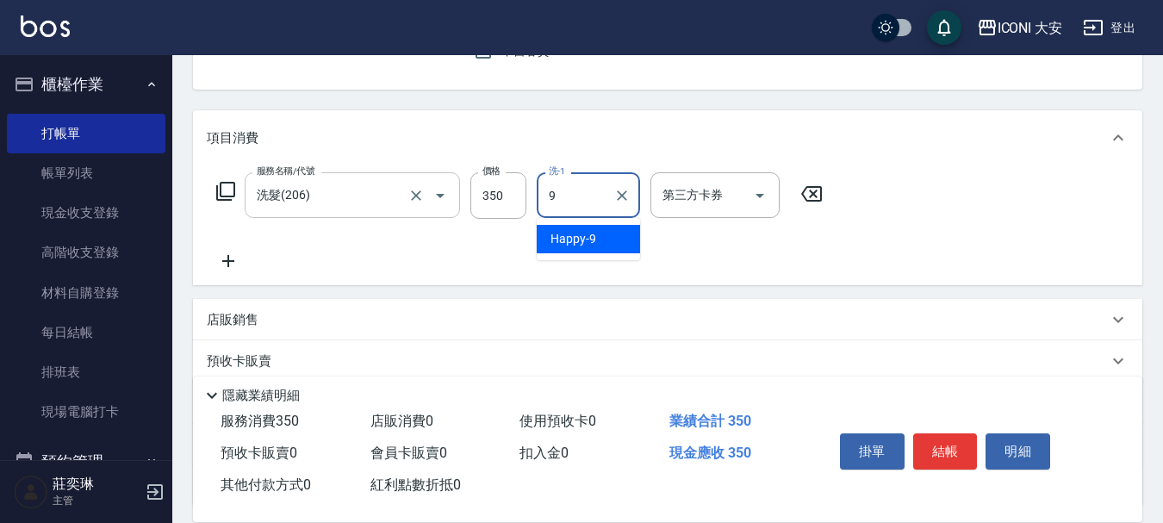
type input "Happy-9"
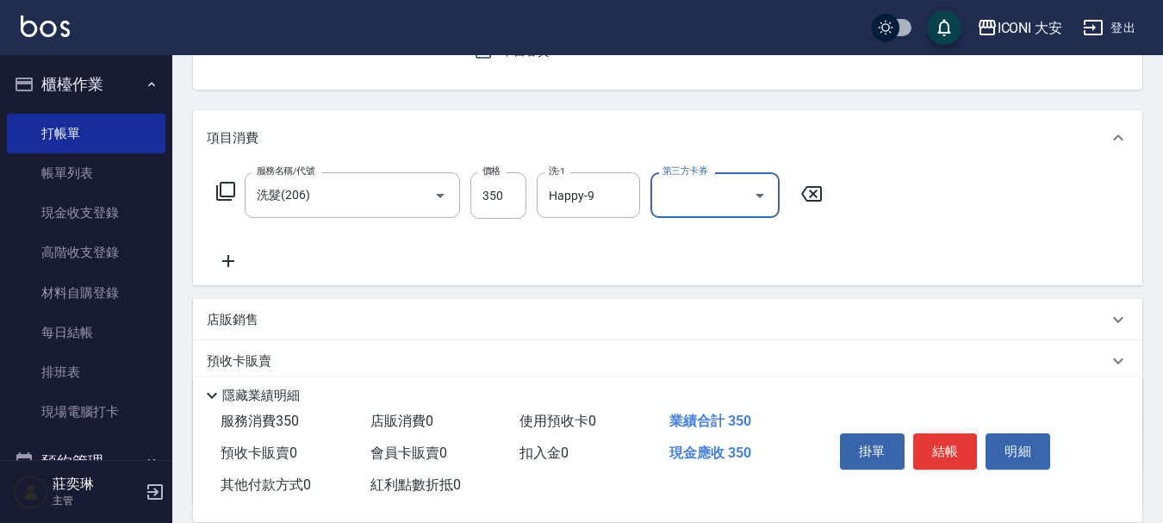
scroll to position [321, 0]
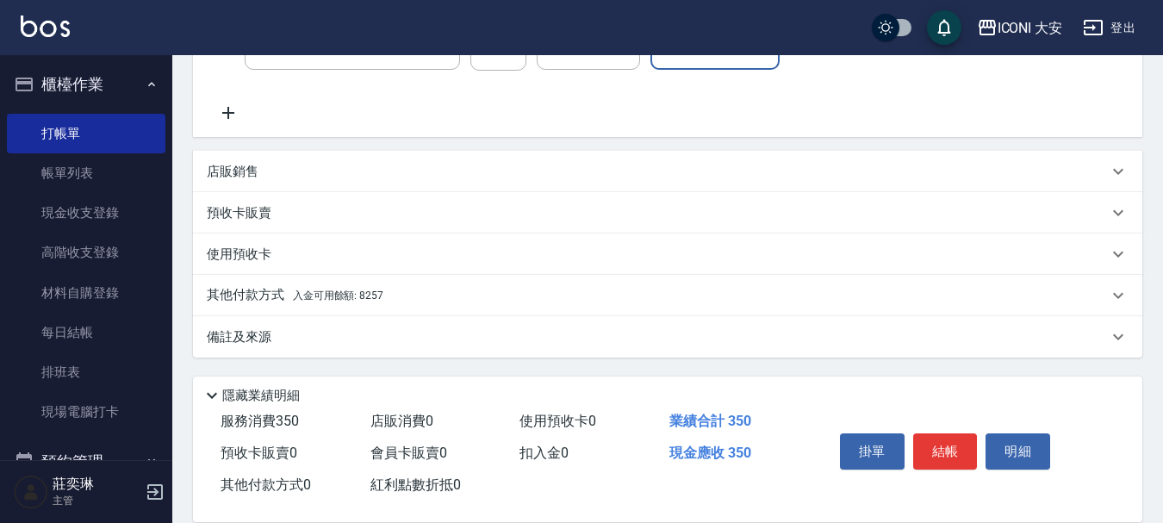
click at [308, 281] on div "其他付款方式 入金可用餘額: 8257" at bounding box center [668, 295] width 950 height 41
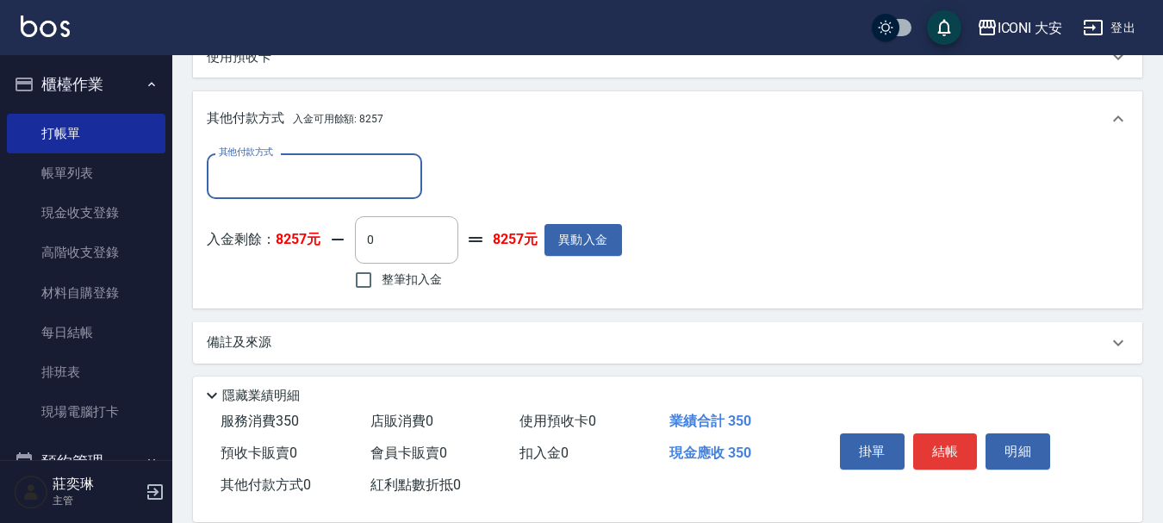
scroll to position [522, 0]
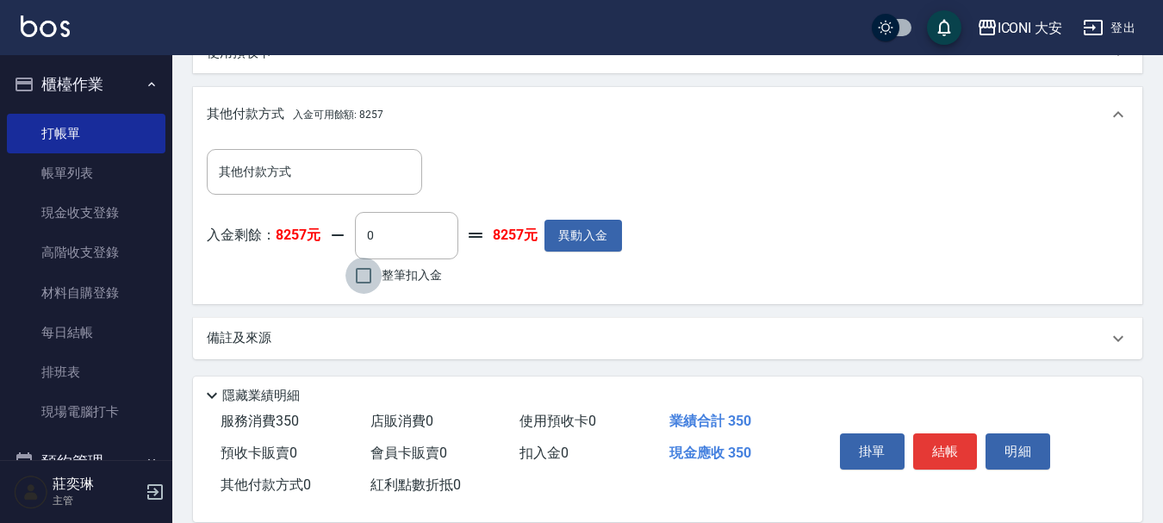
click at [377, 290] on input "整筆扣入金" at bounding box center [364, 276] width 36 height 36
checkbox input "true"
type input "350"
click at [927, 442] on button "結帳" at bounding box center [945, 451] width 65 height 36
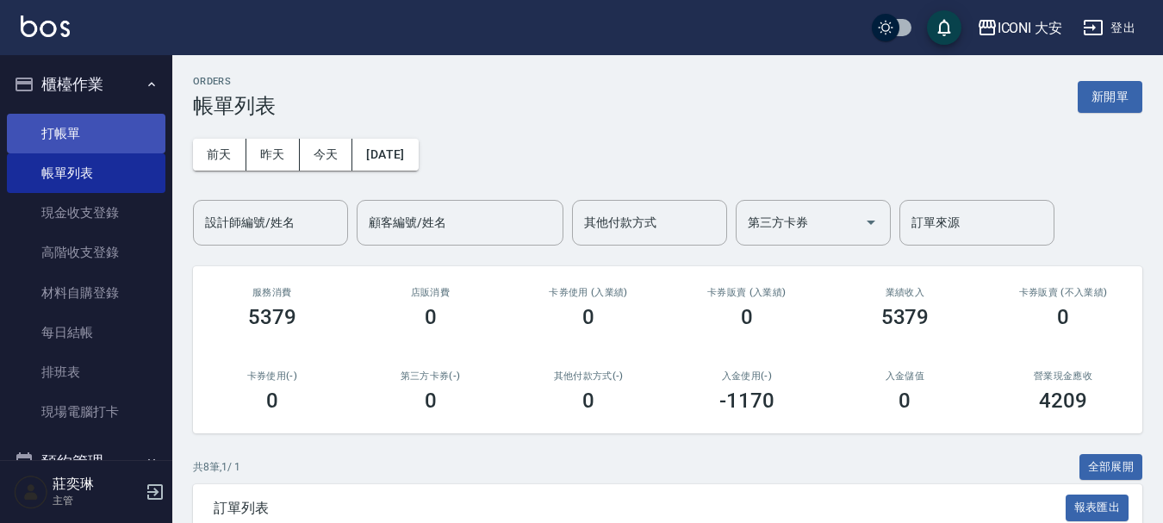
click at [112, 127] on link "打帳單" at bounding box center [86, 134] width 159 height 40
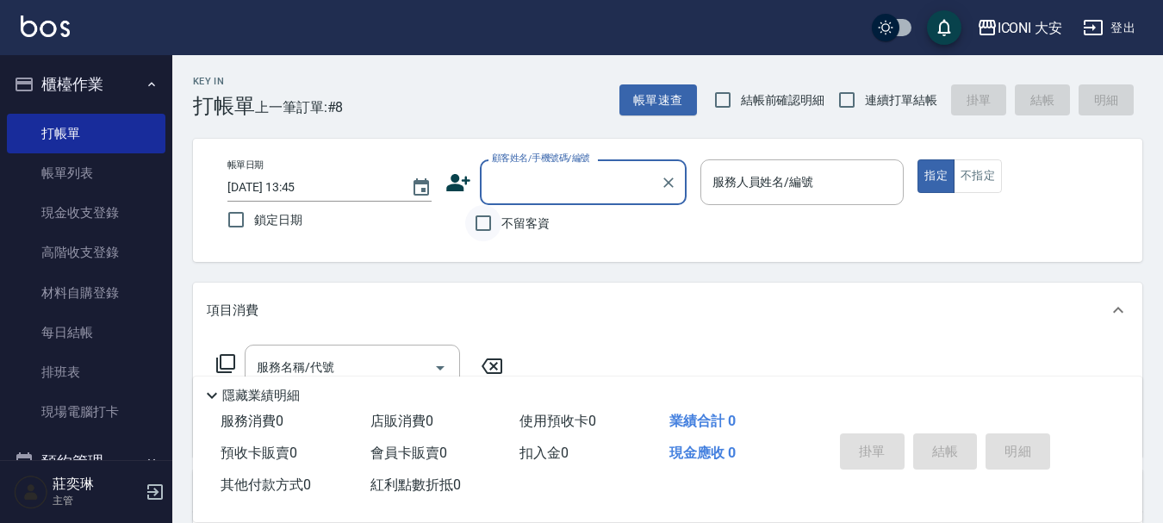
click at [483, 233] on input "不留客資" at bounding box center [483, 223] width 36 height 36
checkbox input "true"
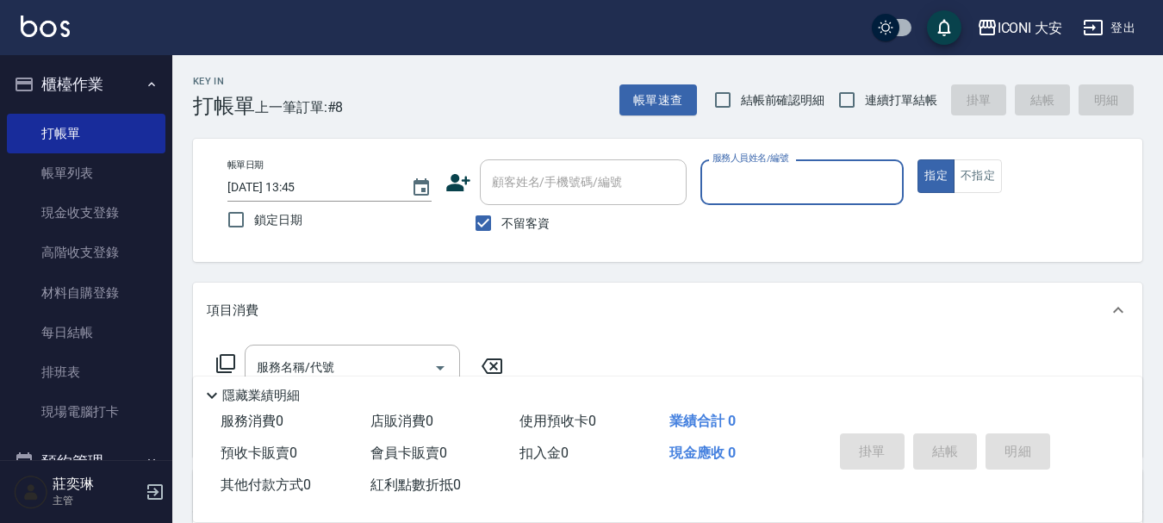
click at [781, 190] on input "服務人員姓名/編號" at bounding box center [802, 182] width 189 height 30
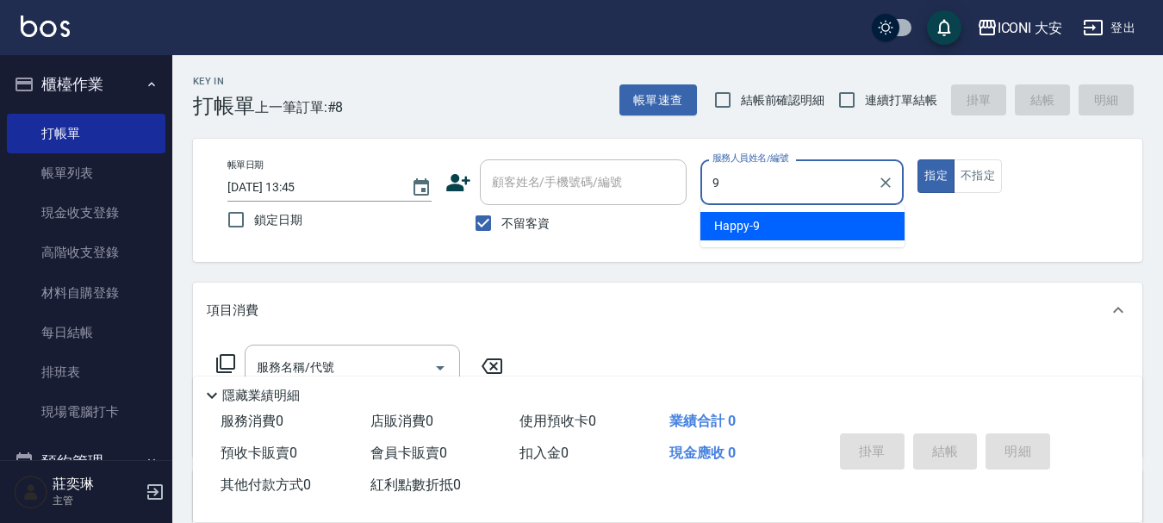
type input "Happy-9"
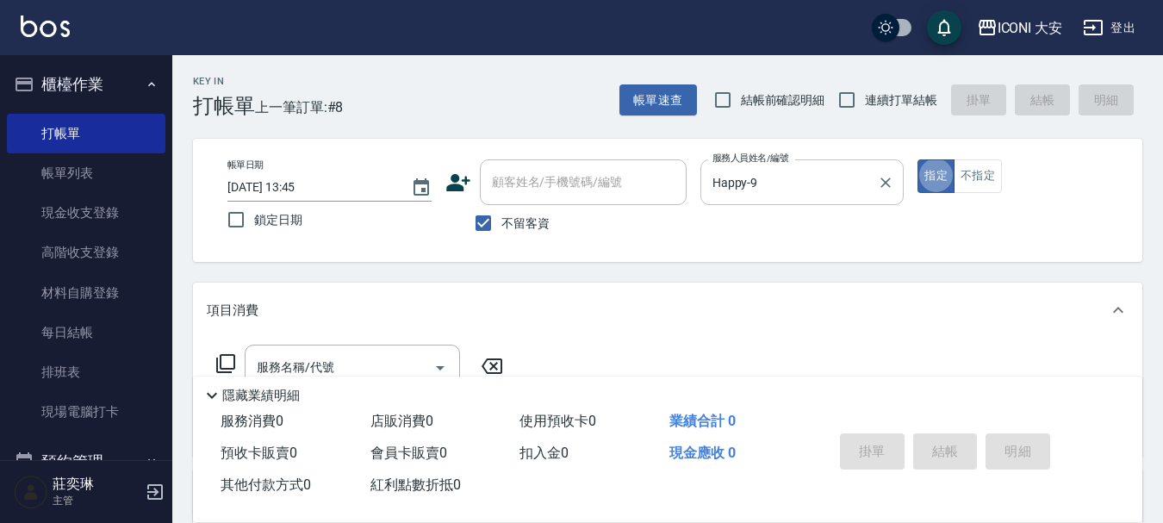
type button "true"
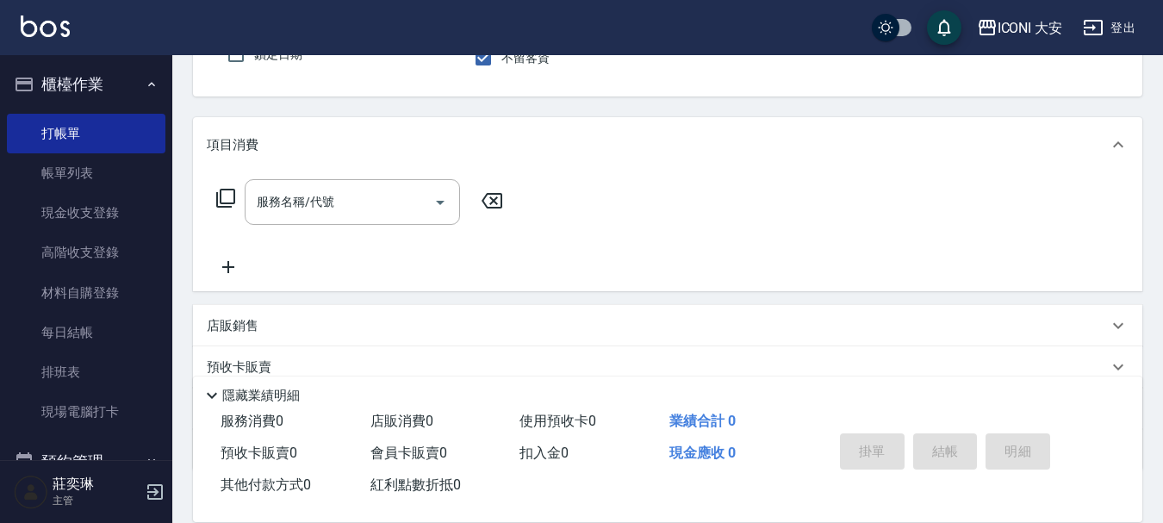
scroll to position [172, 0]
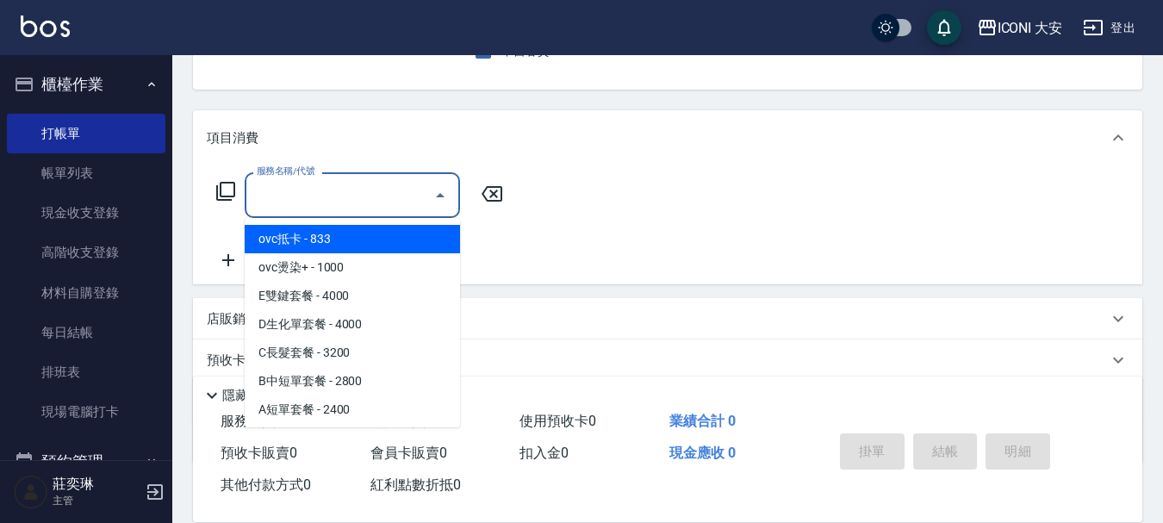
click at [368, 200] on input "服務名稱/代號" at bounding box center [339, 195] width 174 height 30
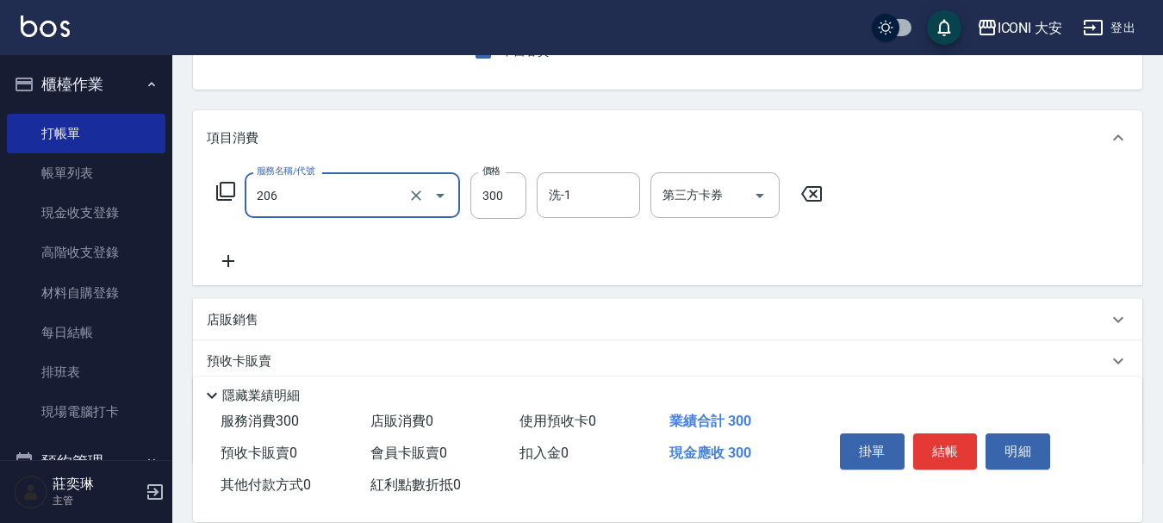
type input "洗髮(206)"
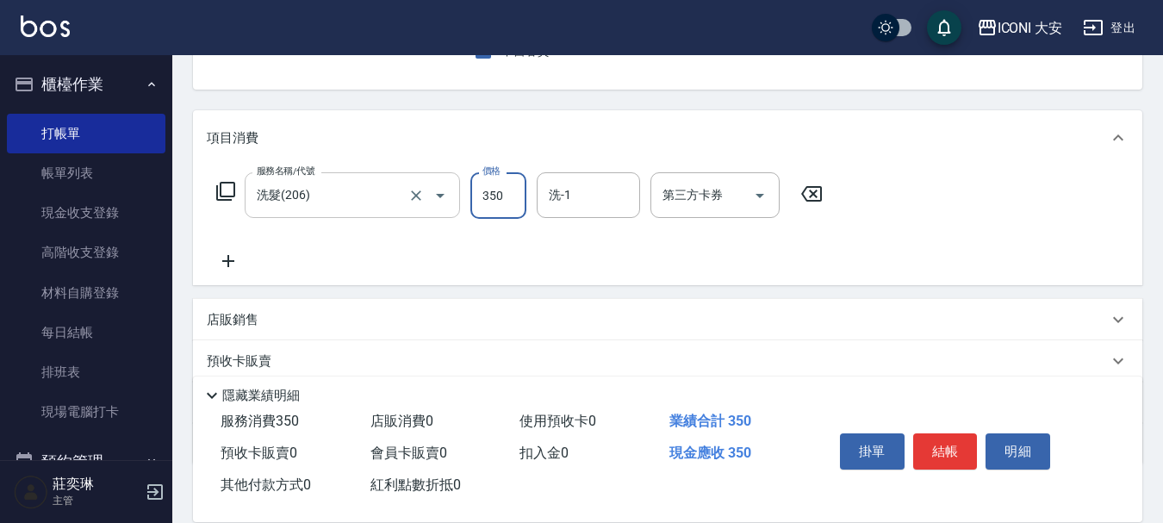
type input "350"
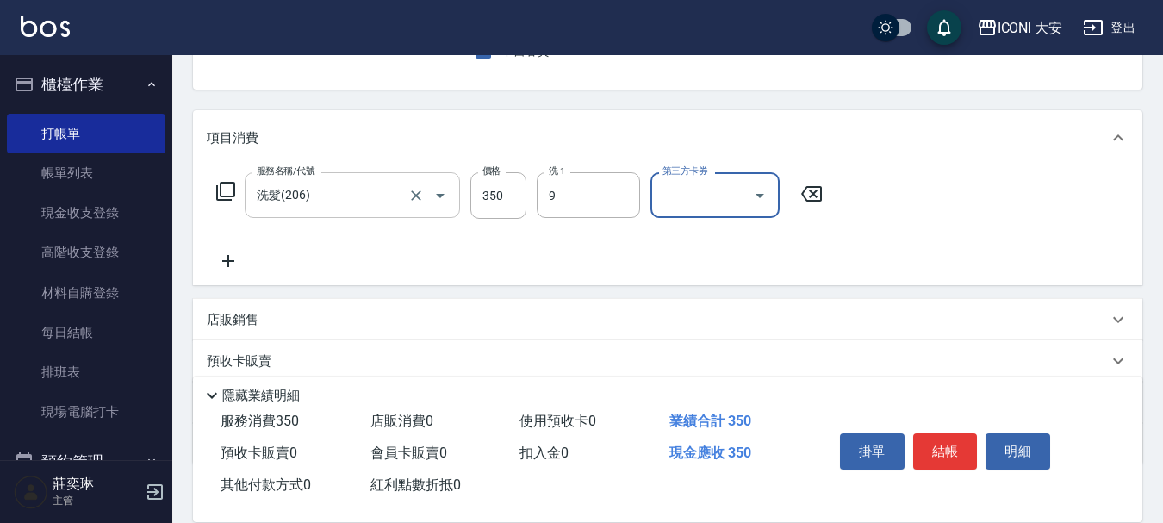
type input "Happy-9"
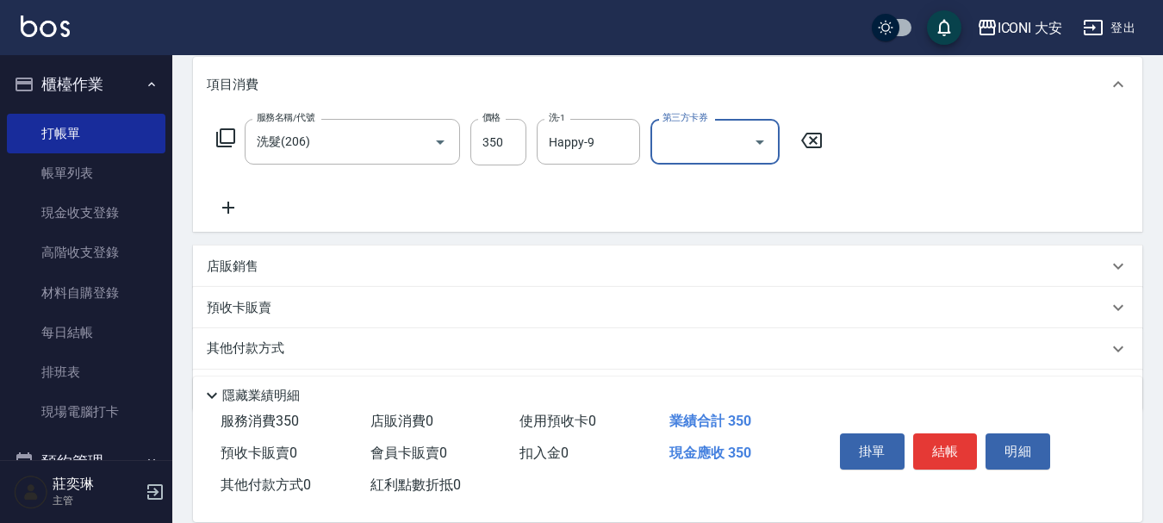
scroll to position [279, 0]
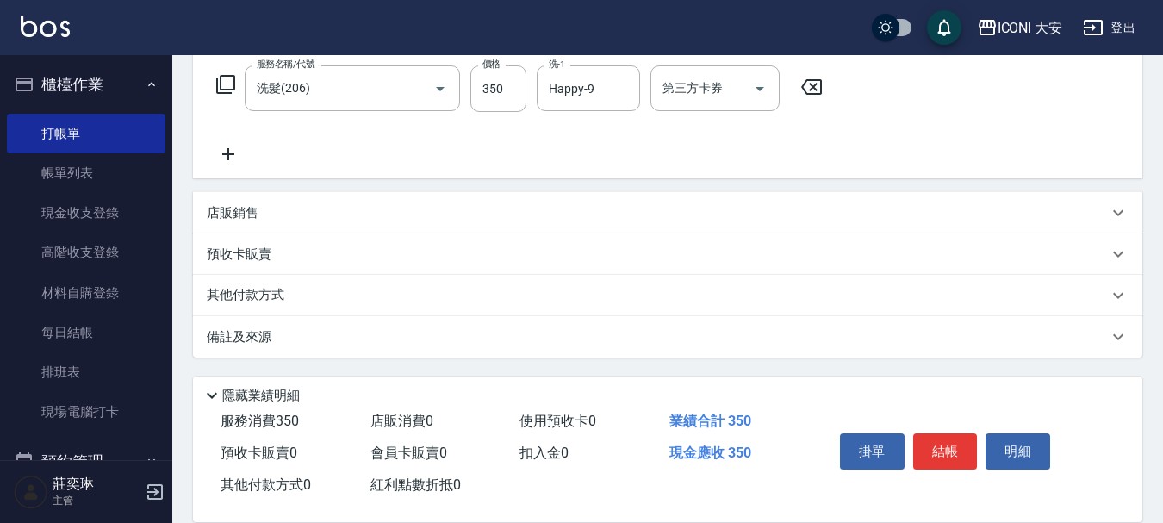
click at [236, 157] on icon at bounding box center [228, 154] width 43 height 21
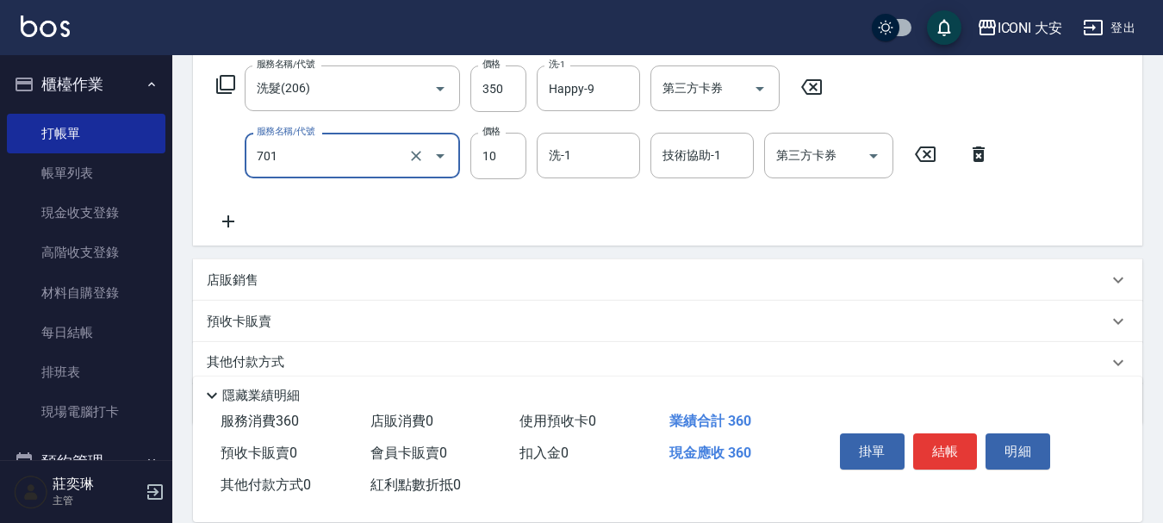
type input "[PERSON_NAME](701)"
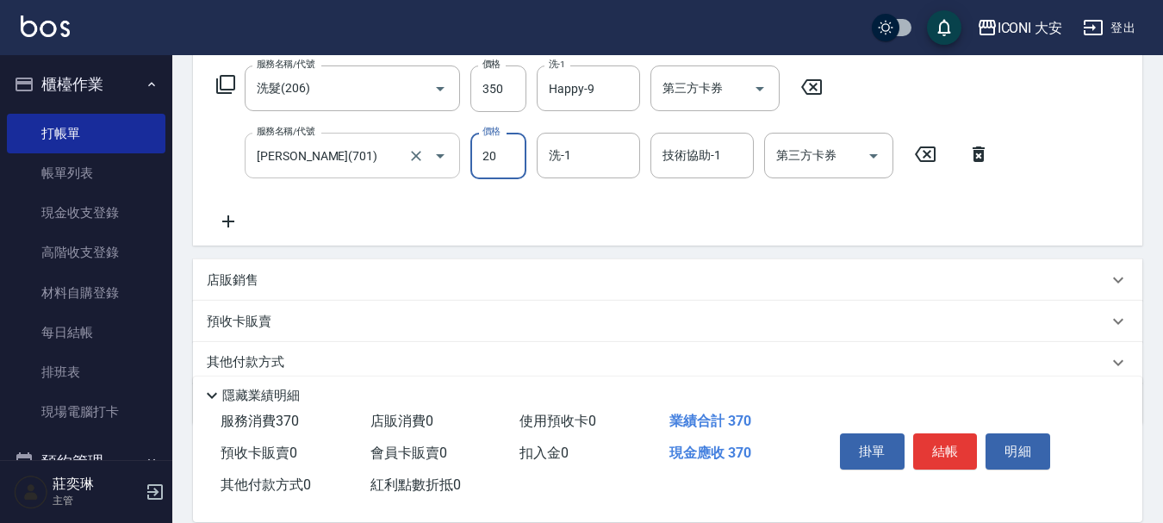
type input "20"
type input "Happy-9"
click at [955, 445] on button "結帳" at bounding box center [945, 451] width 65 height 36
